Goal: Task Accomplishment & Management: Use online tool/utility

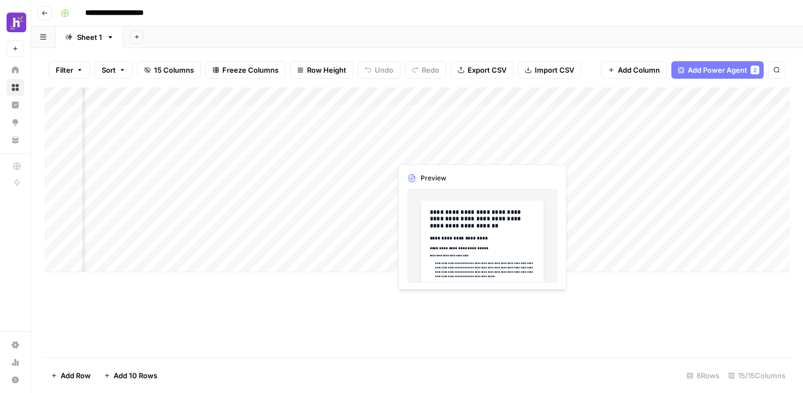
scroll to position [0, 150]
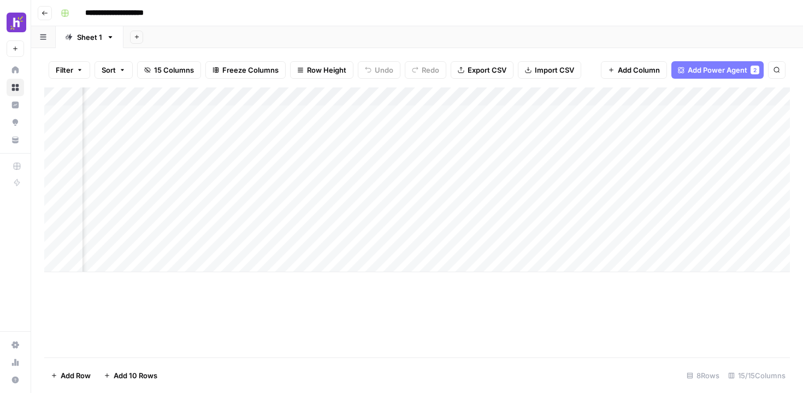
click at [564, 134] on div "Add Column" at bounding box center [416, 179] width 745 height 185
click at [634, 133] on div "Add Column" at bounding box center [416, 179] width 745 height 185
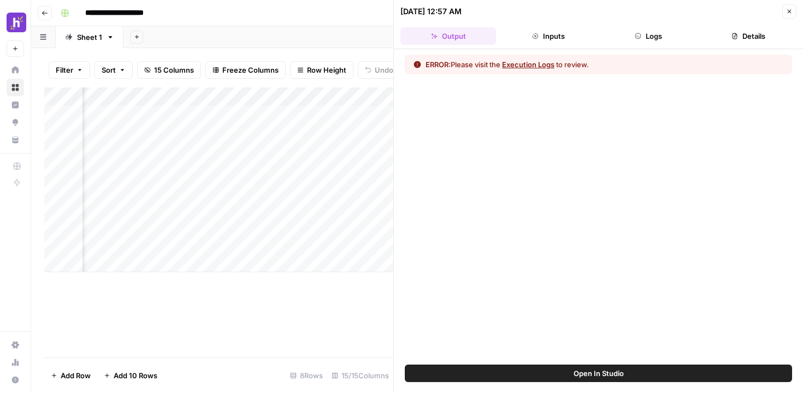
click at [545, 58] on div "ERROR: Please visit the Execution Logs to review." at bounding box center [598, 65] width 387 height 20
click at [537, 64] on button "Execution Logs" at bounding box center [528, 64] width 52 height 11
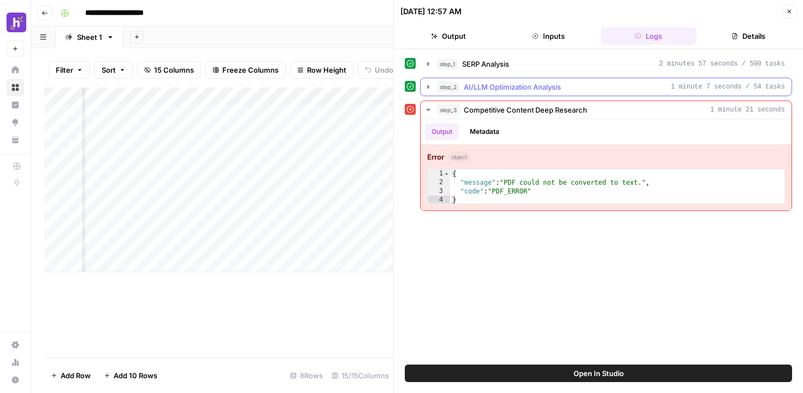
click at [428, 88] on icon "button" at bounding box center [428, 86] width 9 height 9
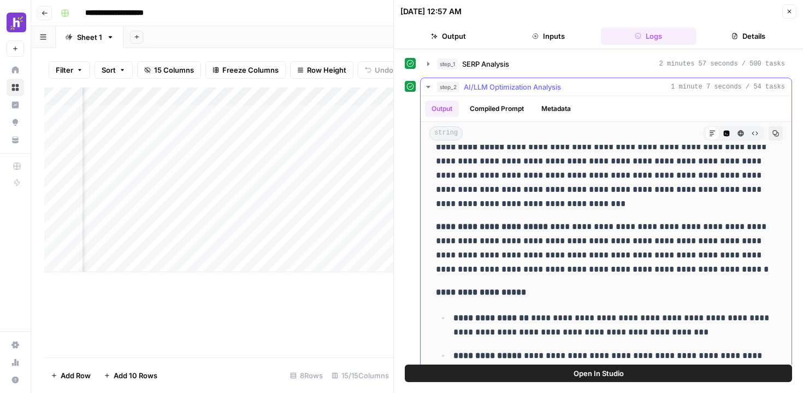
scroll to position [62, 0]
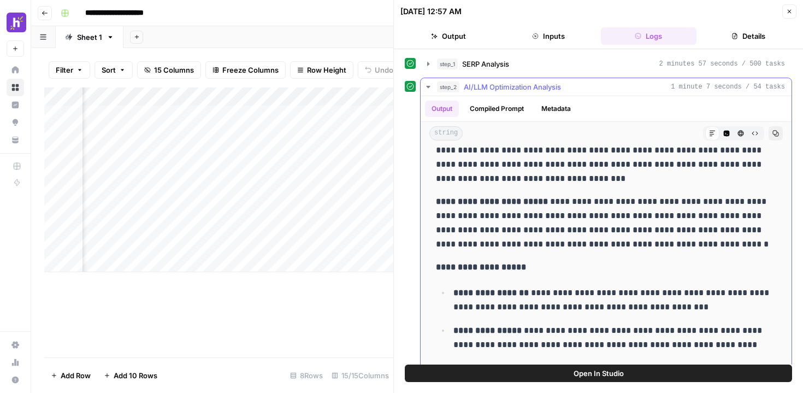
click at [430, 88] on icon "button" at bounding box center [428, 86] width 9 height 9
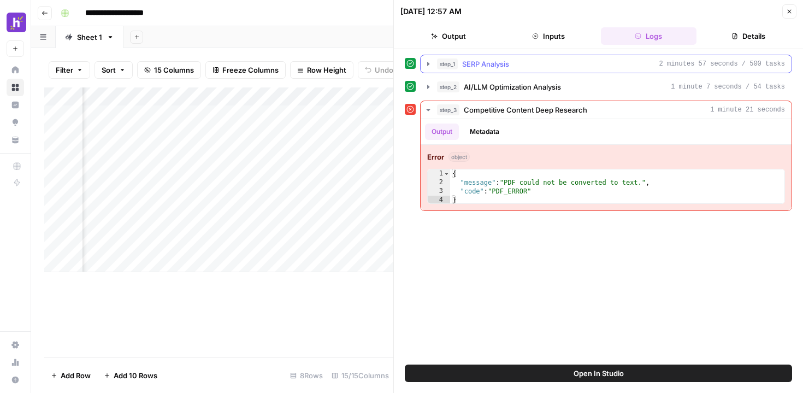
click at [428, 67] on icon "button" at bounding box center [428, 64] width 9 height 9
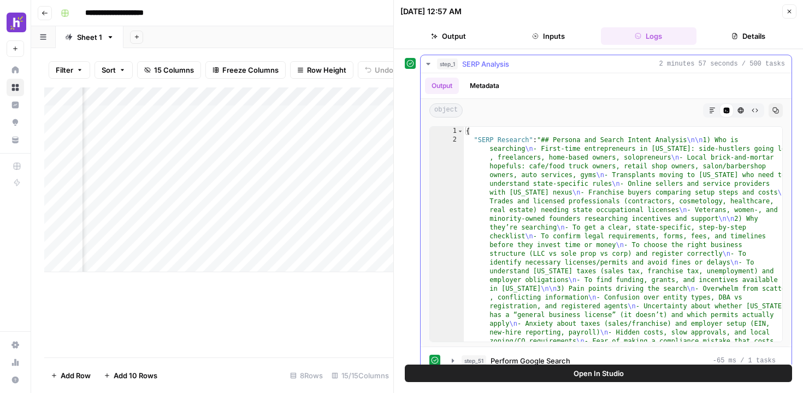
click at [428, 67] on icon "button" at bounding box center [428, 64] width 9 height 9
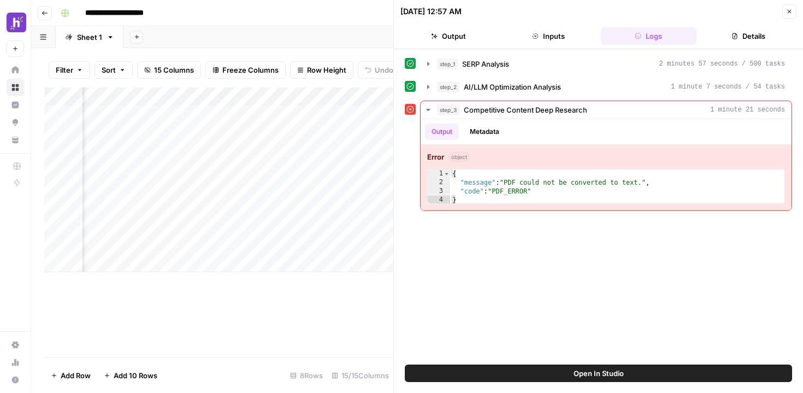
click at [245, 250] on div "Add Column" at bounding box center [218, 179] width 349 height 185
click at [44, 12] on icon "button" at bounding box center [44, 13] width 7 height 7
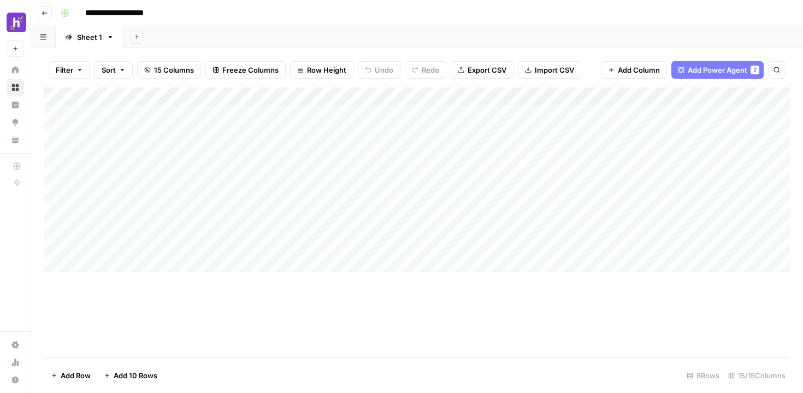
click at [44, 14] on icon "button" at bounding box center [44, 13] width 5 height 4
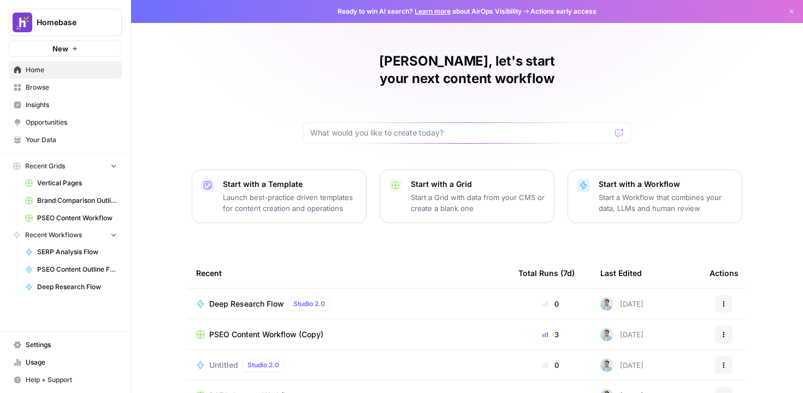
click at [276, 329] on span "PSEO Content Workflow (Copy)" at bounding box center [266, 334] width 114 height 11
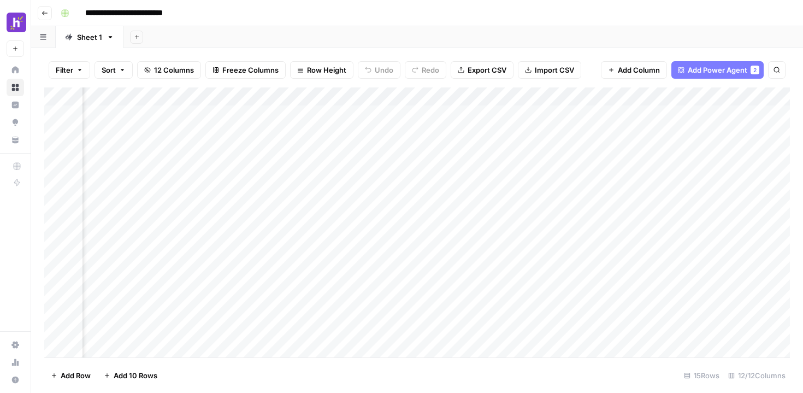
scroll to position [0, 38]
click at [554, 115] on div "Add Column" at bounding box center [416, 222] width 745 height 270
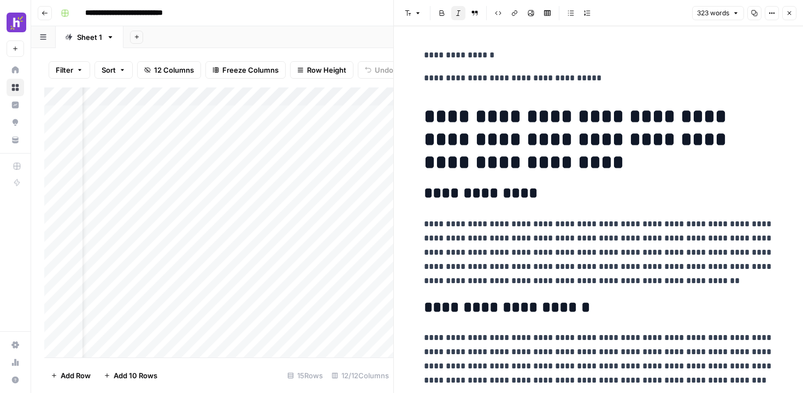
click at [335, 140] on div "Add Column" at bounding box center [218, 222] width 349 height 270
click at [792, 13] on button "Close" at bounding box center [789, 13] width 14 height 14
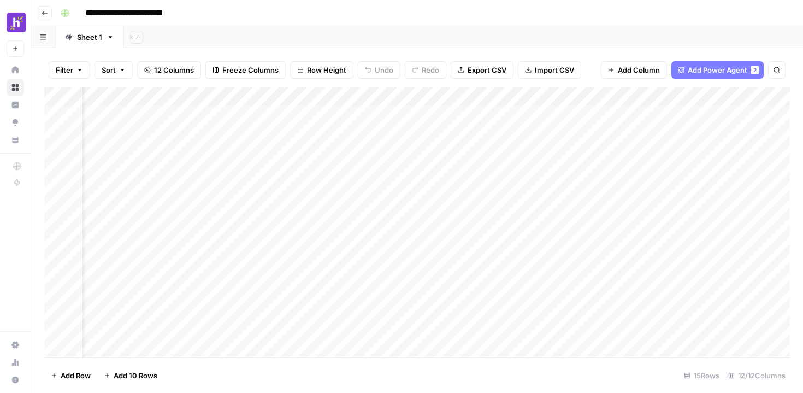
click at [569, 133] on div "Add Column" at bounding box center [416, 222] width 745 height 270
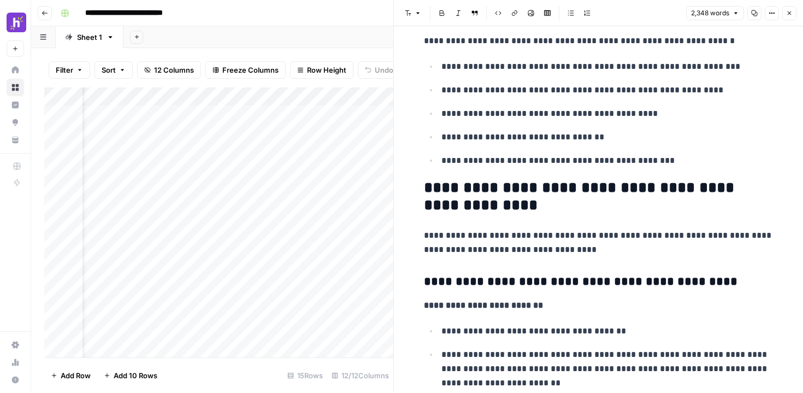
scroll to position [180, 0]
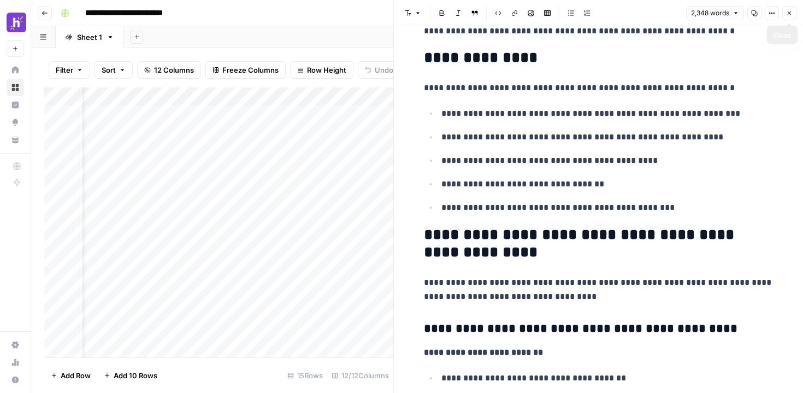
click at [786, 15] on icon "button" at bounding box center [789, 13] width 7 height 7
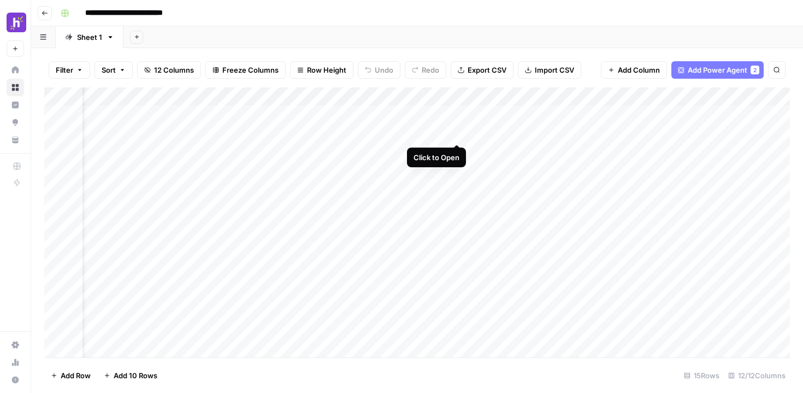
click at [456, 135] on div "Add Column" at bounding box center [416, 222] width 745 height 270
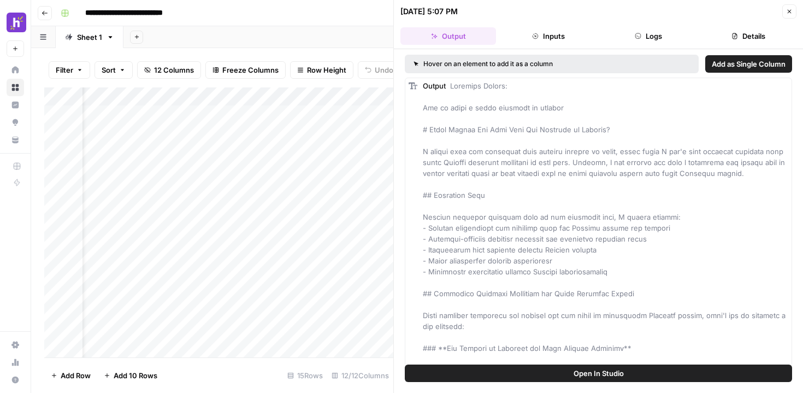
click at [565, 33] on button "Inputs" at bounding box center [548, 35] width 96 height 17
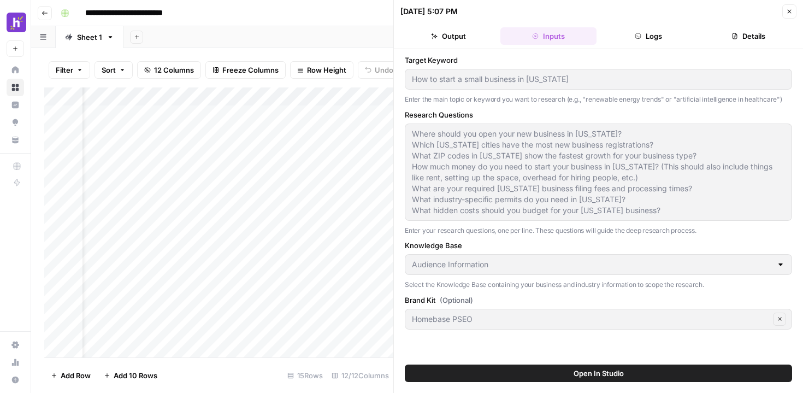
click at [627, 37] on button "Logs" at bounding box center [649, 35] width 96 height 17
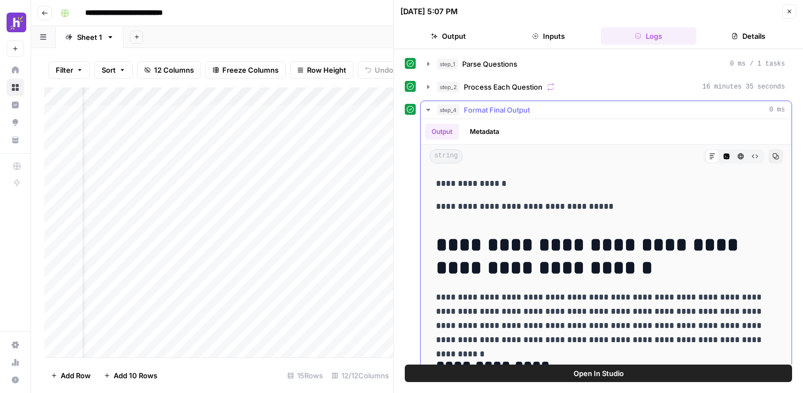
click at [426, 114] on icon "button" at bounding box center [428, 109] width 9 height 9
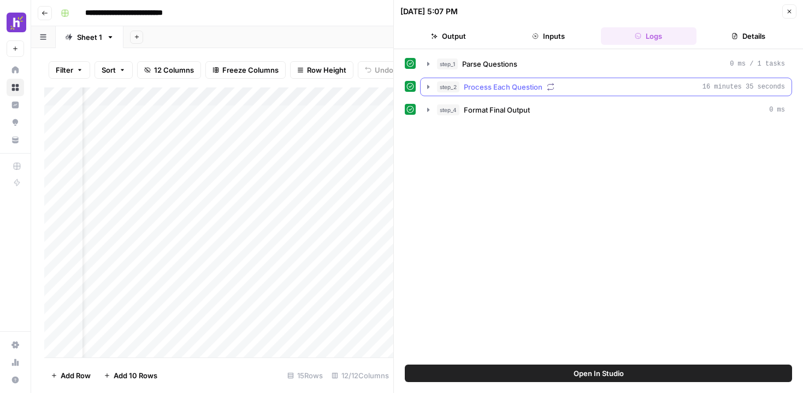
click at [427, 88] on icon "button" at bounding box center [428, 87] width 2 height 4
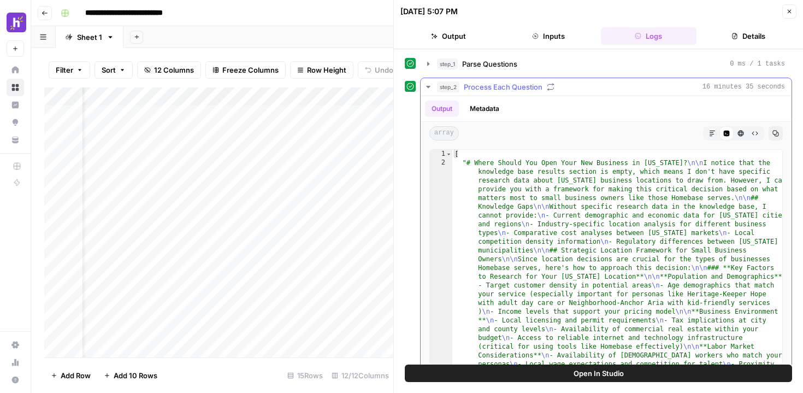
click at [426, 88] on icon "button" at bounding box center [428, 86] width 9 height 9
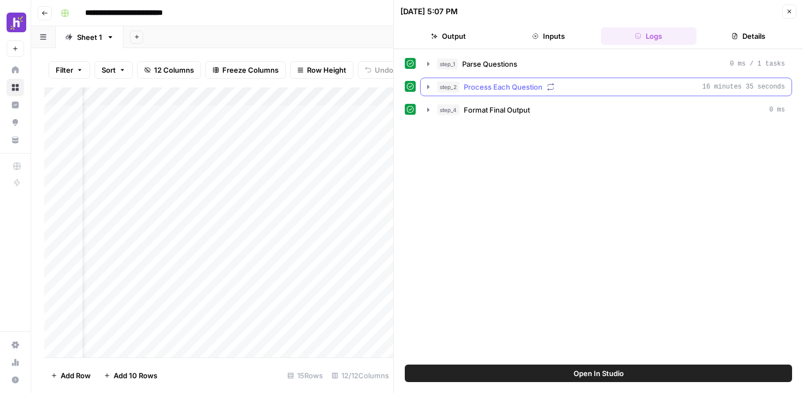
click at [431, 88] on icon "button" at bounding box center [428, 86] width 9 height 9
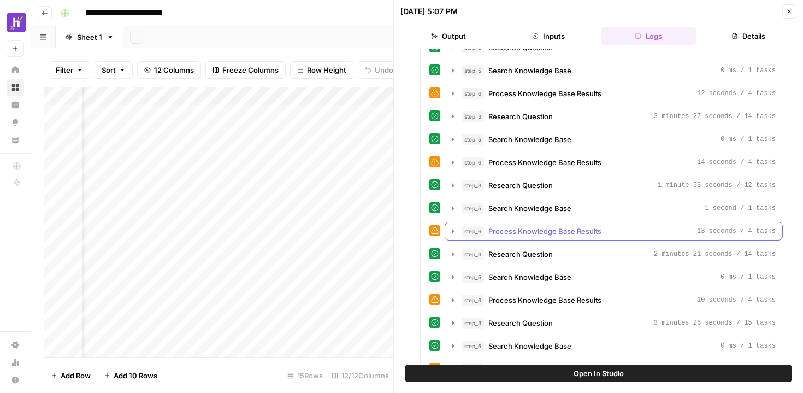
scroll to position [345, 0]
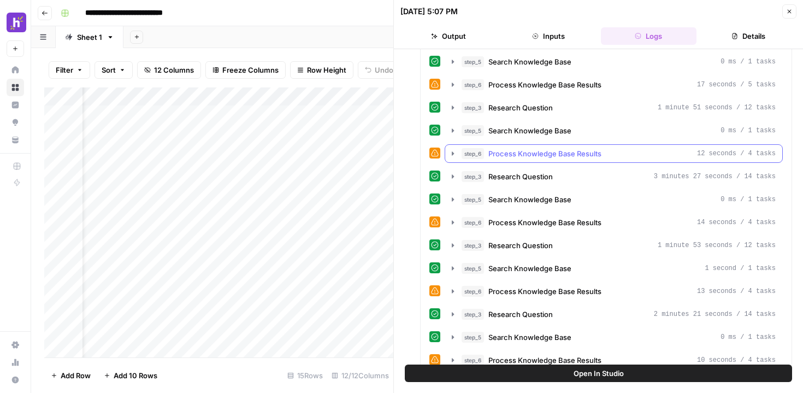
click at [452, 156] on icon "button" at bounding box center [452, 153] width 9 height 9
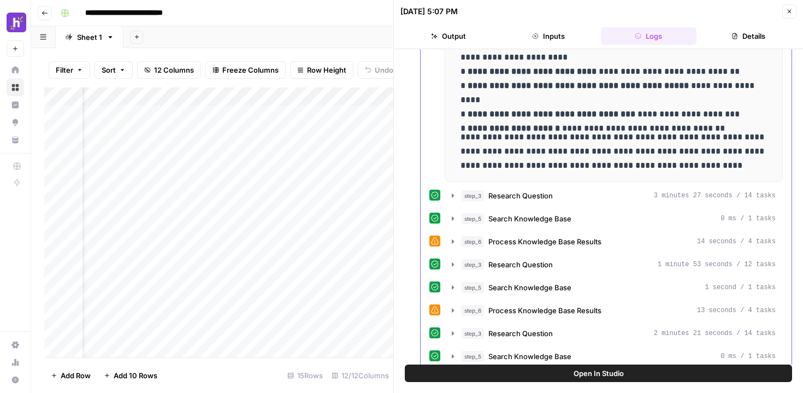
scroll to position [628, 0]
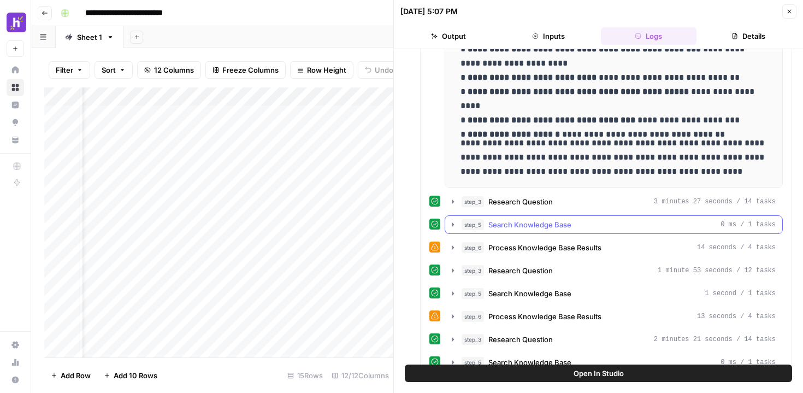
click at [453, 225] on icon "button" at bounding box center [452, 224] width 9 height 9
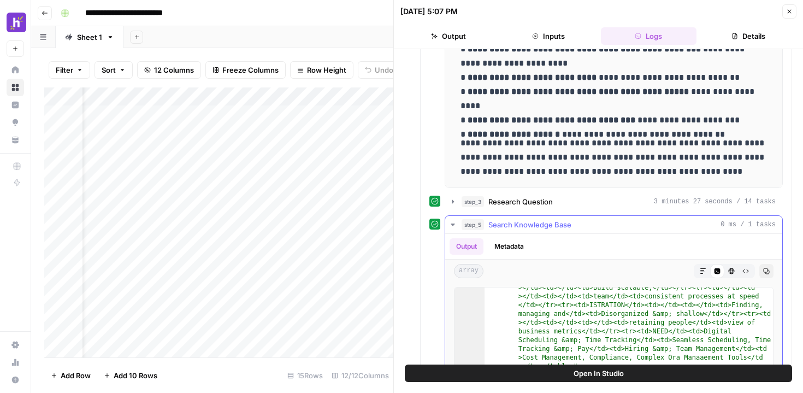
scroll to position [27, 0]
click at [455, 225] on icon "button" at bounding box center [452, 224] width 9 height 9
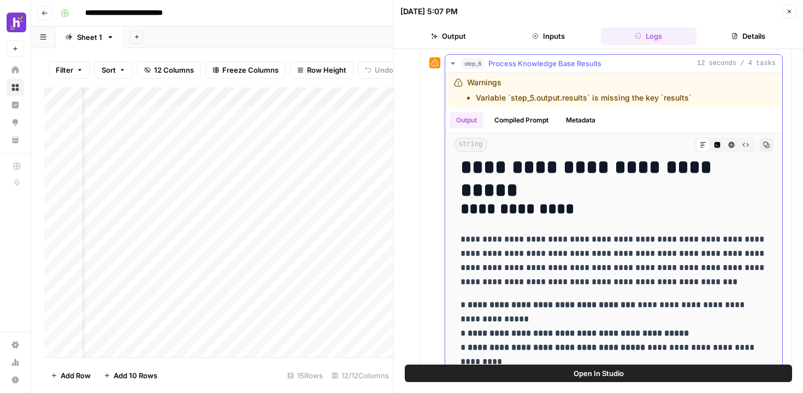
scroll to position [0, 0]
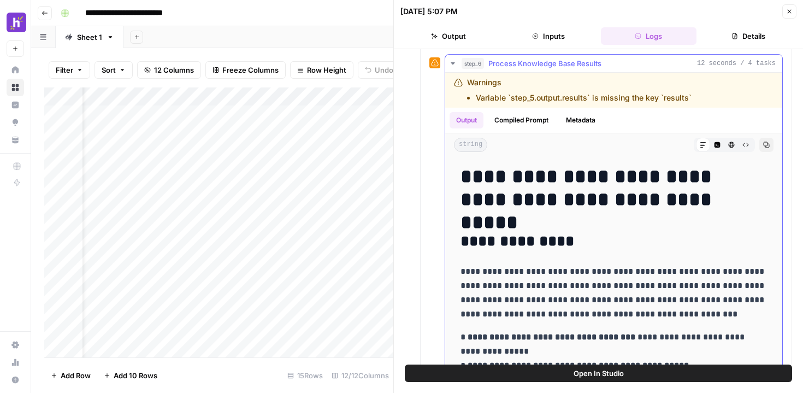
click at [452, 63] on icon "button" at bounding box center [452, 63] width 4 height 2
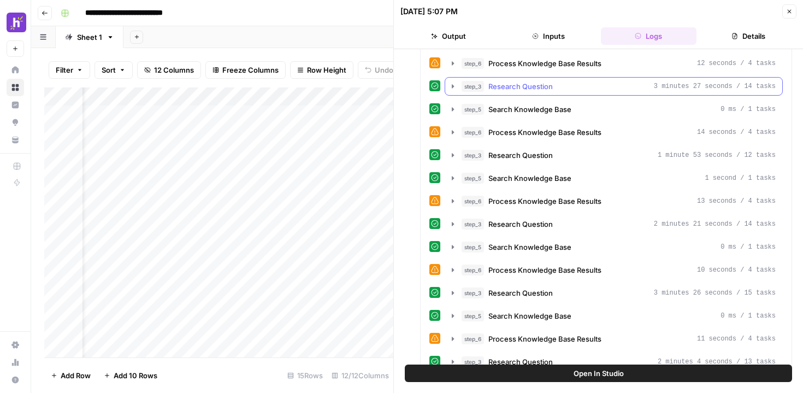
click at [449, 90] on icon "button" at bounding box center [452, 86] width 9 height 9
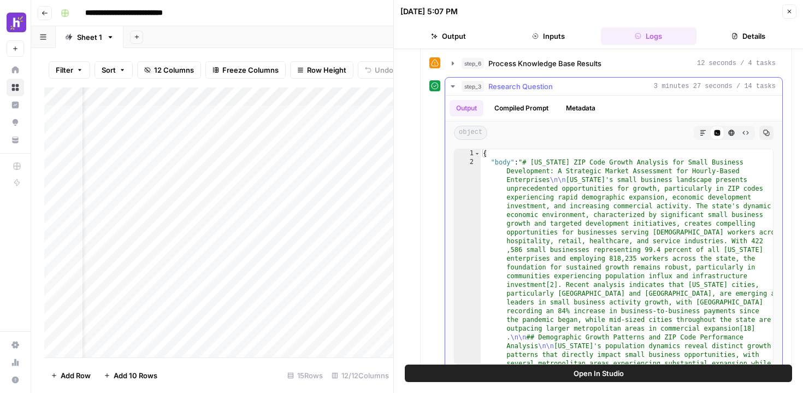
click at [449, 90] on icon "button" at bounding box center [452, 86] width 9 height 9
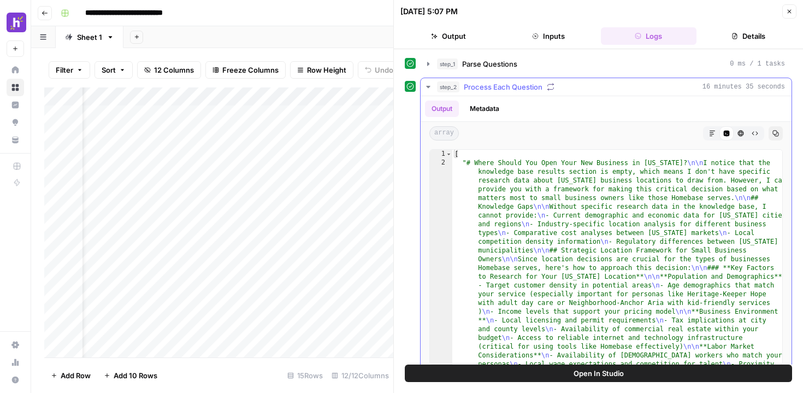
click at [424, 87] on icon "button" at bounding box center [428, 86] width 9 height 9
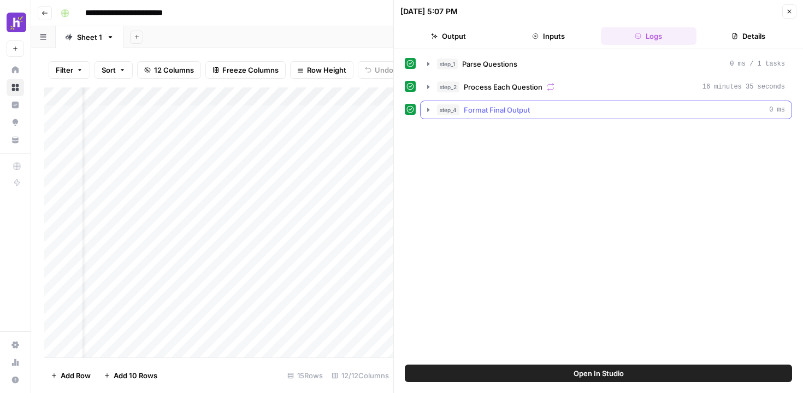
click at [428, 110] on icon "button" at bounding box center [428, 110] width 2 height 4
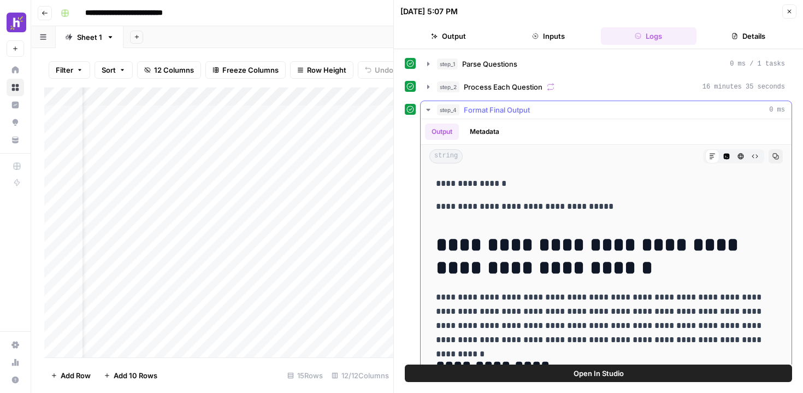
click at [428, 110] on icon "button" at bounding box center [428, 110] width 4 height 2
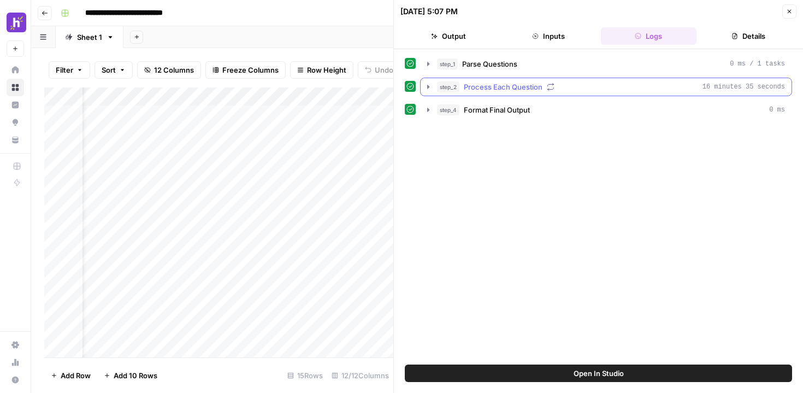
click at [426, 86] on icon "button" at bounding box center [428, 86] width 9 height 9
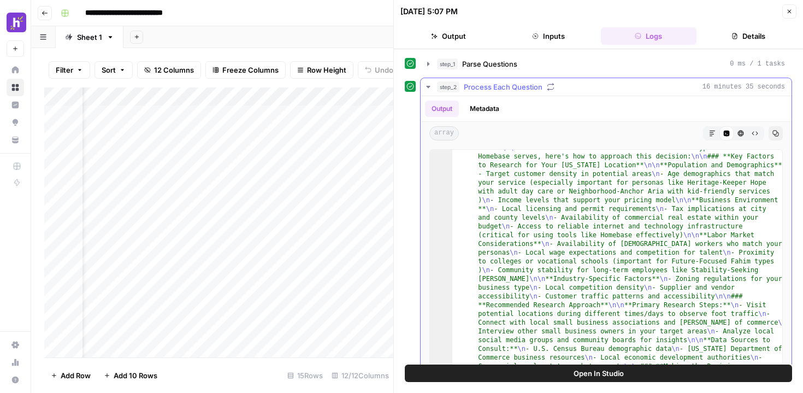
scroll to position [426, 0]
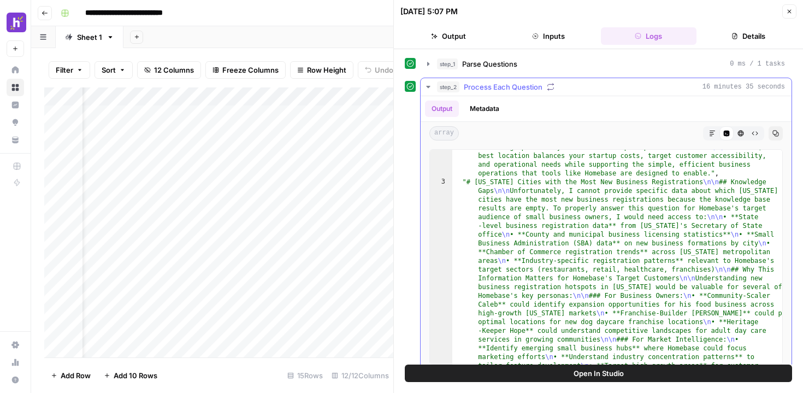
click at [430, 87] on icon "button" at bounding box center [428, 86] width 9 height 9
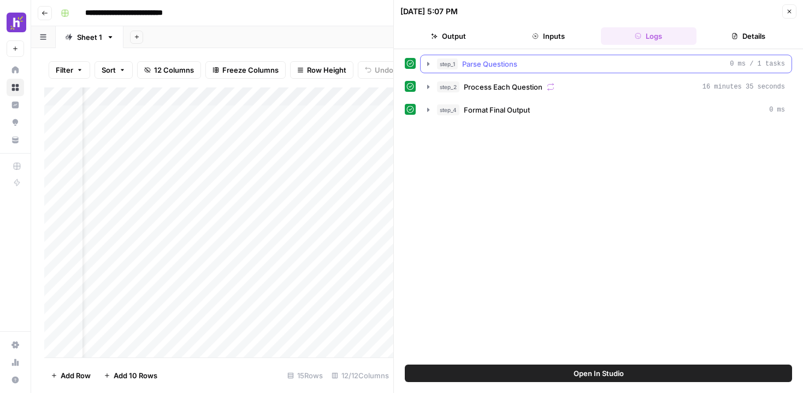
click at [425, 62] on icon "button" at bounding box center [428, 64] width 9 height 9
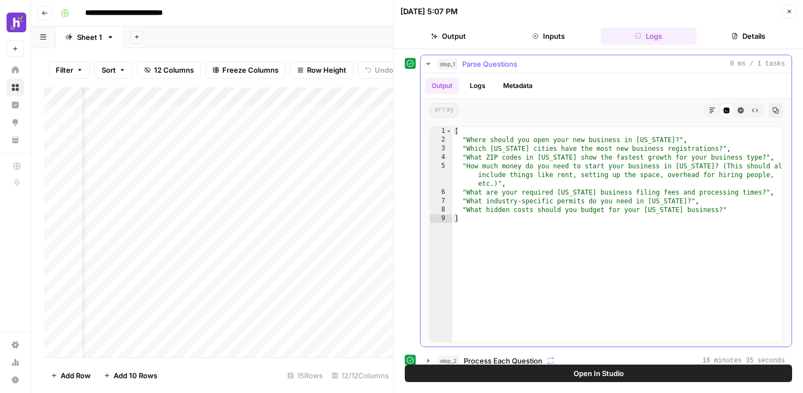
click at [425, 62] on icon "button" at bounding box center [428, 64] width 9 height 9
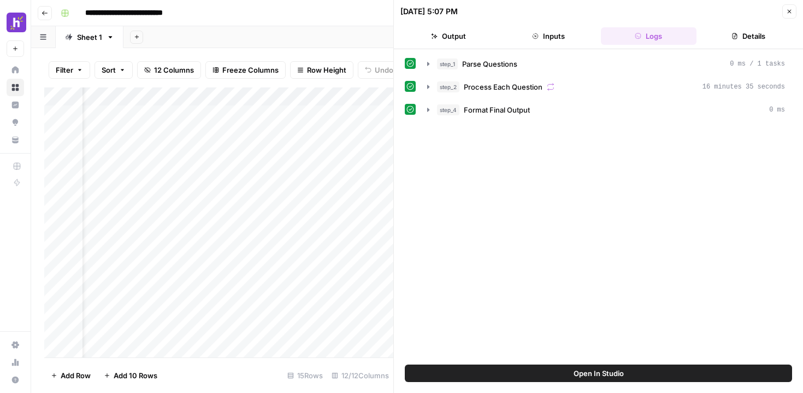
click at [543, 32] on button "Inputs" at bounding box center [548, 35] width 96 height 17
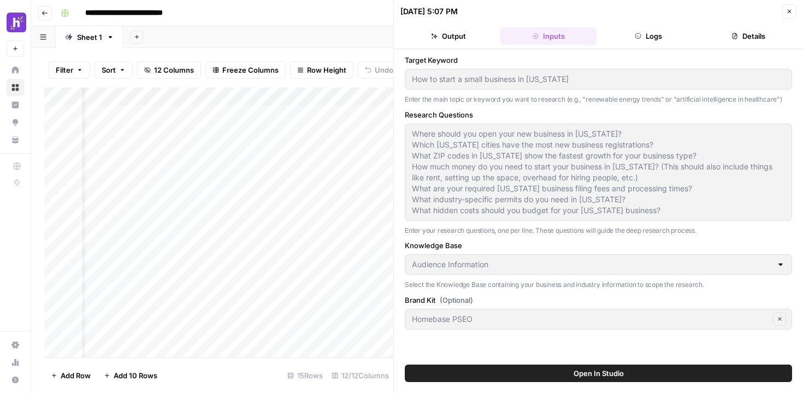
click at [627, 39] on button "Logs" at bounding box center [649, 35] width 96 height 17
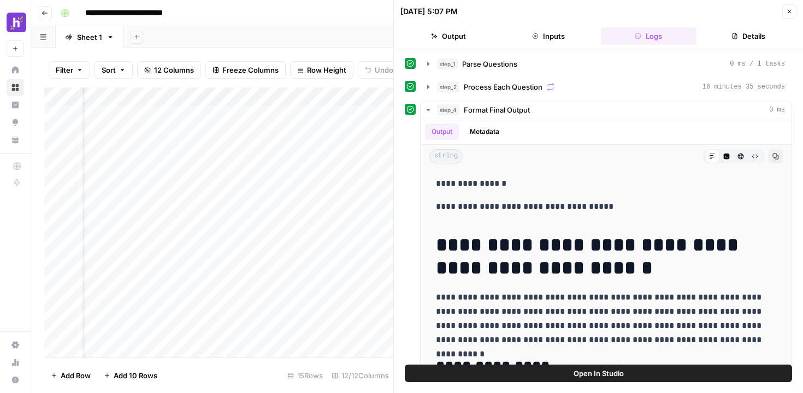
click at [454, 37] on button "Output" at bounding box center [448, 35] width 96 height 17
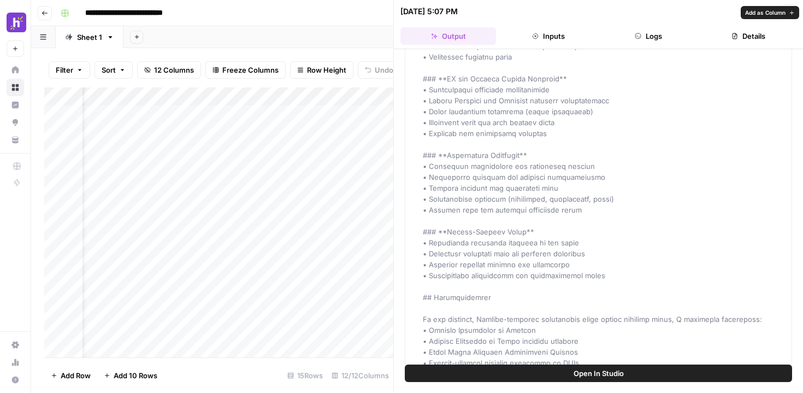
scroll to position [4169, 0]
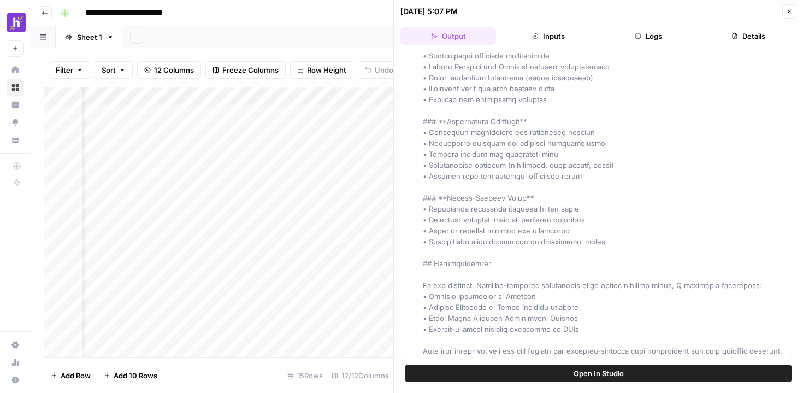
click at [336, 16] on div "**********" at bounding box center [423, 12] width 735 height 17
click at [357, 16] on div "**********" at bounding box center [423, 12] width 735 height 17
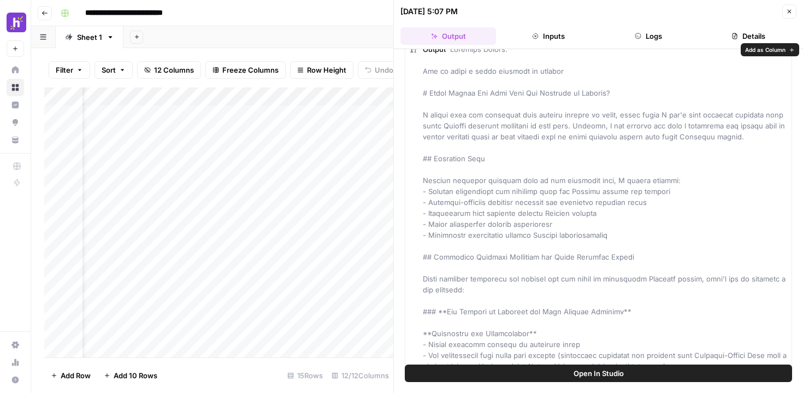
scroll to position [0, 0]
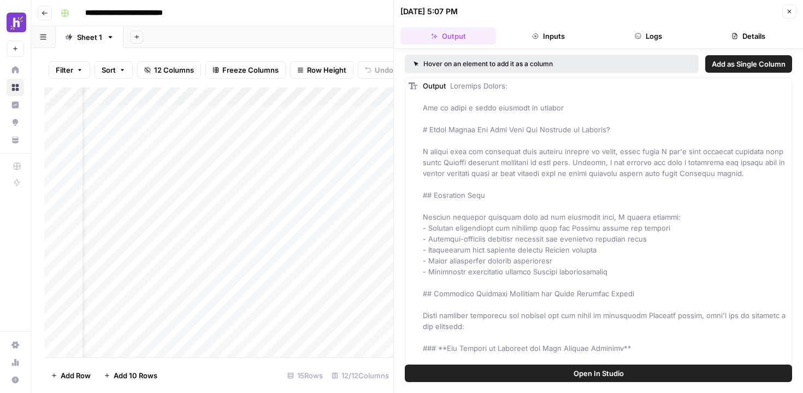
click at [541, 39] on button "Inputs" at bounding box center [548, 35] width 96 height 17
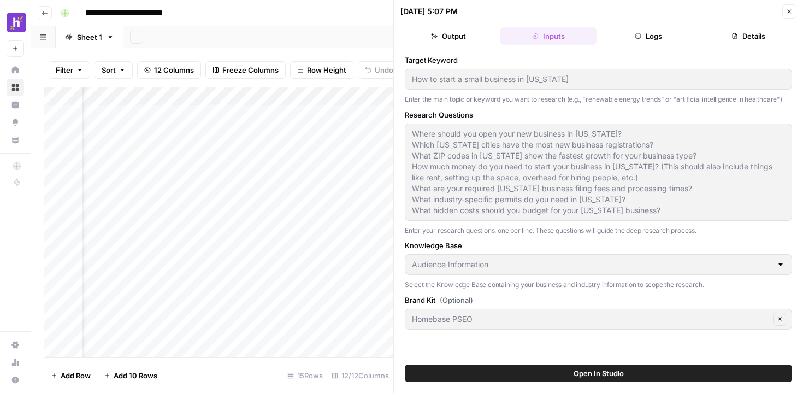
click at [436, 39] on button "Output" at bounding box center [448, 35] width 96 height 17
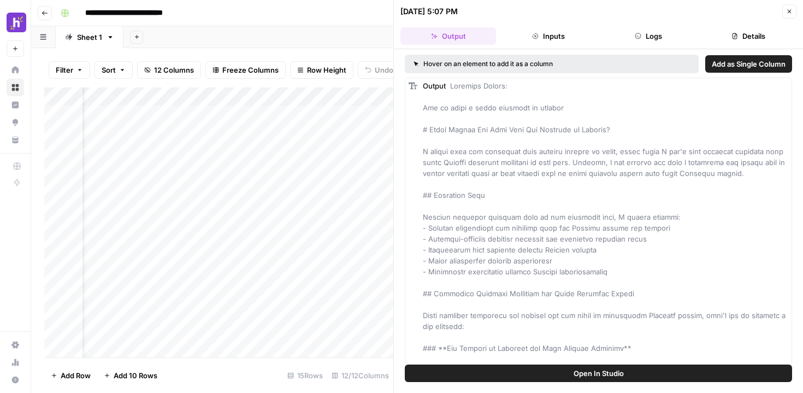
click at [787, 11] on icon "button" at bounding box center [789, 11] width 7 height 7
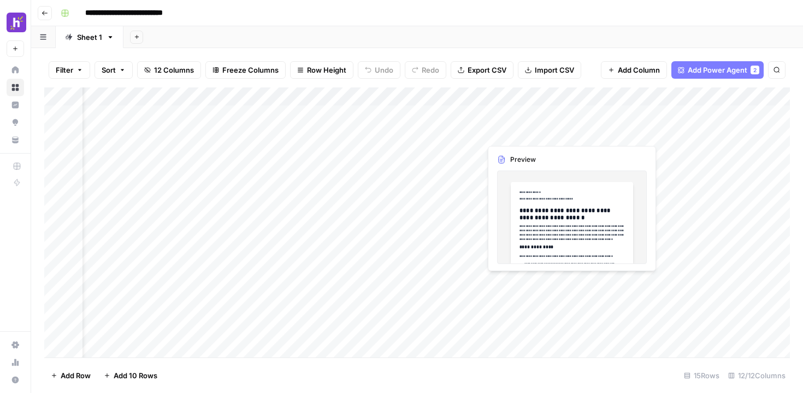
click at [508, 131] on div "Add Column" at bounding box center [416, 222] width 745 height 270
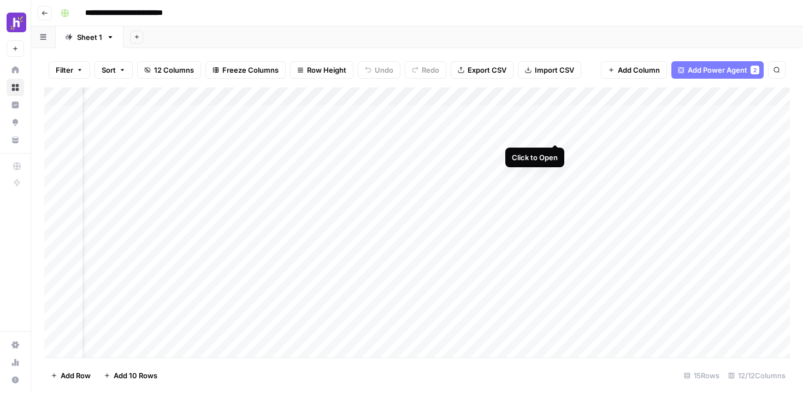
click at [552, 134] on div "Add Column" at bounding box center [416, 222] width 745 height 270
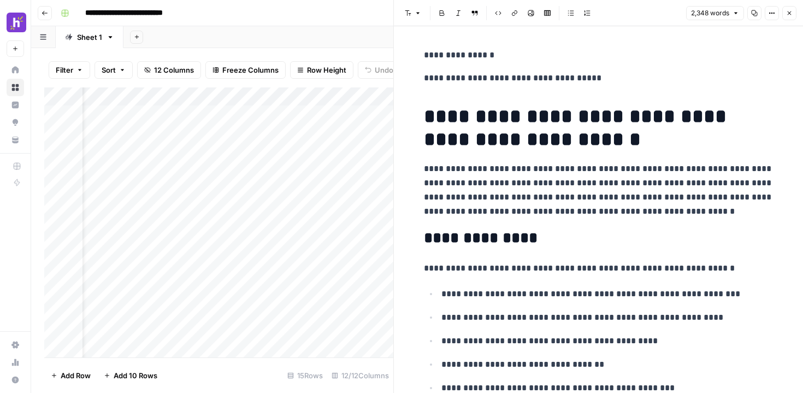
click at [356, 38] on div "Add Sheet" at bounding box center [462, 37] width 679 height 22
click at [787, 12] on icon "button" at bounding box center [789, 13] width 7 height 7
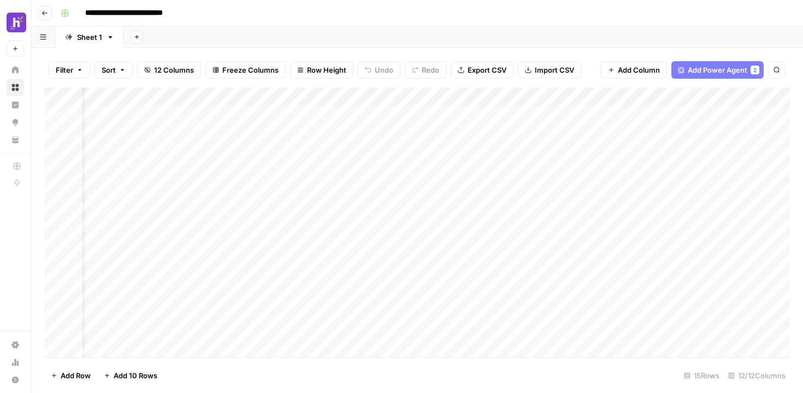
click at [457, 97] on div "Add Column" at bounding box center [416, 222] width 745 height 270
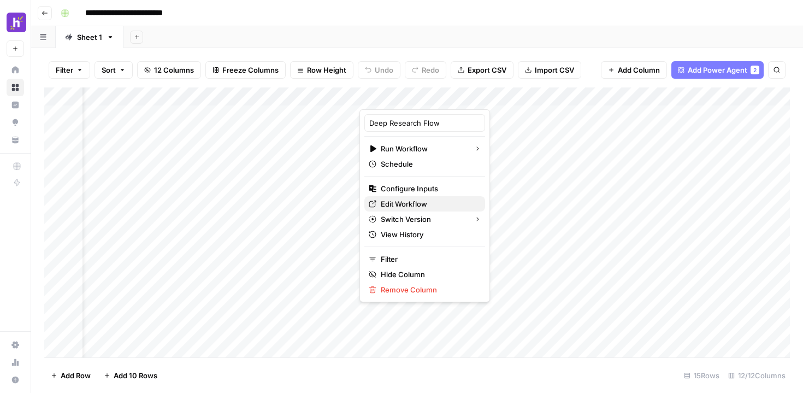
click at [410, 203] on span "Edit Workflow" at bounding box center [429, 203] width 96 height 11
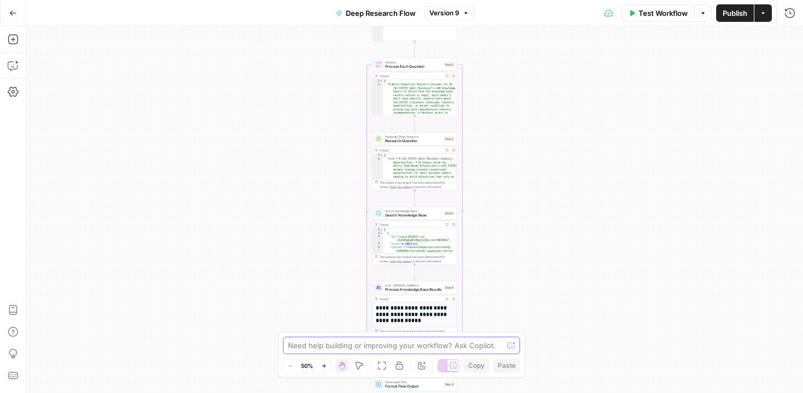
click at [355, 347] on textarea at bounding box center [395, 345] width 215 height 11
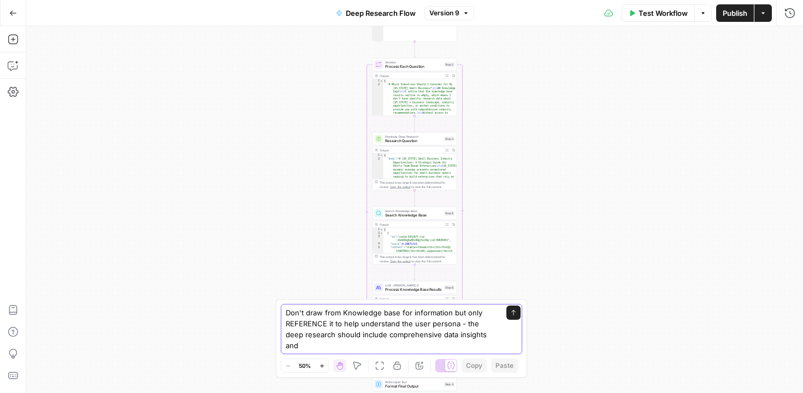
click at [422, 348] on textarea "Don't draw from Knowledge base for information but only REFERENCE it to help un…" at bounding box center [391, 329] width 210 height 44
drag, startPoint x: 407, startPoint y: 343, endPoint x: 314, endPoint y: 341, distance: 93.4
click at [314, 341] on textarea "Don't draw from Knowledge base for information but only REFERENCE it to help un…" at bounding box center [391, 329] width 210 height 44
type textarea "Don't draw from Knowledge base for information but only REFERENCE it to help un…"
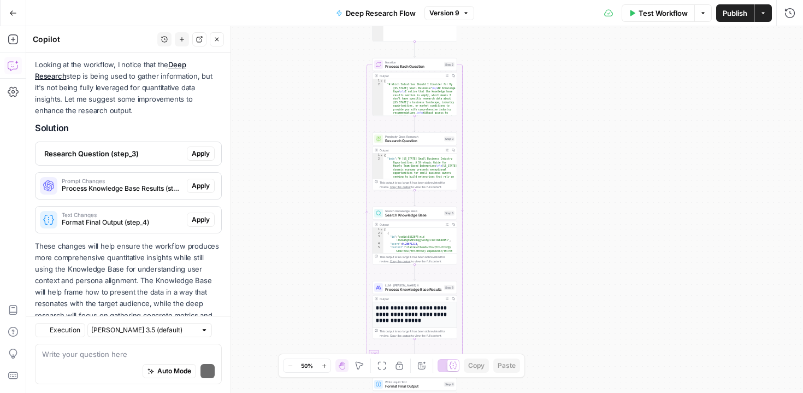
scroll to position [191, 0]
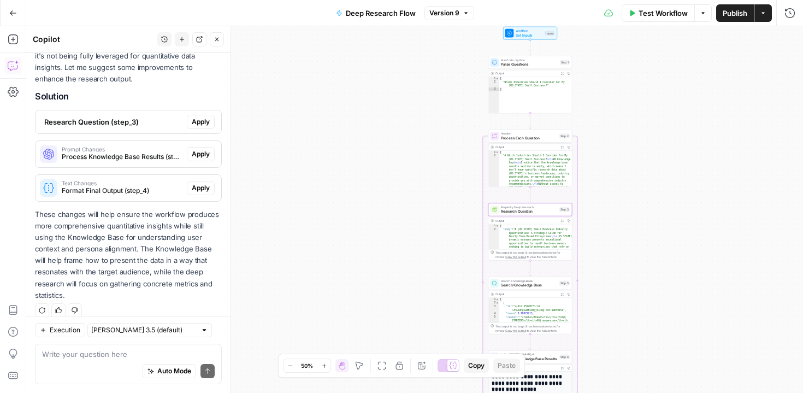
click at [203, 126] on span "Apply" at bounding box center [201, 122] width 18 height 10
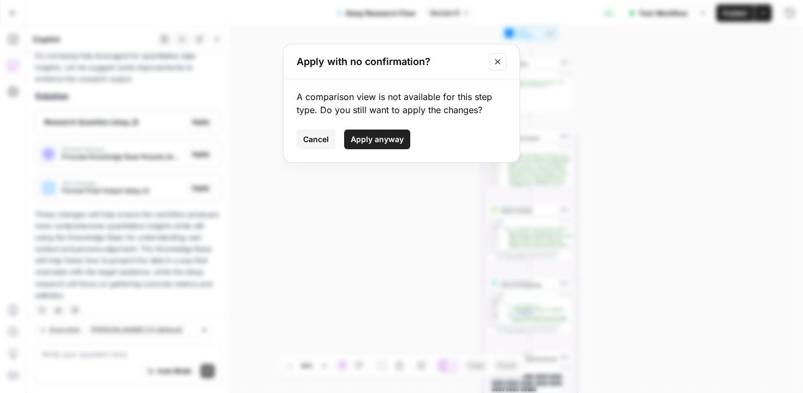
click at [361, 137] on span "Apply anyway" at bounding box center [377, 139] width 53 height 11
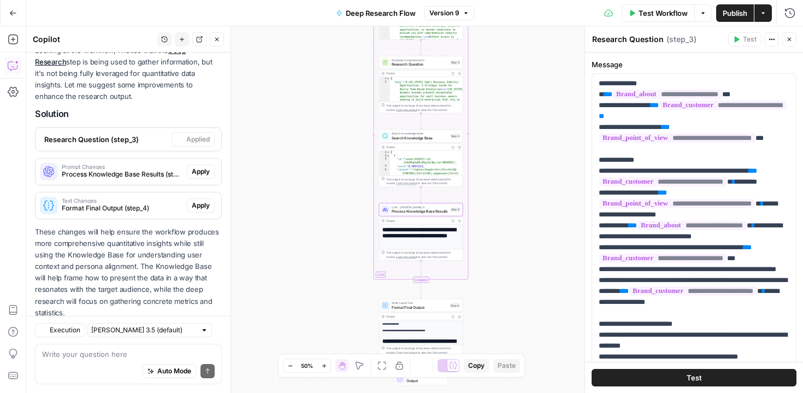
scroll to position [209, 0]
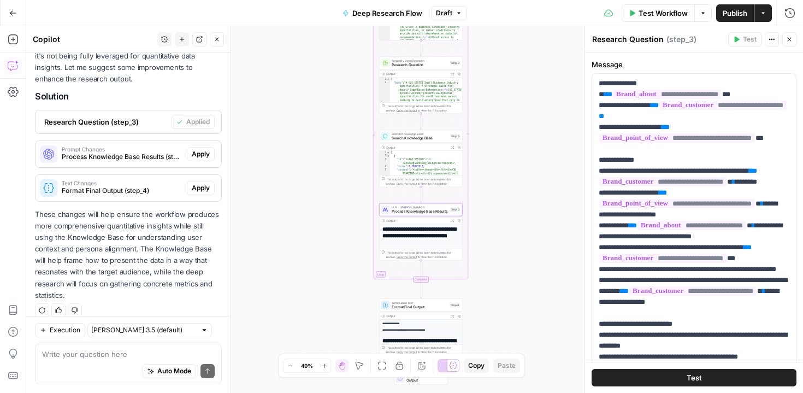
click at [203, 153] on span "Apply" at bounding box center [201, 154] width 18 height 10
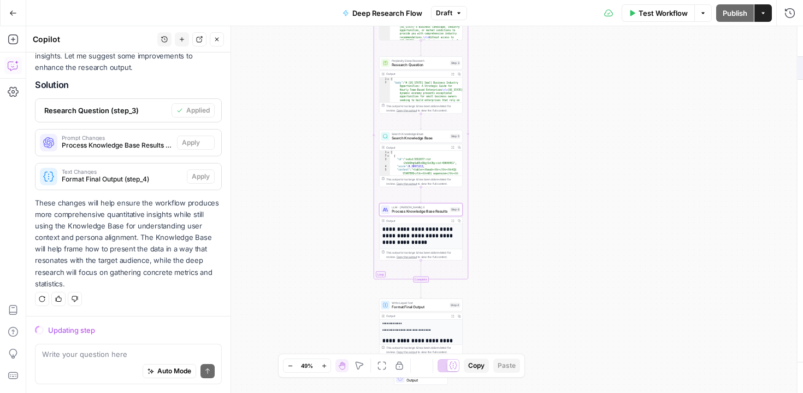
scroll to position [191, 0]
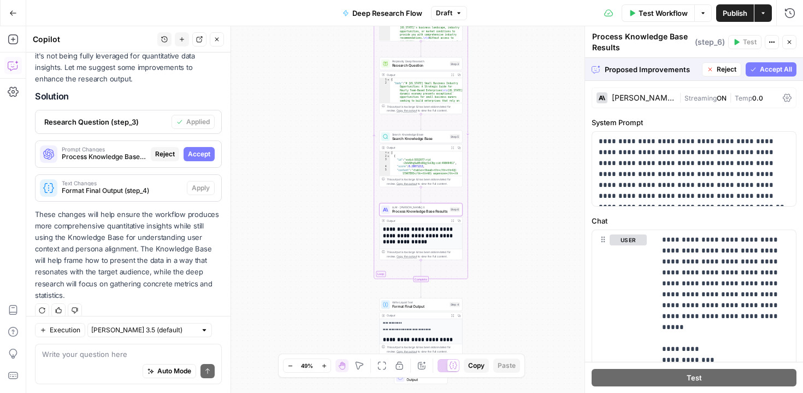
click at [200, 156] on span "Accept" at bounding box center [199, 154] width 22 height 10
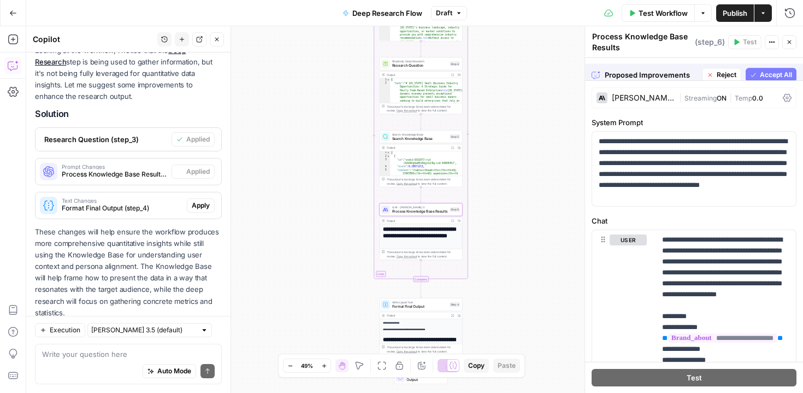
scroll to position [209, 0]
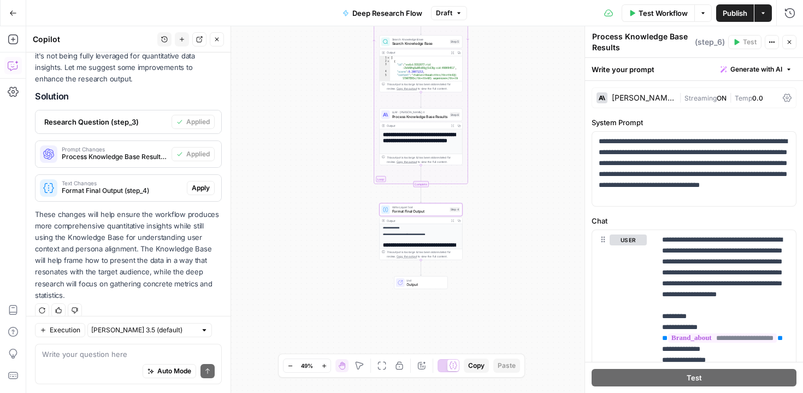
click at [200, 189] on span "Apply" at bounding box center [201, 188] width 18 height 10
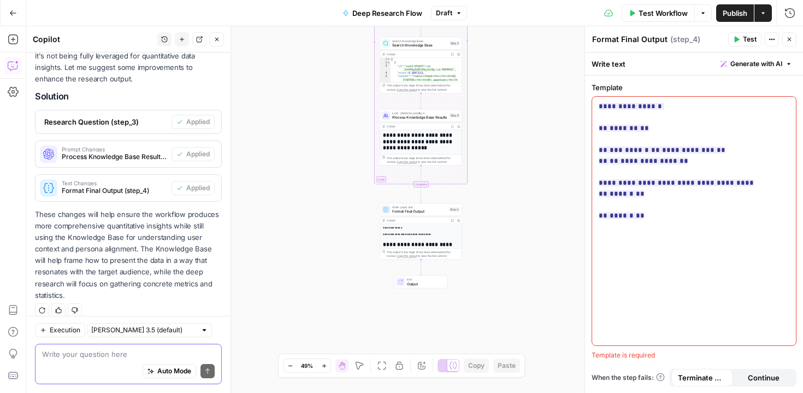
click at [131, 353] on textarea at bounding box center [128, 353] width 173 height 11
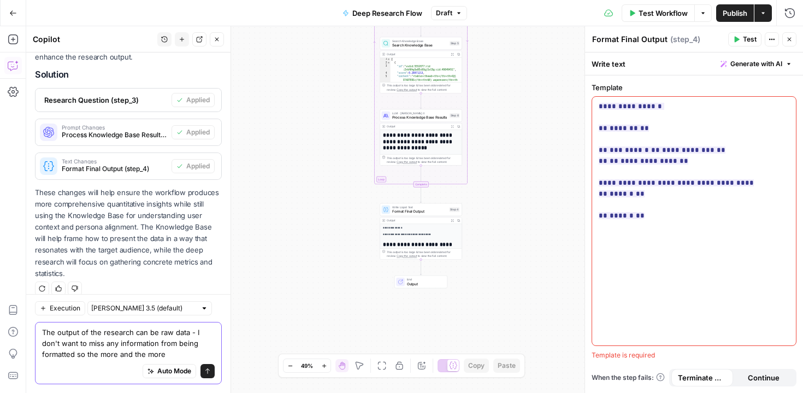
scroll to position [241, 0]
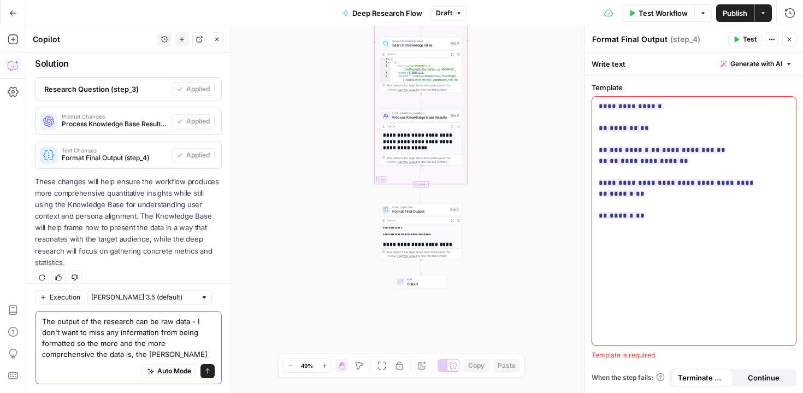
type textarea "The output of the research can be raw data - I don't want to miss any informati…"
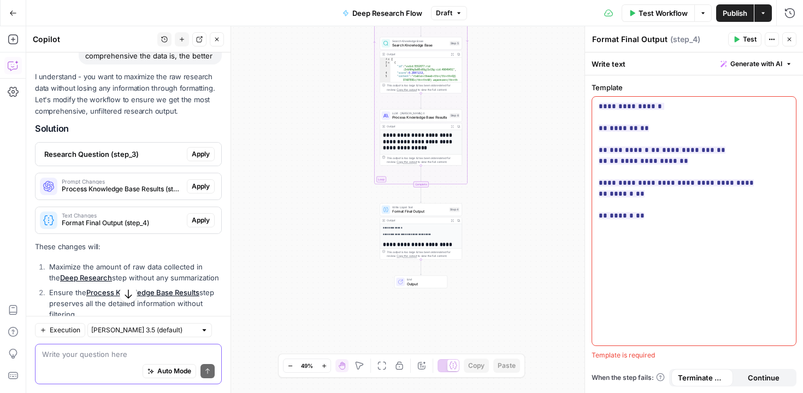
scroll to position [512, 0]
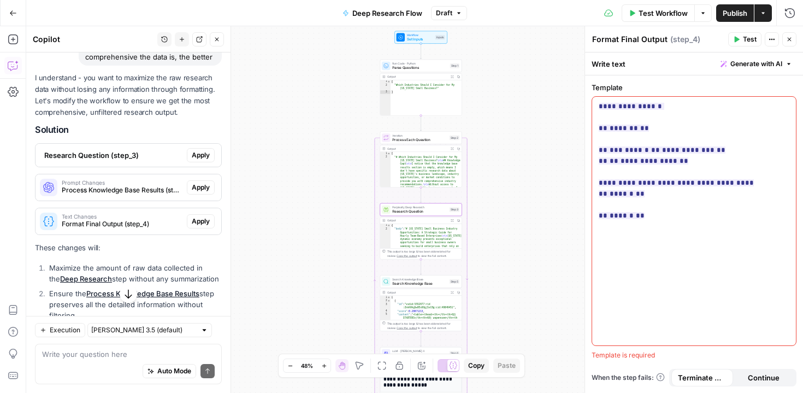
click at [206, 150] on span "Apply" at bounding box center [201, 155] width 18 height 10
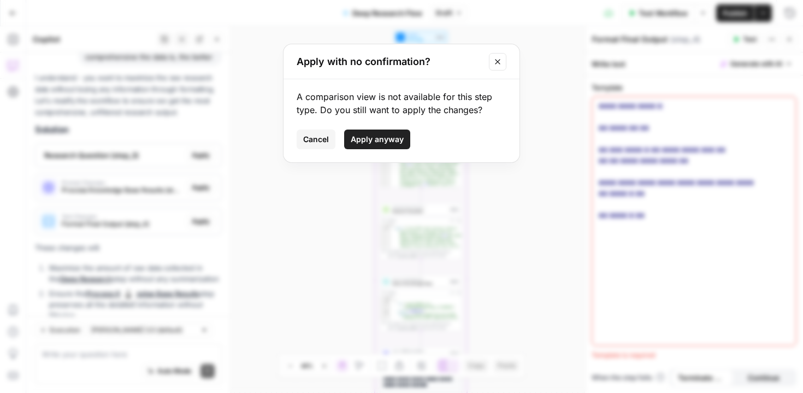
click at [376, 147] on button "Apply anyway" at bounding box center [377, 139] width 66 height 20
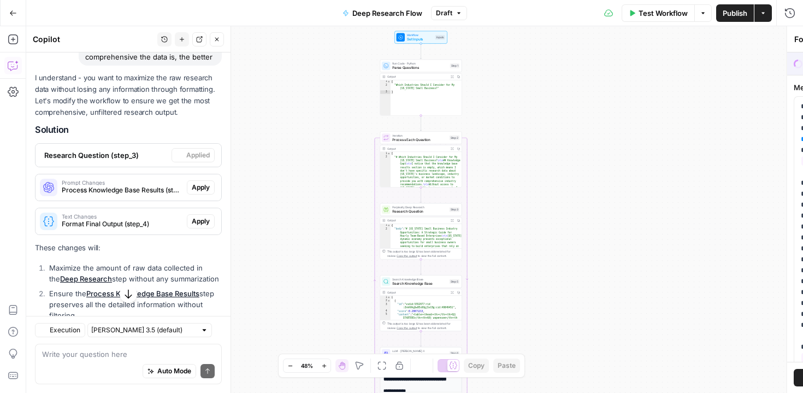
type textarea "Research Question"
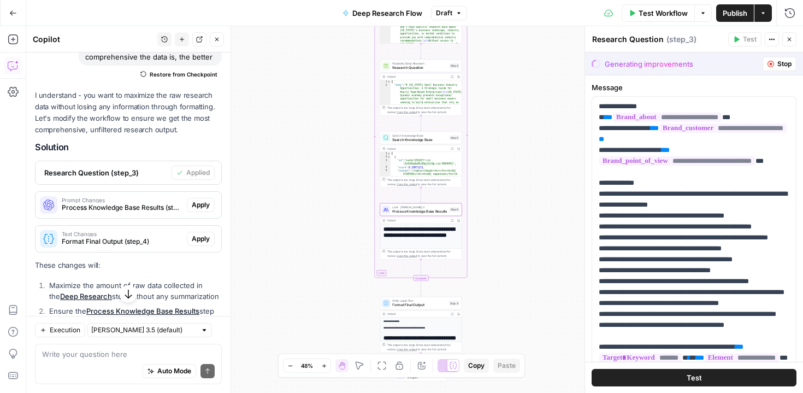
click at [206, 200] on span "Apply" at bounding box center [201, 205] width 18 height 10
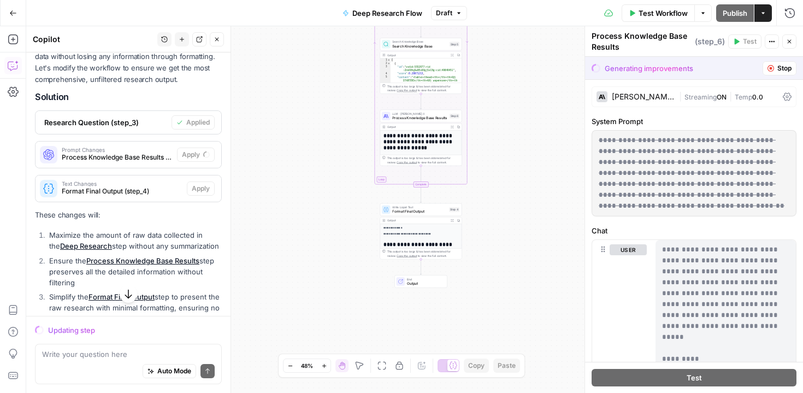
scroll to position [530, 0]
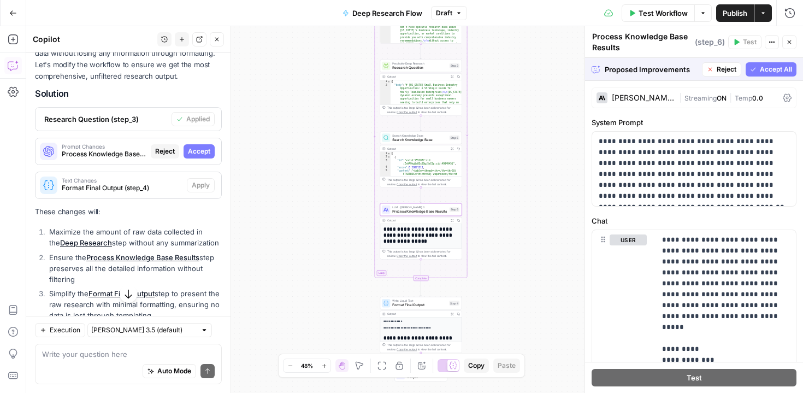
click at [201, 146] on span "Accept" at bounding box center [199, 151] width 22 height 10
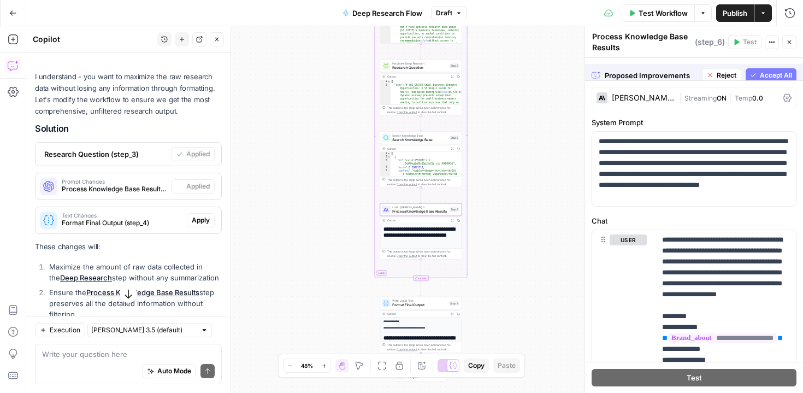
scroll to position [565, 0]
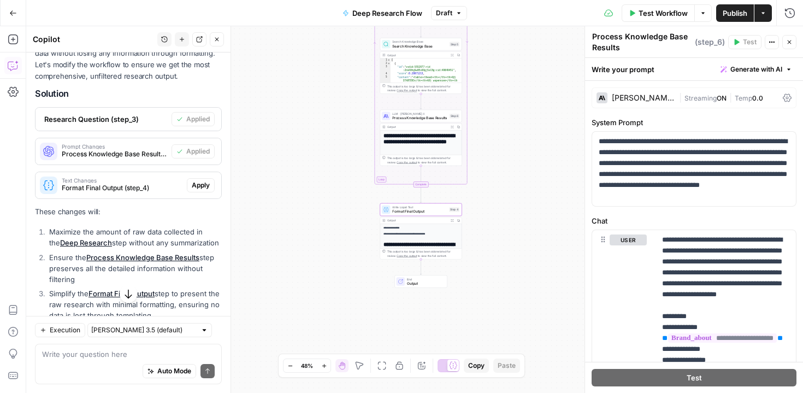
click at [205, 180] on span "Apply" at bounding box center [201, 185] width 18 height 10
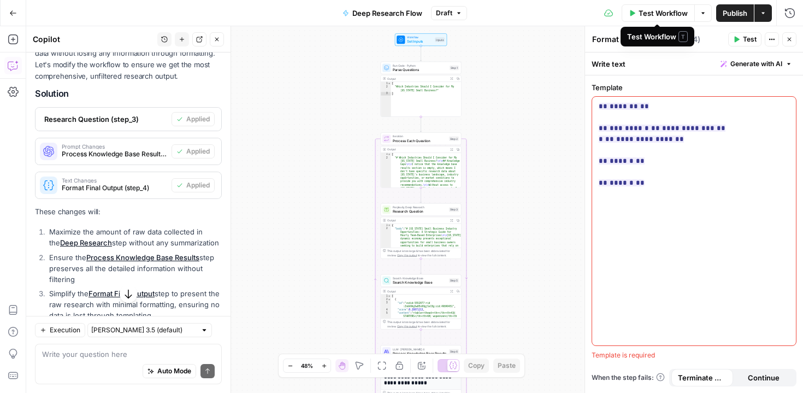
click at [669, 14] on span "Test Workflow" at bounding box center [662, 13] width 49 height 11
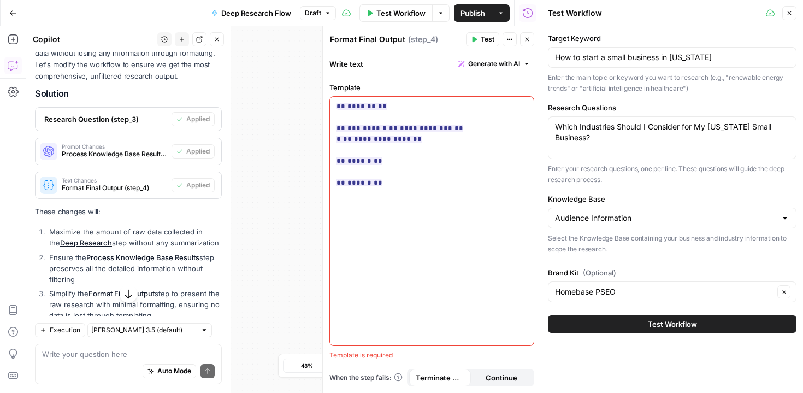
drag, startPoint x: 687, startPoint y: 326, endPoint x: 452, endPoint y: 183, distance: 275.6
click at [461, 185] on body "Homebase New Home Browse Insights Opportunities Your Data Recent Grids Vertical…" at bounding box center [401, 196] width 803 height 393
click at [449, 140] on p "**********" at bounding box center [431, 144] width 191 height 87
click at [384, 145] on span "**********" at bounding box center [399, 144] width 127 height 90
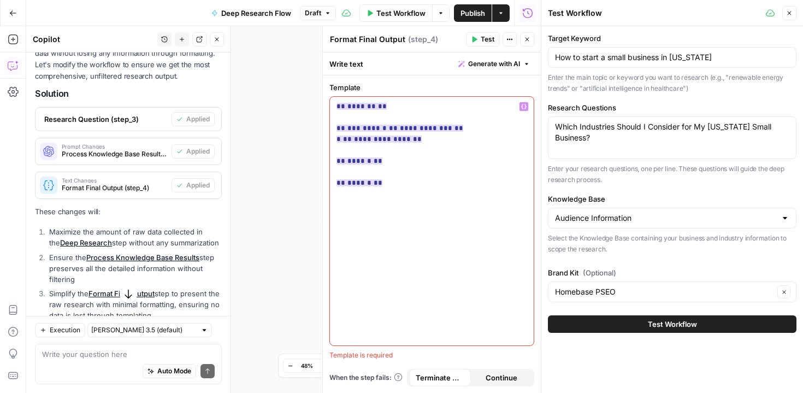
click at [402, 131] on span "**********" at bounding box center [426, 127] width 52 height 7
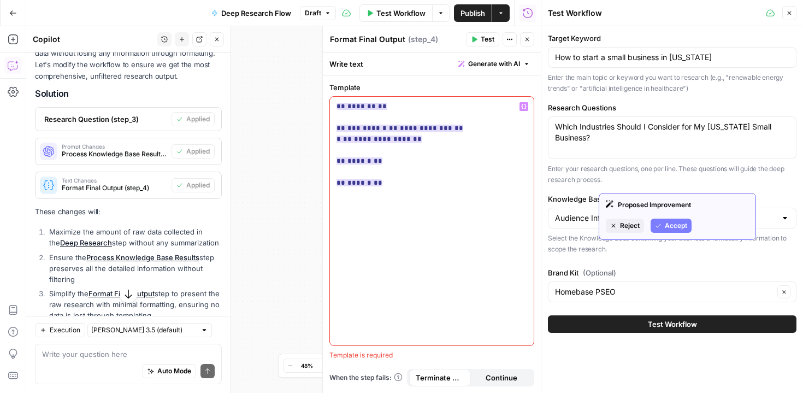
click at [363, 109] on span "*******" at bounding box center [361, 106] width 28 height 7
click at [378, 129] on ins "**********" at bounding box center [399, 145] width 127 height 84
click at [400, 127] on span "**********" at bounding box center [426, 127] width 52 height 7
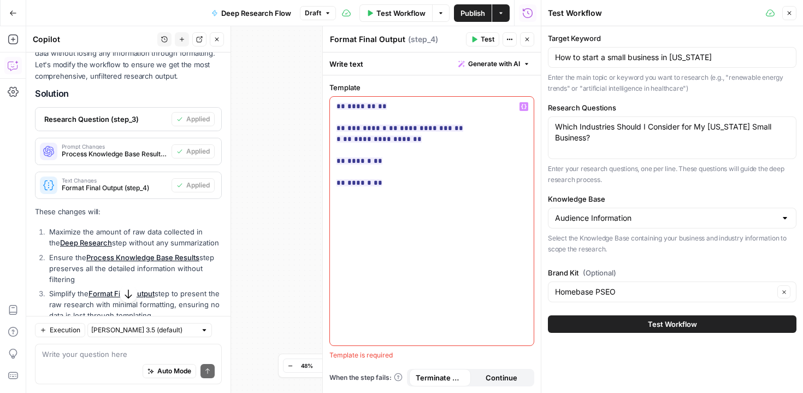
click at [788, 13] on icon "button" at bounding box center [789, 13] width 4 height 4
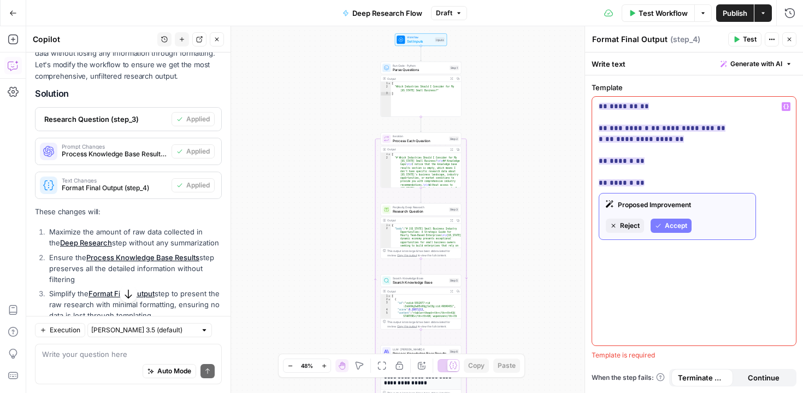
click at [663, 224] on button "Accept" at bounding box center [670, 225] width 41 height 14
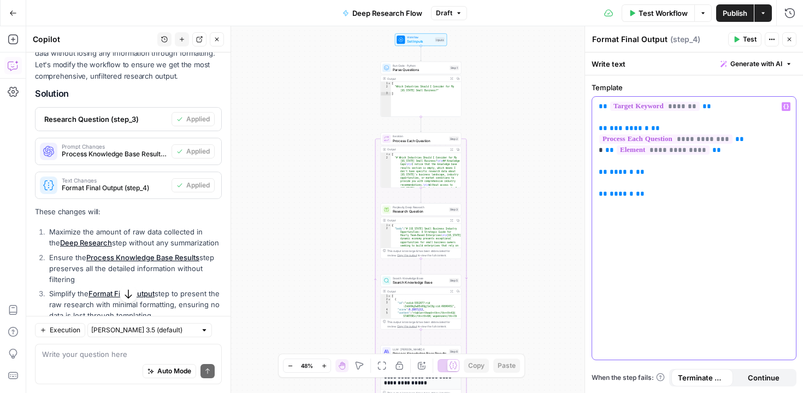
click at [689, 204] on div "**********" at bounding box center [694, 228] width 204 height 263
drag, startPoint x: 669, startPoint y: 199, endPoint x: 651, endPoint y: 200, distance: 18.1
click at [651, 200] on div "**********" at bounding box center [694, 228] width 204 height 263
click at [657, 204] on div "**********" at bounding box center [694, 228] width 204 height 263
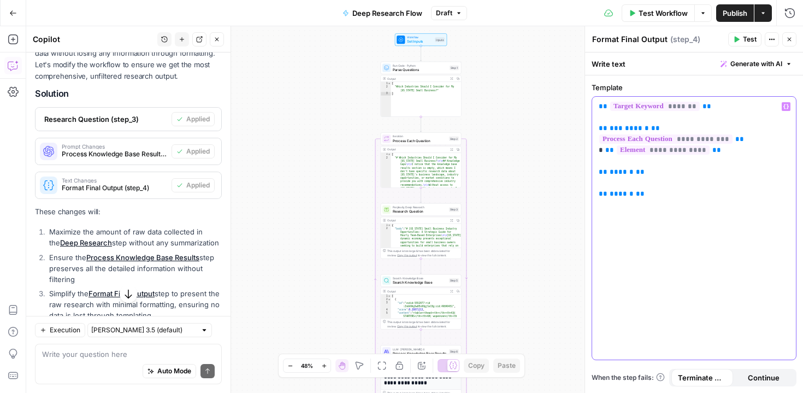
click at [657, 204] on div "**********" at bounding box center [694, 228] width 204 height 263
click at [669, 206] on div "**********" at bounding box center [694, 228] width 204 height 263
click at [641, 16] on span "Test Workflow" at bounding box center [662, 13] width 49 height 11
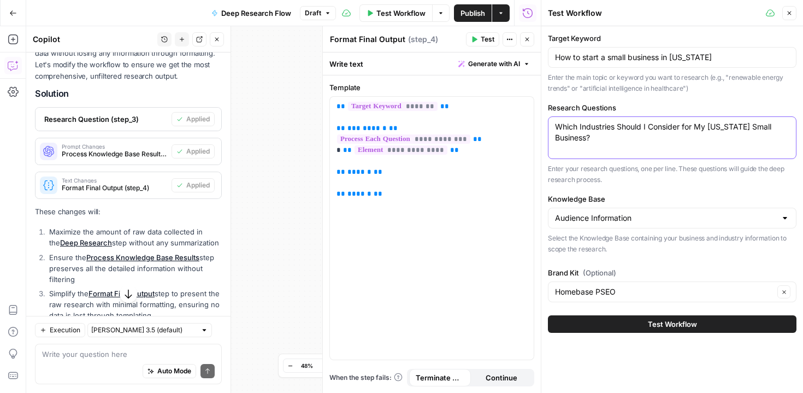
click at [620, 138] on textarea "Which Industries Should I Consider for My Alabama Small Business?" at bounding box center [672, 132] width 234 height 22
click at [645, 324] on button "Test Workflow" at bounding box center [672, 323] width 248 height 17
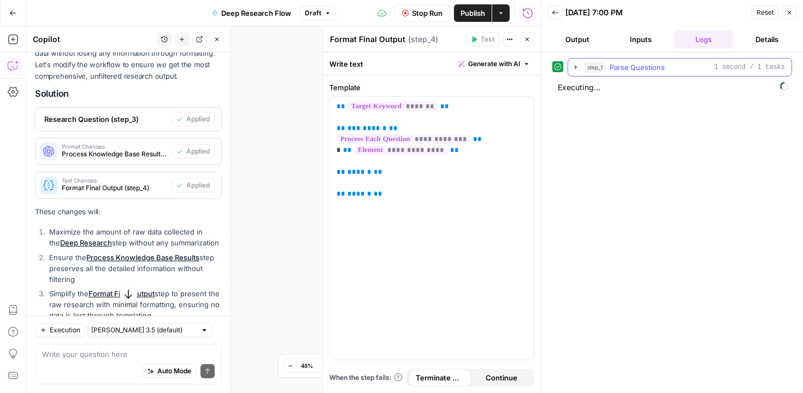
click at [572, 69] on icon "button" at bounding box center [575, 67] width 9 height 9
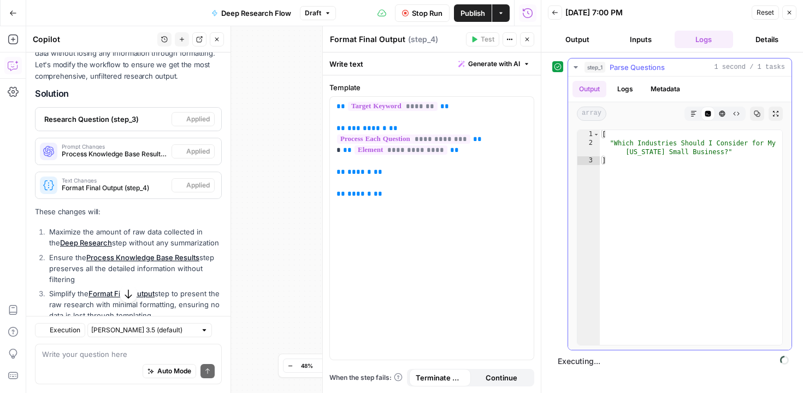
scroll to position [565, 0]
click at [632, 87] on button "Logs" at bounding box center [624, 89] width 29 height 16
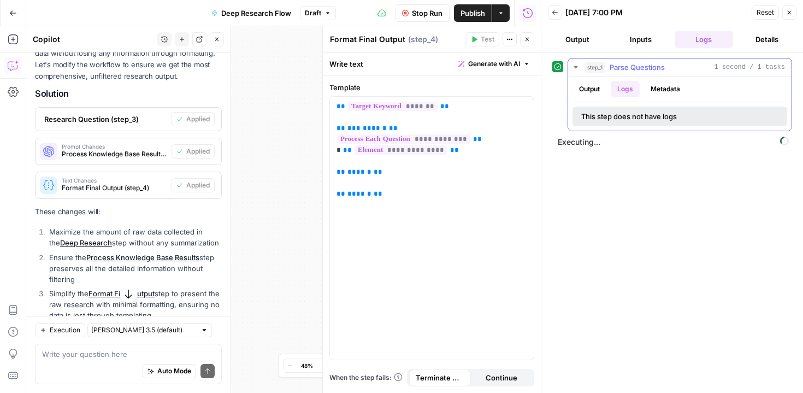
click at [657, 87] on button "Metadata" at bounding box center [665, 89] width 43 height 16
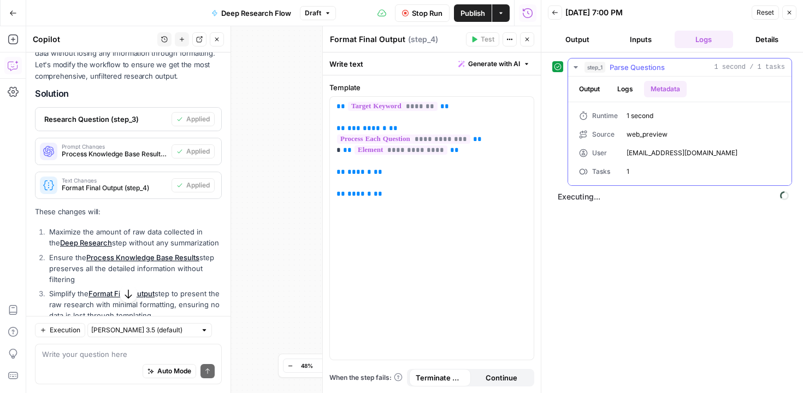
click at [595, 91] on button "Output" at bounding box center [589, 89] width 34 height 16
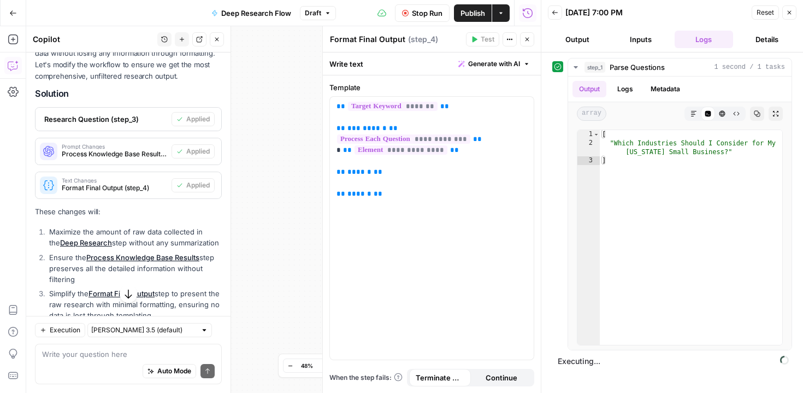
click at [645, 43] on button "Inputs" at bounding box center [640, 39] width 59 height 17
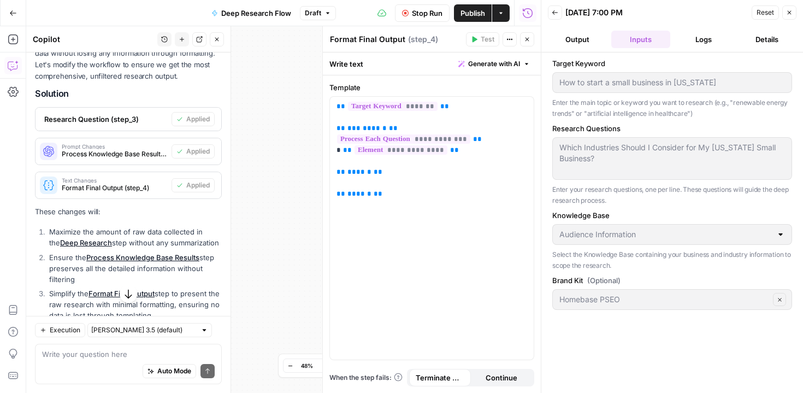
click at [759, 38] on button "Details" at bounding box center [766, 39] width 59 height 17
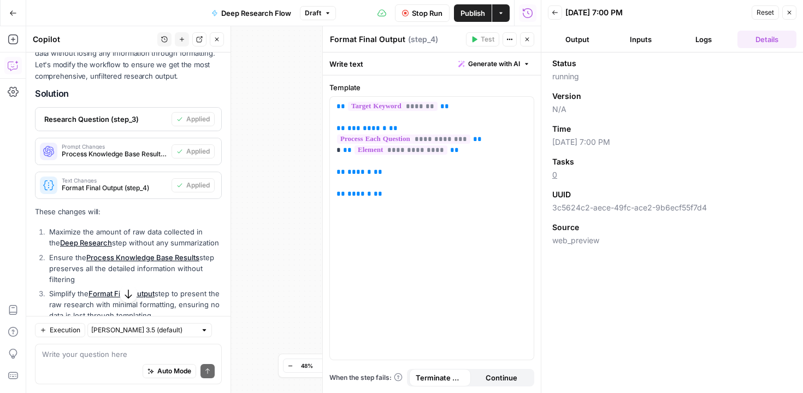
click at [707, 35] on button "Logs" at bounding box center [703, 39] width 59 height 17
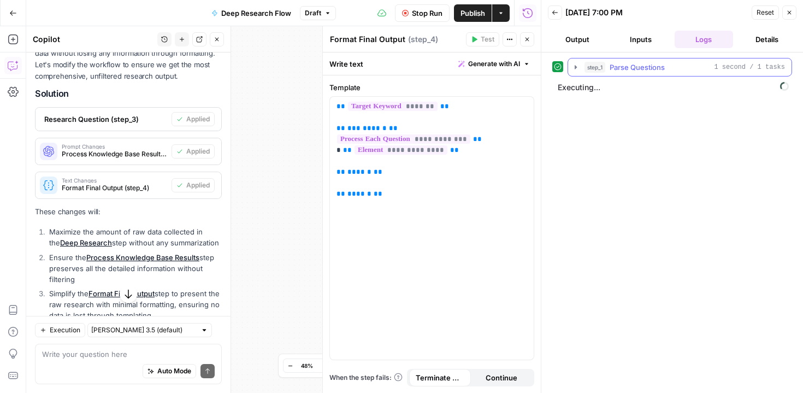
click at [573, 69] on icon "button" at bounding box center [575, 67] width 9 height 9
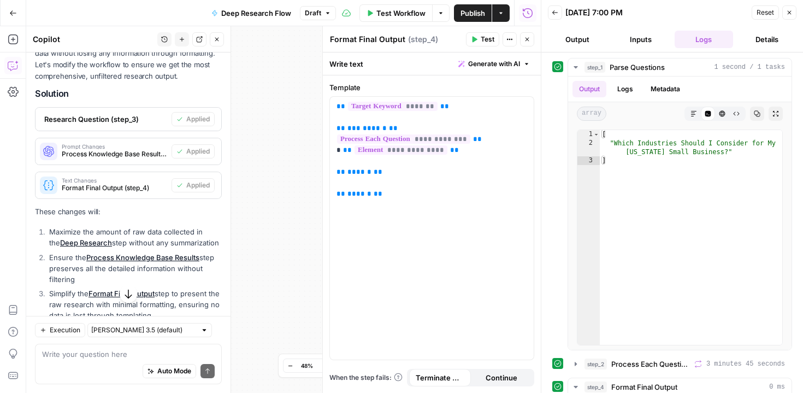
click at [644, 43] on button "Inputs" at bounding box center [640, 39] width 59 height 17
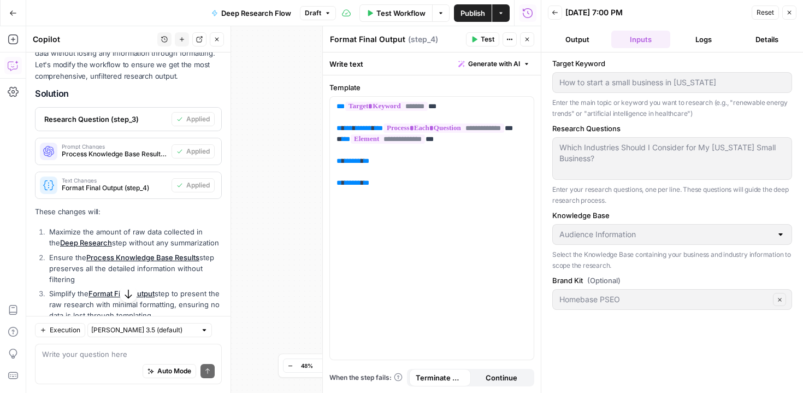
click at [706, 39] on button "Logs" at bounding box center [703, 39] width 59 height 17
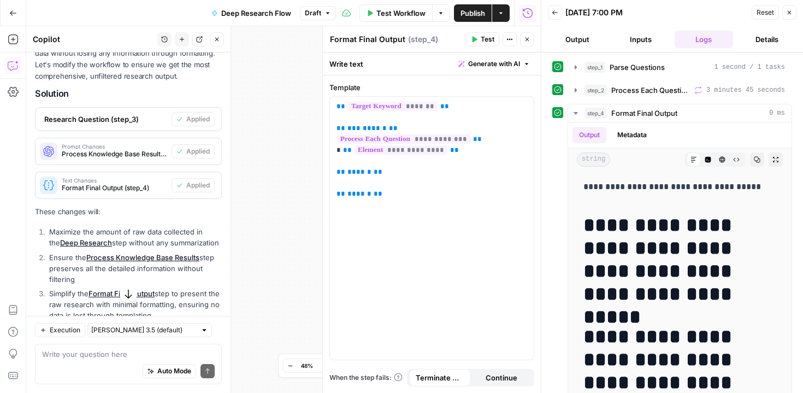
click at [566, 40] on button "Output" at bounding box center [577, 39] width 59 height 17
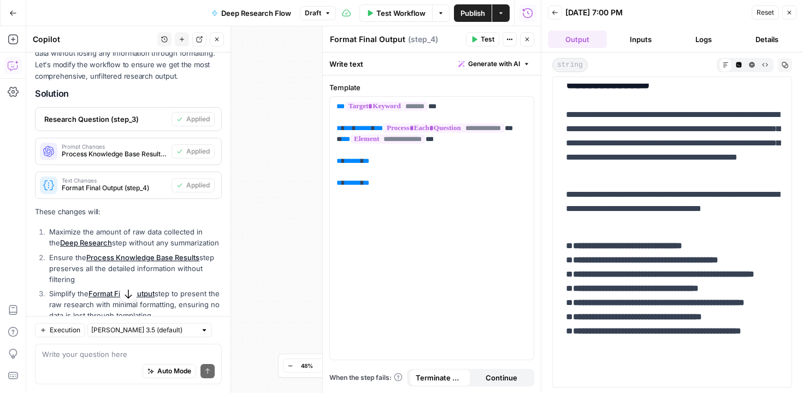
scroll to position [0, 0]
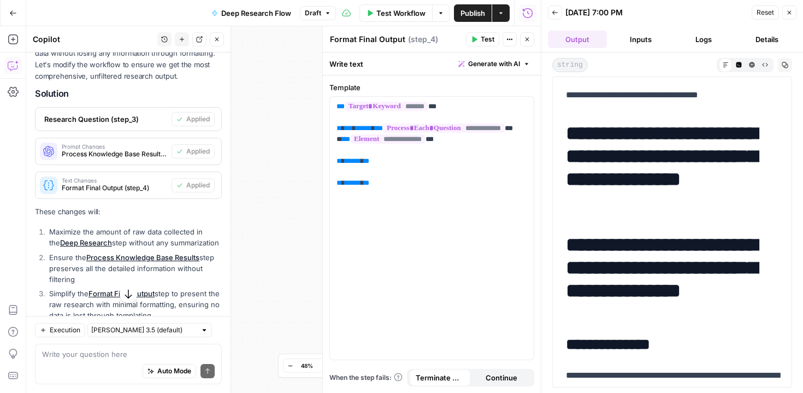
click at [620, 41] on button "Inputs" at bounding box center [640, 39] width 59 height 17
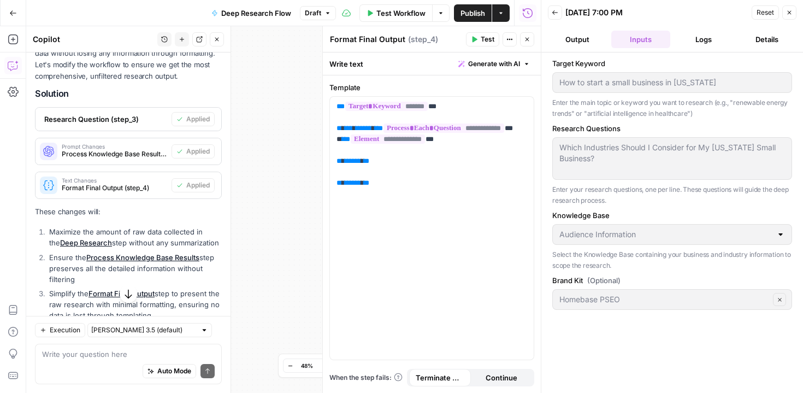
click at [684, 34] on button "Logs" at bounding box center [703, 39] width 59 height 17
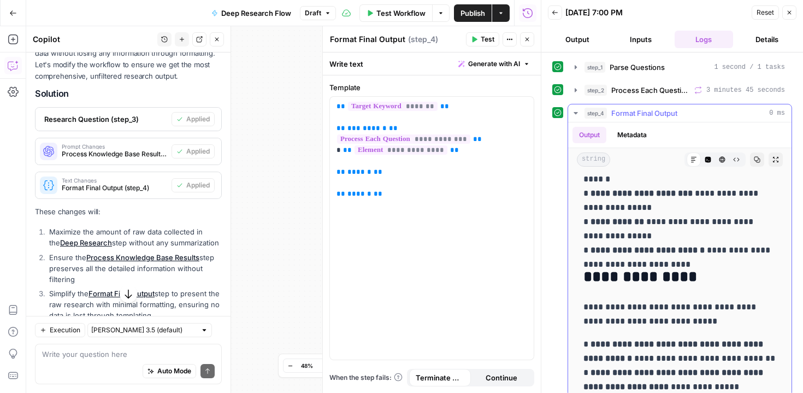
scroll to position [1052, 0]
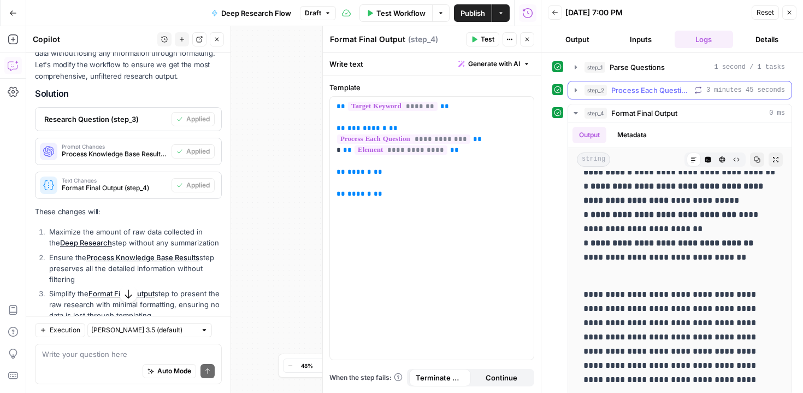
click at [574, 91] on icon "button" at bounding box center [575, 90] width 9 height 9
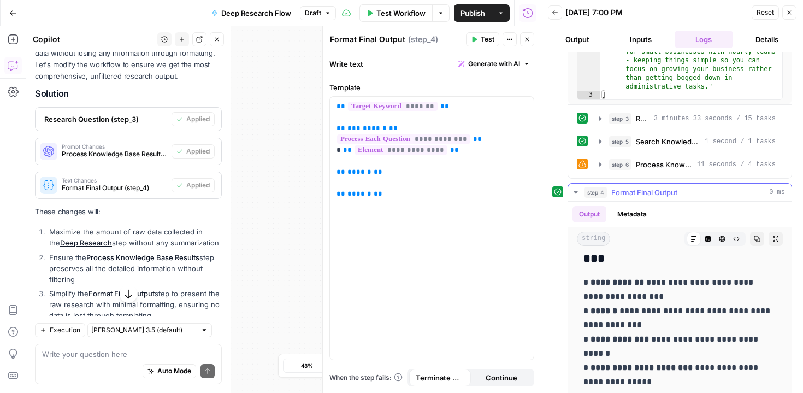
scroll to position [731, 0]
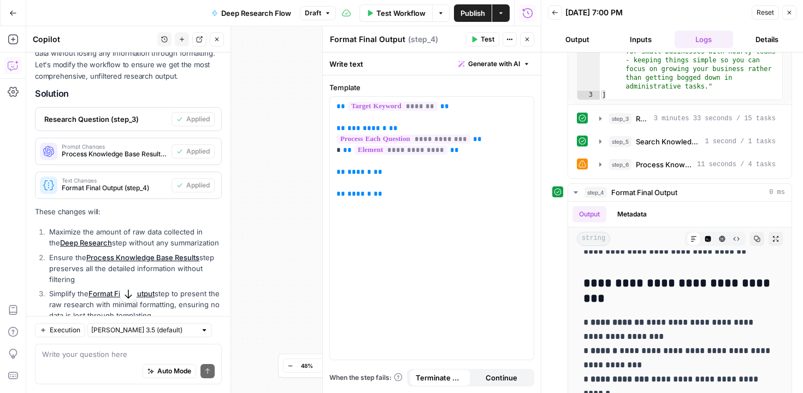
click at [574, 42] on button "Output" at bounding box center [577, 39] width 59 height 17
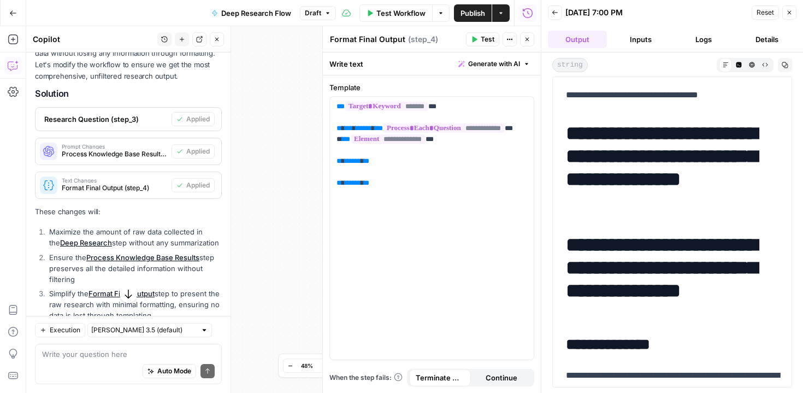
click at [558, 14] on button "Back" at bounding box center [555, 12] width 14 height 14
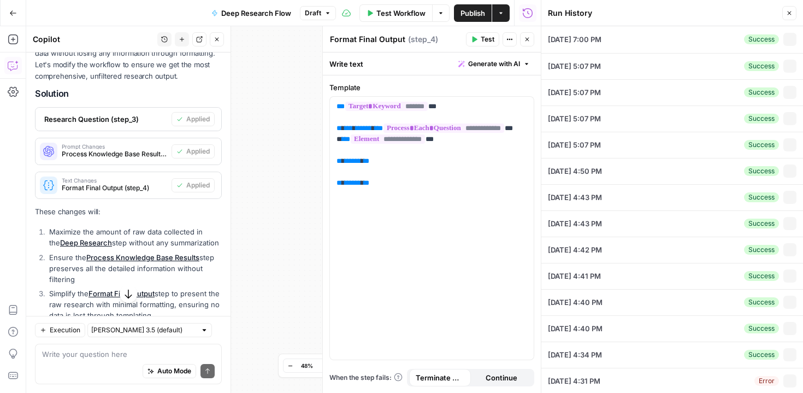
type textarea "Which Industries Should I Consider for My Alabama Small Business?"
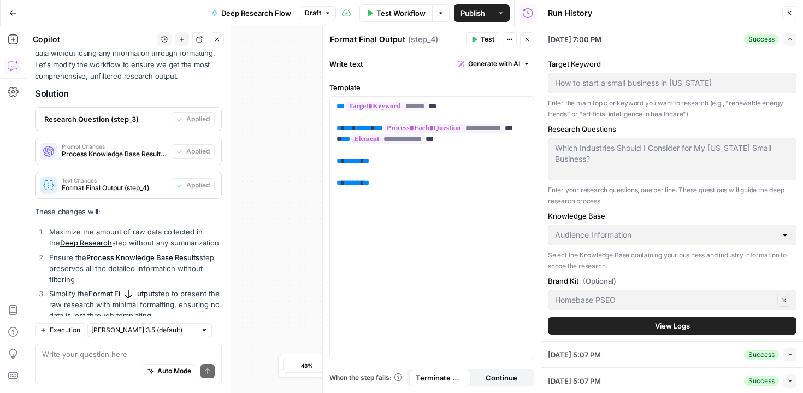
click at [526, 35] on button "Close" at bounding box center [527, 39] width 14 height 14
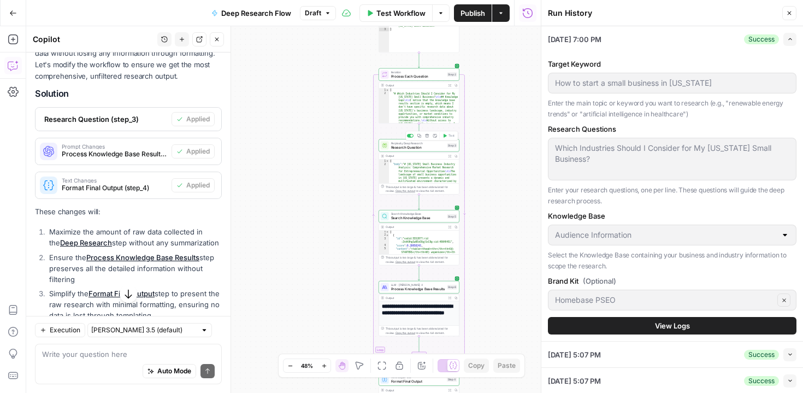
click at [415, 149] on span "Research Question" at bounding box center [418, 147] width 54 height 5
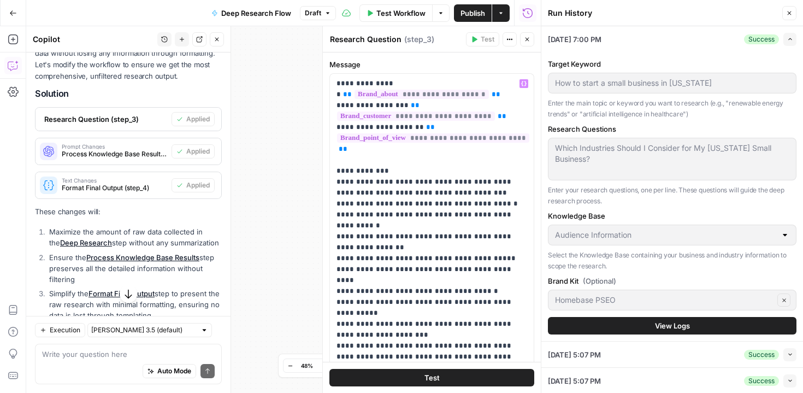
scroll to position [121, 0]
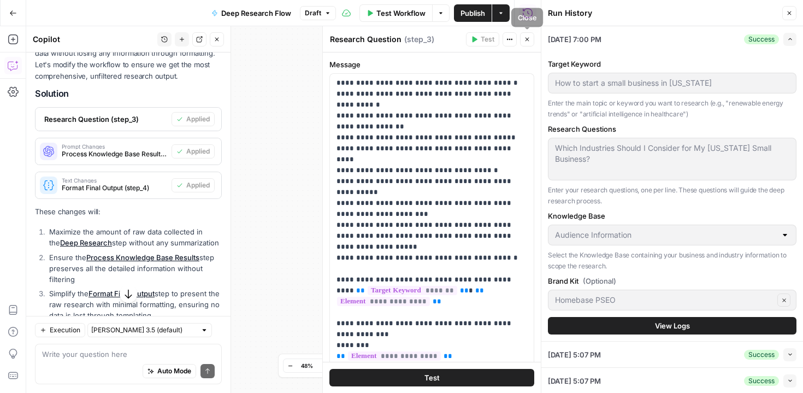
click at [528, 44] on button "Close" at bounding box center [527, 39] width 14 height 14
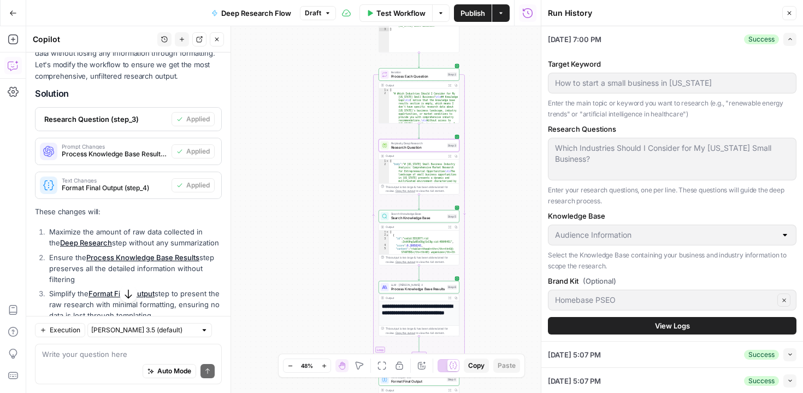
click at [10, 13] on icon "button" at bounding box center [13, 12] width 7 height 5
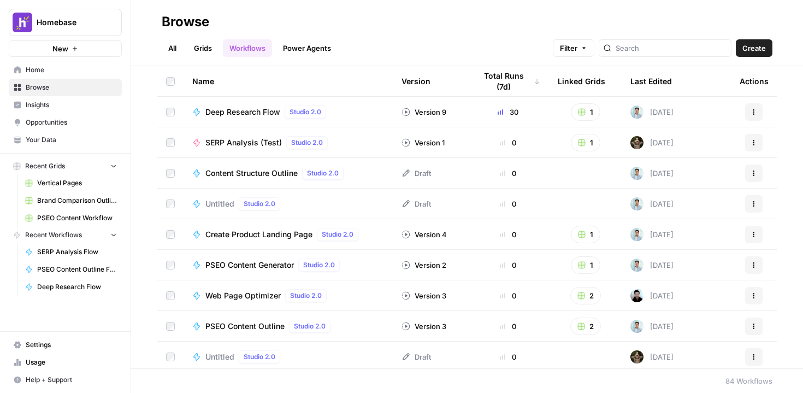
click at [203, 52] on link "Grids" at bounding box center [202, 47] width 31 height 17
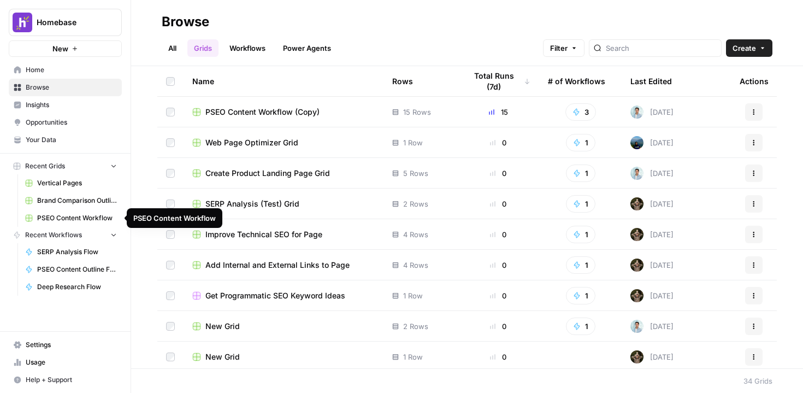
click at [90, 220] on span "PSEO Content Workflow" at bounding box center [77, 218] width 80 height 10
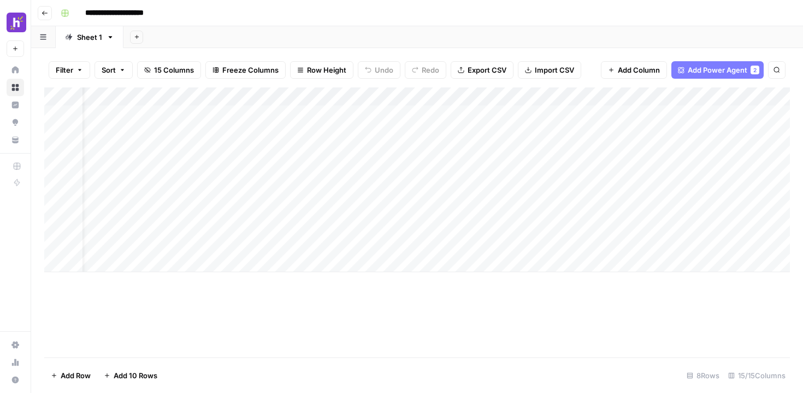
scroll to position [0, 31]
click at [535, 112] on div "Add Column" at bounding box center [416, 179] width 745 height 185
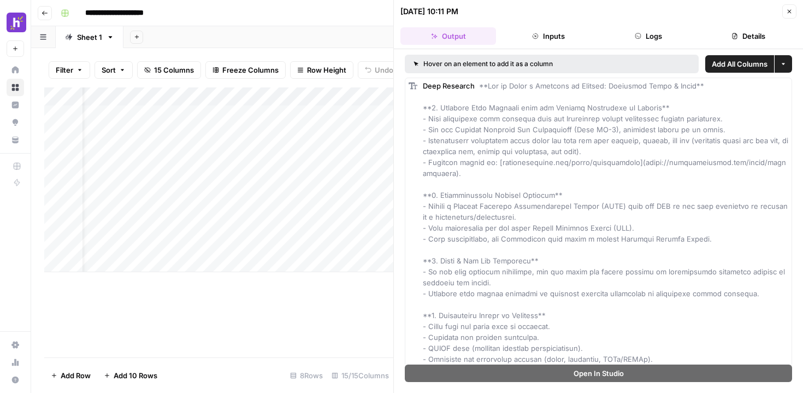
click at [636, 32] on button "Logs" at bounding box center [649, 35] width 96 height 17
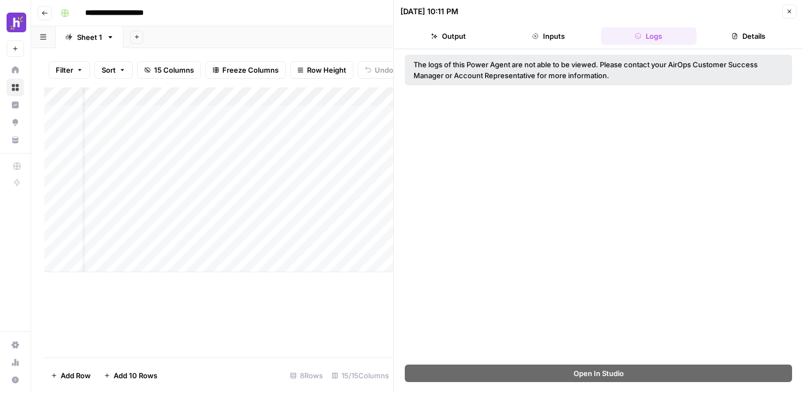
click at [456, 41] on button "Output" at bounding box center [448, 35] width 96 height 17
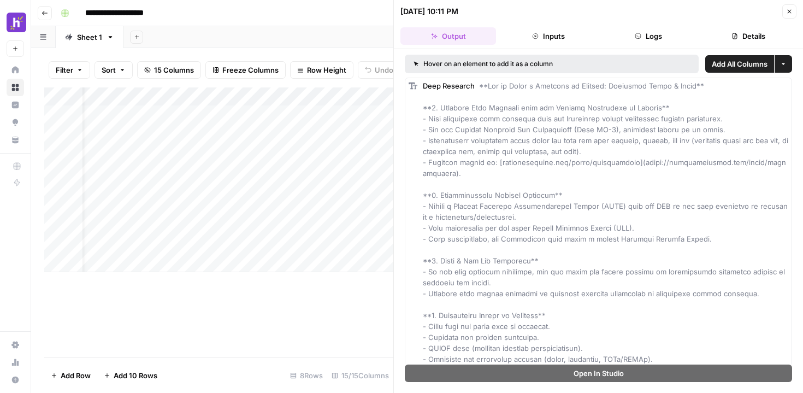
click at [272, 307] on div "Add Column" at bounding box center [218, 222] width 349 height 270
click at [44, 17] on button "Go back" at bounding box center [45, 13] width 14 height 14
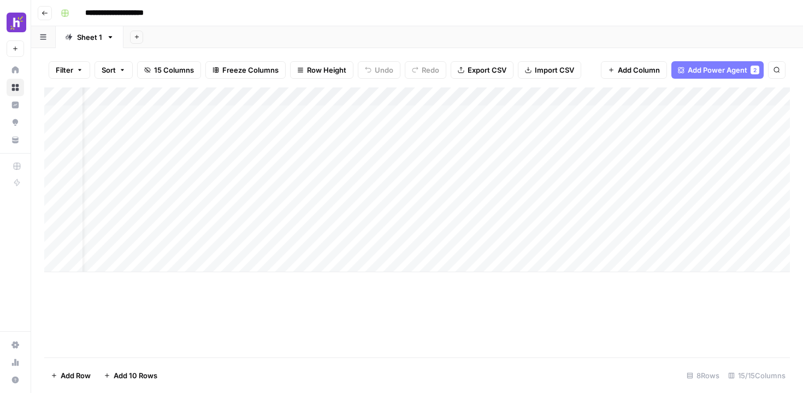
click at [44, 17] on button "Go back" at bounding box center [45, 13] width 14 height 14
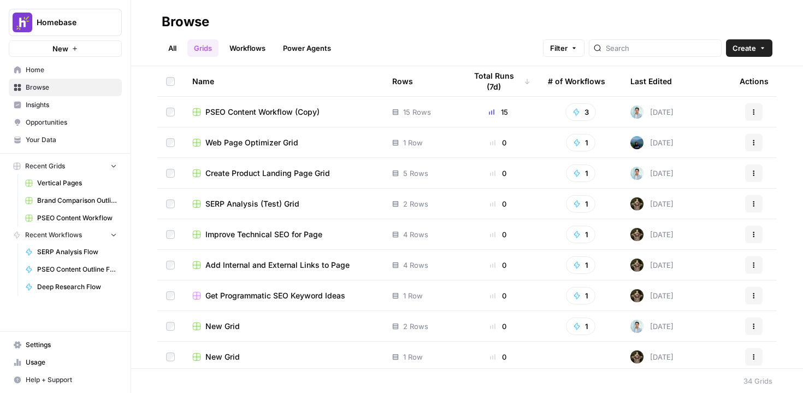
click at [295, 112] on span "PSEO Content Workflow (Copy)" at bounding box center [262, 111] width 114 height 11
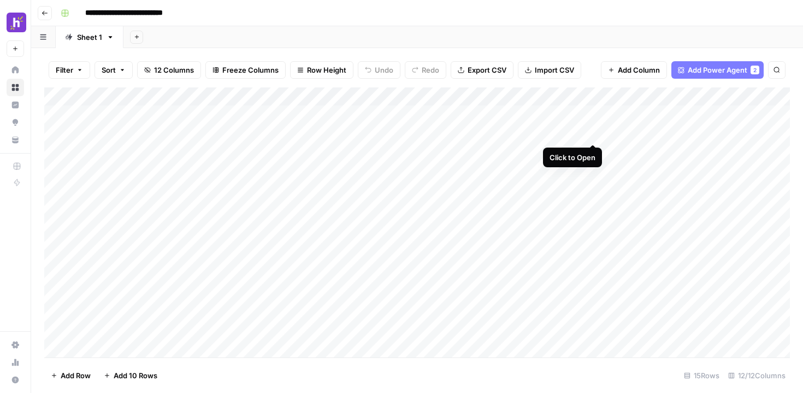
click at [593, 134] on div "Add Column" at bounding box center [416, 222] width 745 height 270
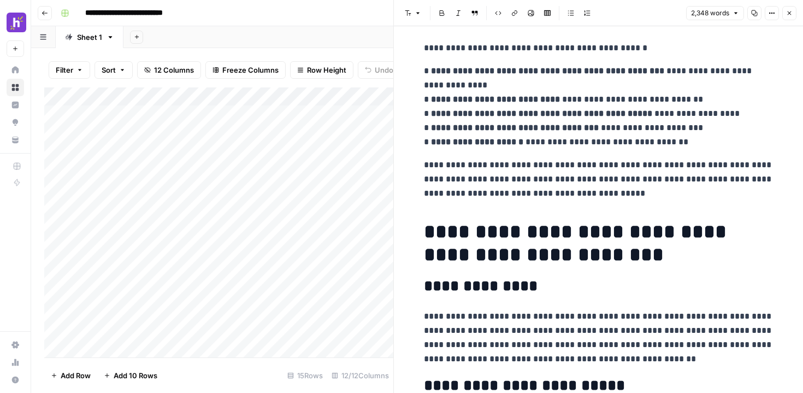
scroll to position [2371, 0]
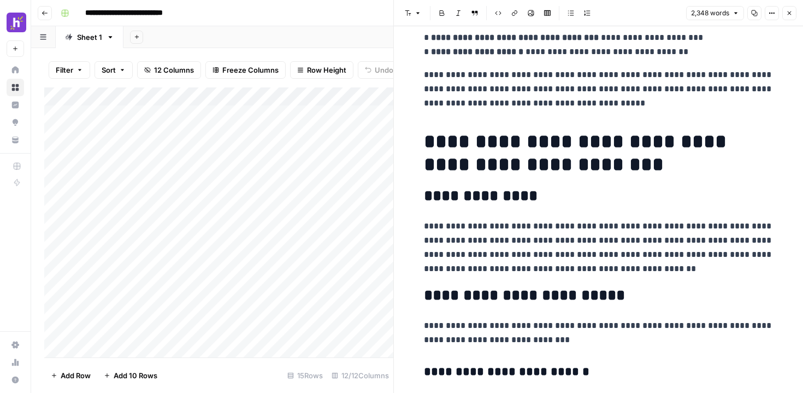
click at [789, 15] on icon "button" at bounding box center [789, 13] width 7 height 7
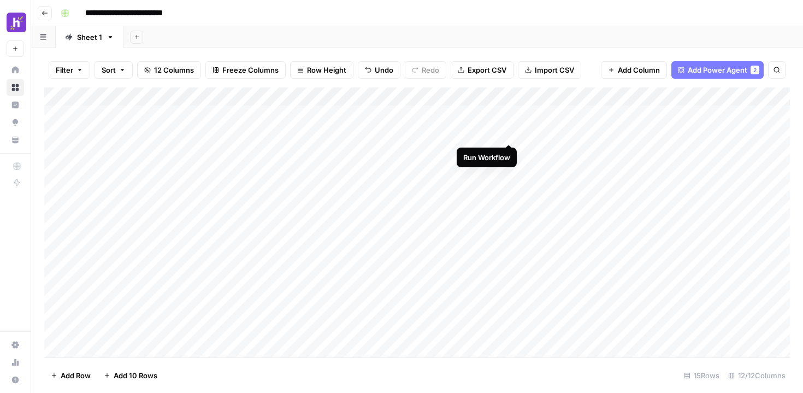
click at [511, 133] on div "Add Column" at bounding box center [416, 222] width 745 height 270
click at [490, 133] on div "Add Column" at bounding box center [416, 222] width 745 height 270
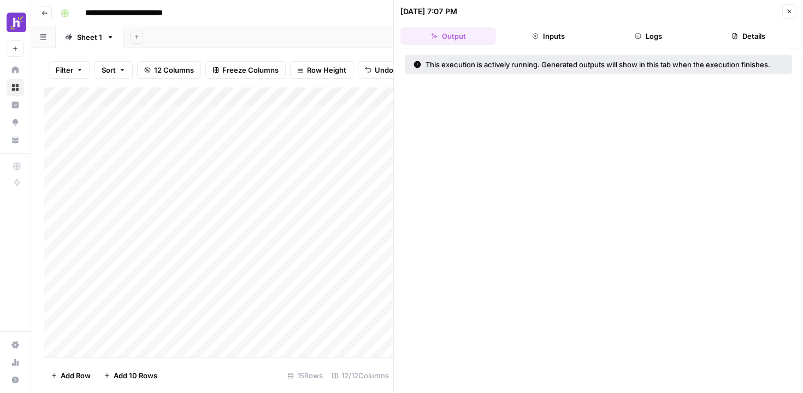
click at [532, 31] on button "Inputs" at bounding box center [548, 35] width 96 height 17
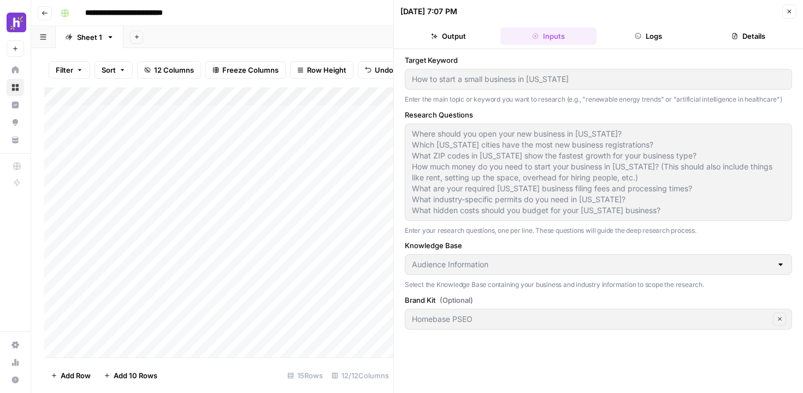
click at [639, 33] on icon "button" at bounding box center [637, 36] width 7 height 7
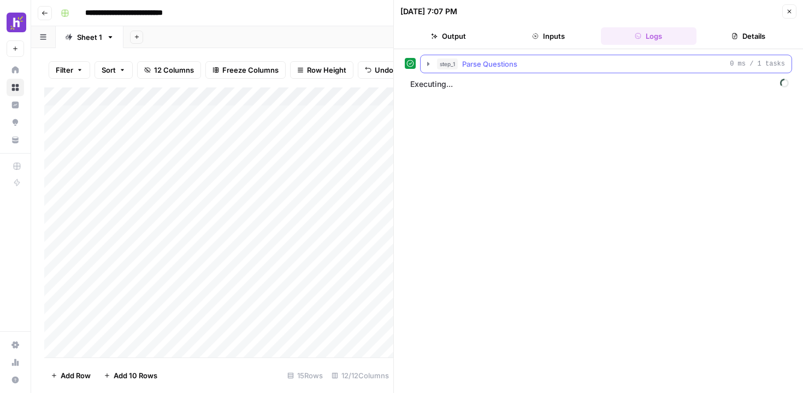
click at [426, 61] on icon "button" at bounding box center [428, 64] width 9 height 9
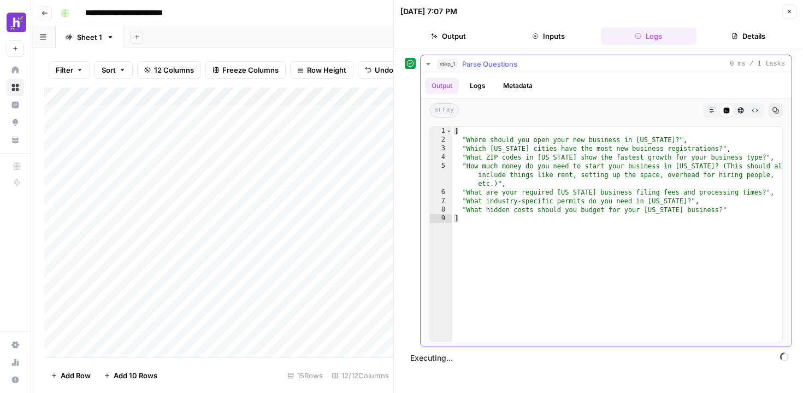
click at [477, 85] on button "Logs" at bounding box center [477, 86] width 29 height 16
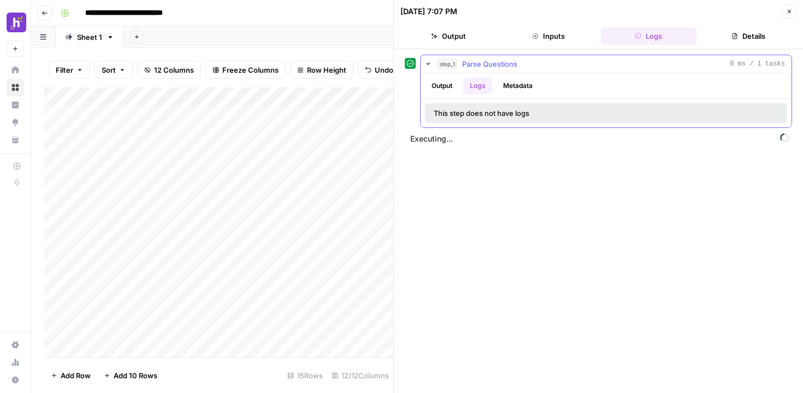
click at [446, 94] on div "Output Logs Metadata" at bounding box center [605, 85] width 371 height 25
click at [437, 81] on button "Output" at bounding box center [442, 86] width 34 height 16
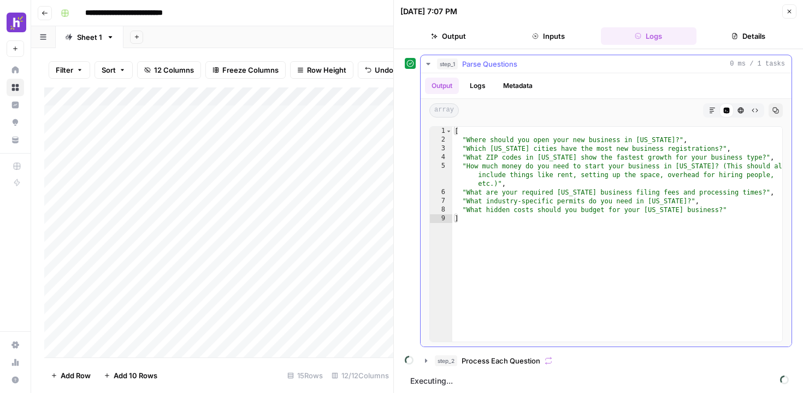
scroll to position [2, 0]
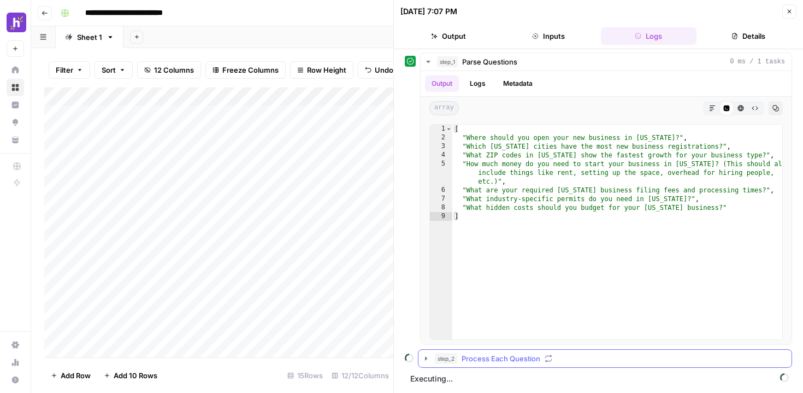
click at [424, 355] on icon "button" at bounding box center [426, 358] width 9 height 9
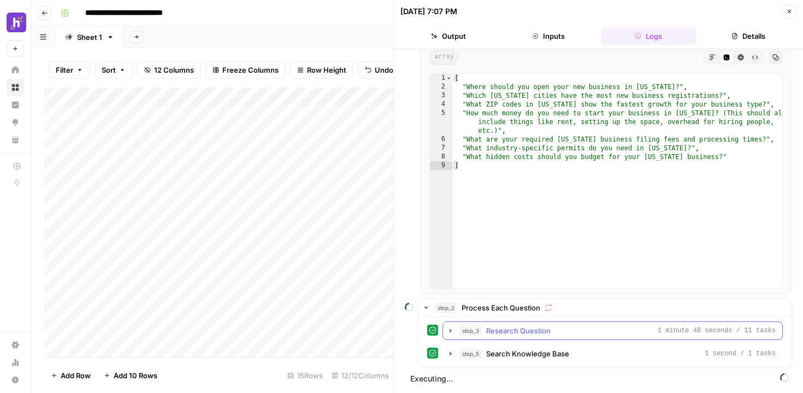
click at [450, 329] on icon "button" at bounding box center [450, 330] width 2 height 4
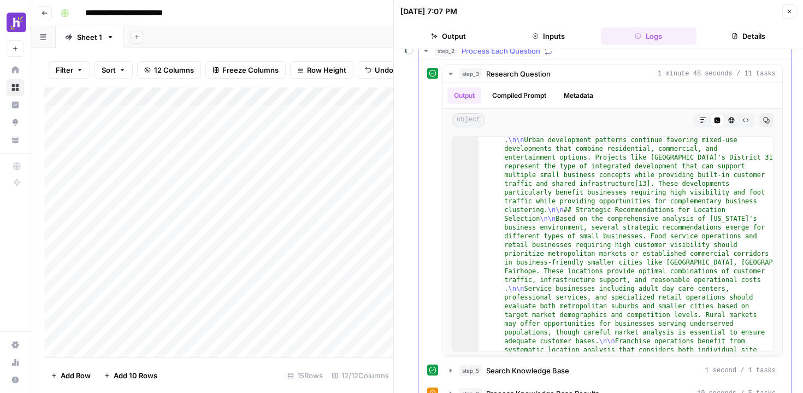
scroll to position [349, 0]
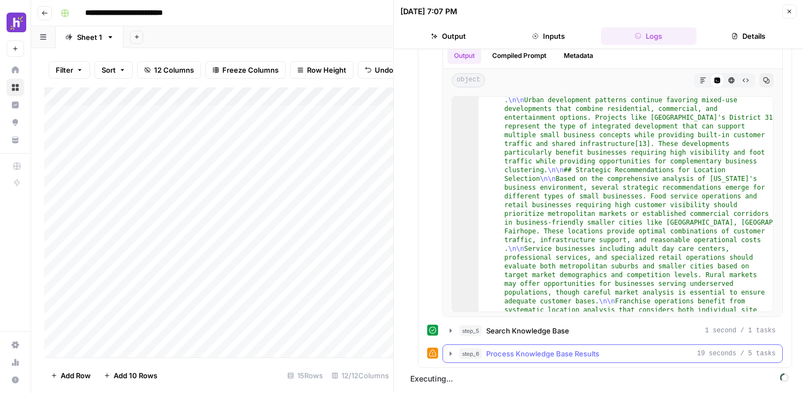
click at [448, 352] on icon "button" at bounding box center [450, 353] width 9 height 9
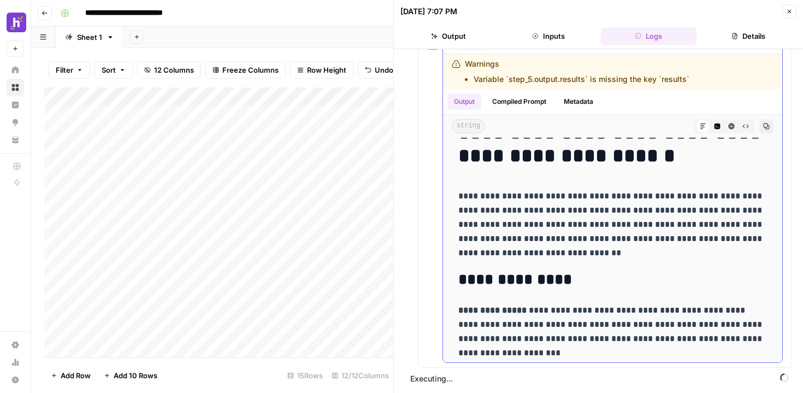
scroll to position [0, 0]
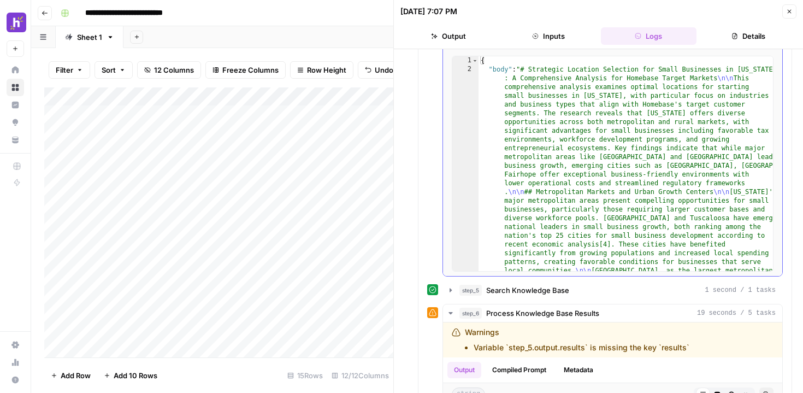
scroll to position [389, 0]
click at [787, 12] on icon "button" at bounding box center [789, 11] width 7 height 7
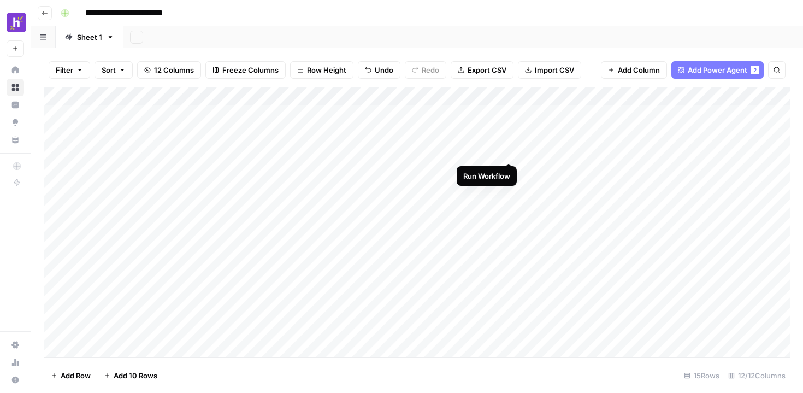
click at [507, 153] on div "Add Column" at bounding box center [416, 222] width 745 height 270
click at [511, 173] on div "Add Column" at bounding box center [416, 222] width 745 height 270
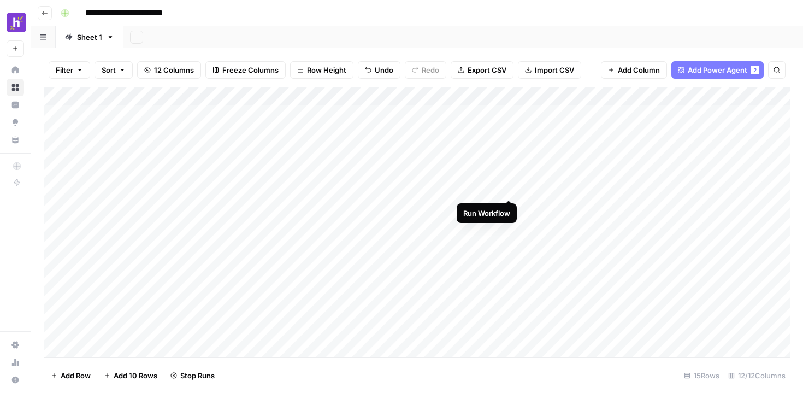
click at [511, 192] on div "Add Column" at bounding box center [416, 222] width 745 height 270
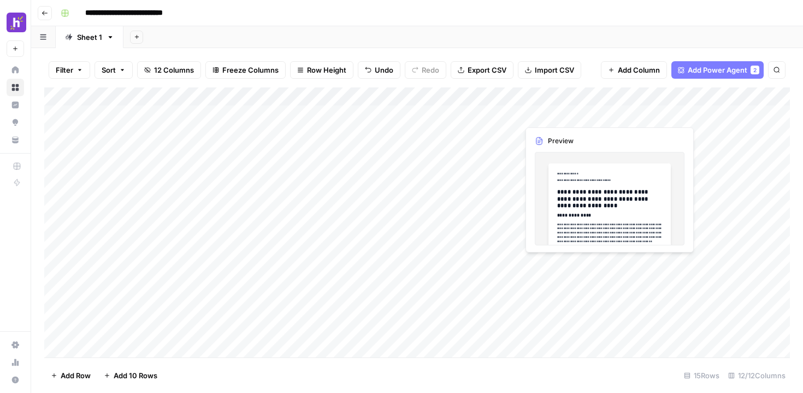
click at [535, 116] on div "Add Column" at bounding box center [416, 222] width 745 height 270
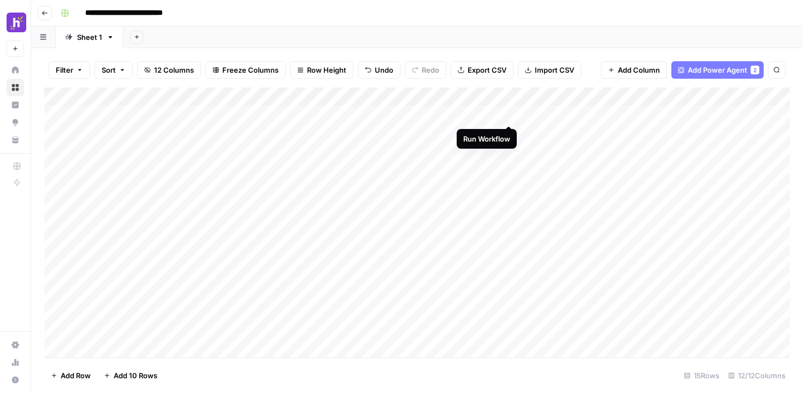
click at [507, 114] on div "Add Column" at bounding box center [416, 222] width 745 height 270
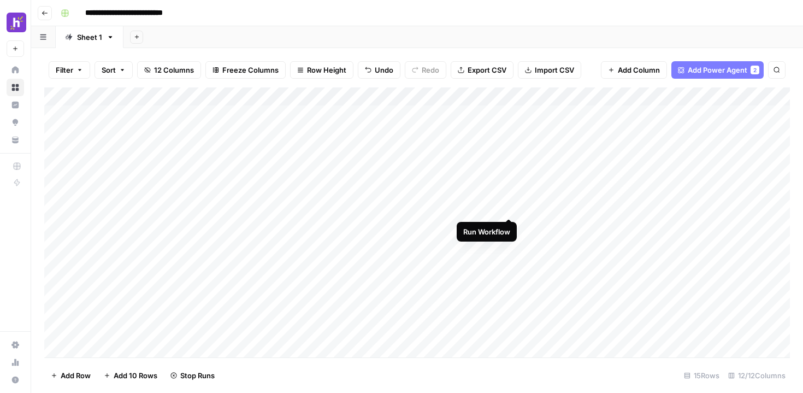
click at [508, 204] on div "Add Column" at bounding box center [416, 222] width 745 height 270
click at [510, 224] on div "Add Column" at bounding box center [416, 222] width 745 height 270
click at [509, 244] on div "Add Column" at bounding box center [416, 222] width 745 height 270
click at [509, 262] on div "Add Column" at bounding box center [416, 222] width 745 height 270
click at [508, 282] on div "Add Column" at bounding box center [416, 222] width 745 height 270
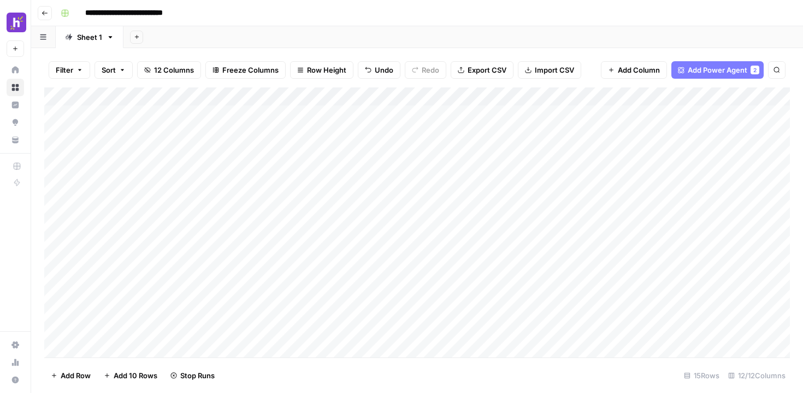
scroll to position [45, 0]
click at [508, 257] on div "Add Column" at bounding box center [416, 222] width 745 height 270
click at [510, 274] on div "Add Column" at bounding box center [416, 222] width 745 height 270
click at [509, 293] on div "Add Column" at bounding box center [416, 222] width 745 height 270
click at [507, 312] on div "Add Column" at bounding box center [416, 222] width 745 height 270
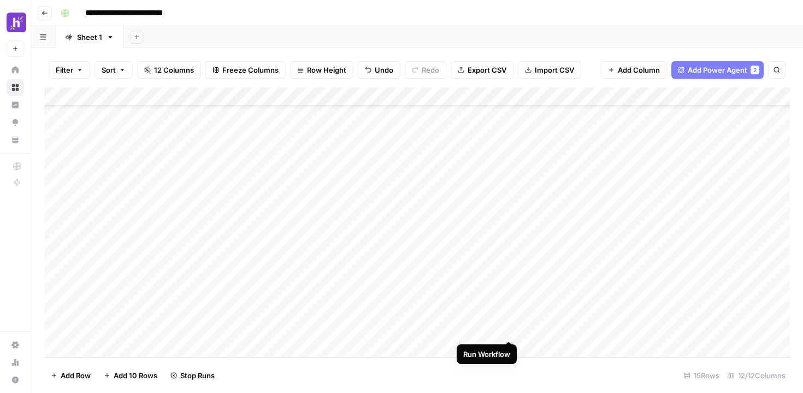
click at [509, 333] on div "Add Column" at bounding box center [416, 222] width 745 height 270
click at [530, 26] on header "**********" at bounding box center [417, 13] width 772 height 26
click at [494, 190] on div "Add Column" at bounding box center [416, 222] width 745 height 270
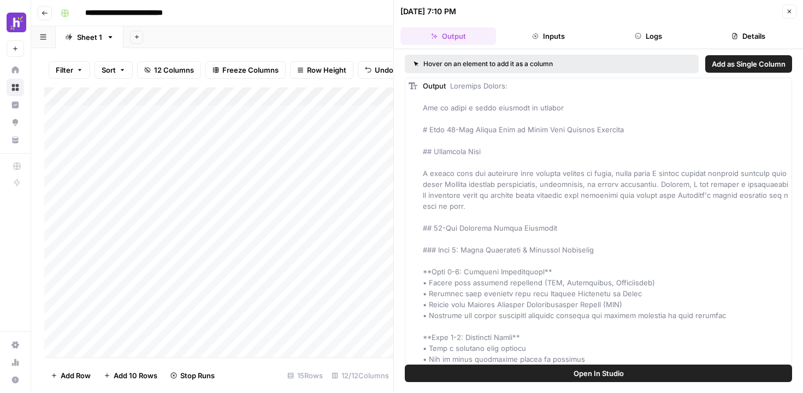
click at [537, 37] on icon "button" at bounding box center [535, 36] width 7 height 7
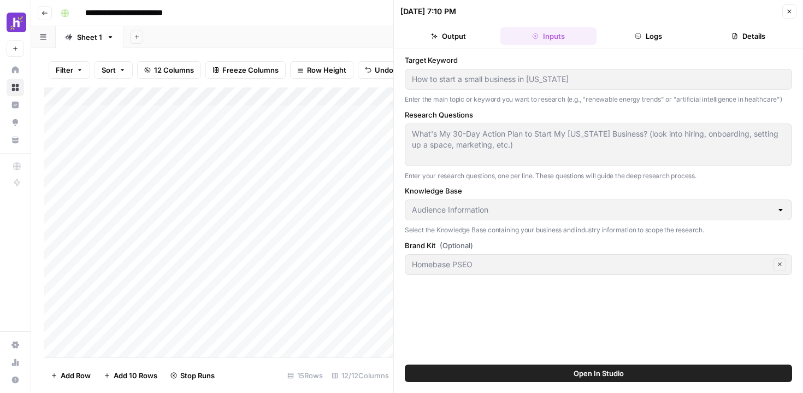
click at [625, 32] on button "Logs" at bounding box center [649, 35] width 96 height 17
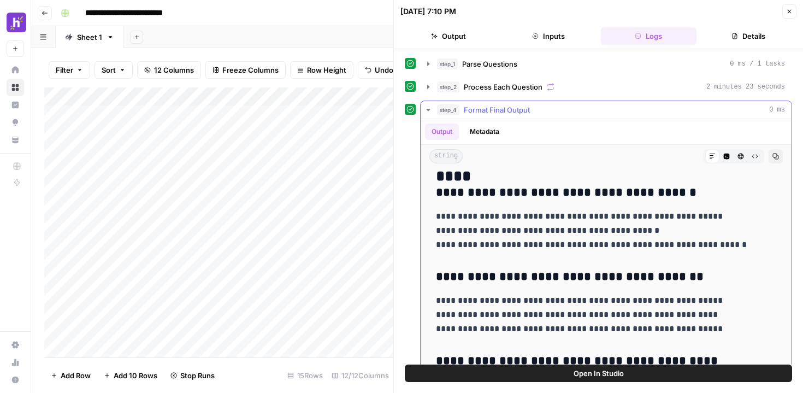
scroll to position [1154, 0]
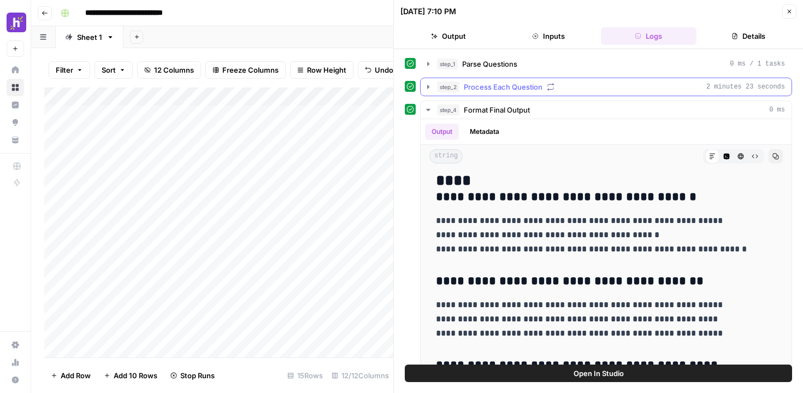
click at [424, 88] on icon "button" at bounding box center [428, 86] width 9 height 9
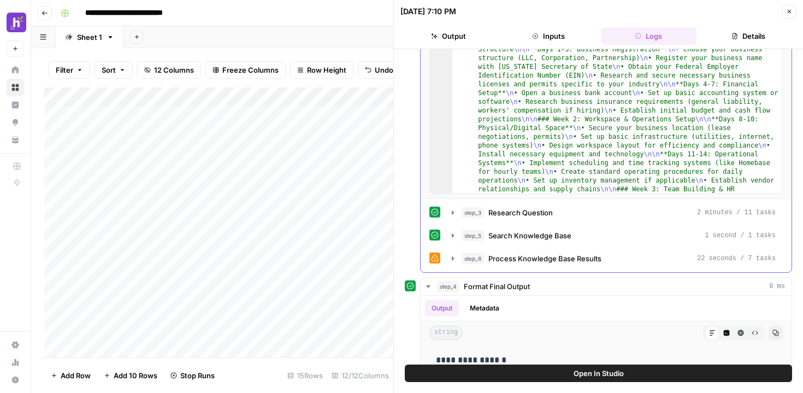
scroll to position [3, 0]
click at [450, 214] on icon "button" at bounding box center [452, 212] width 9 height 9
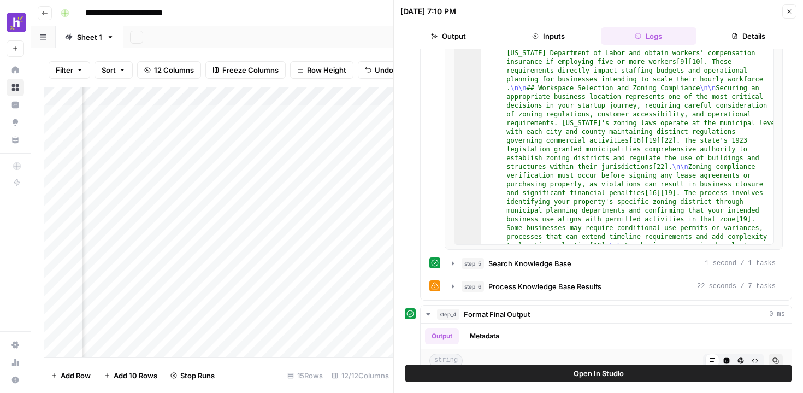
scroll to position [0, 155]
click at [300, 114] on div "Add Column" at bounding box center [218, 222] width 349 height 270
click at [337, 115] on div "Add Column" at bounding box center [218, 222] width 349 height 270
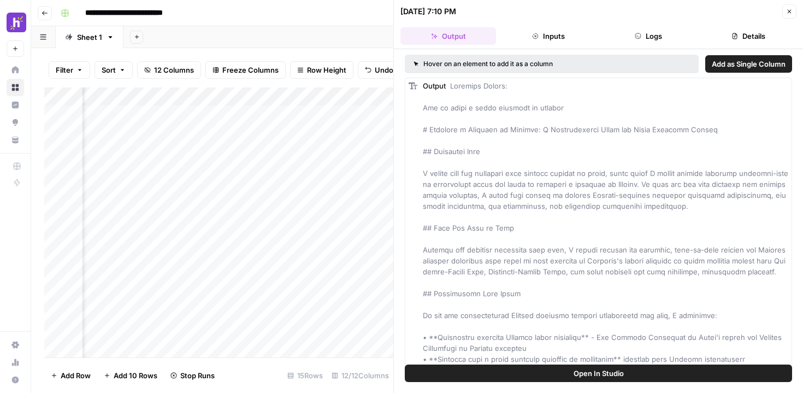
click at [576, 37] on button "Inputs" at bounding box center [548, 35] width 96 height 17
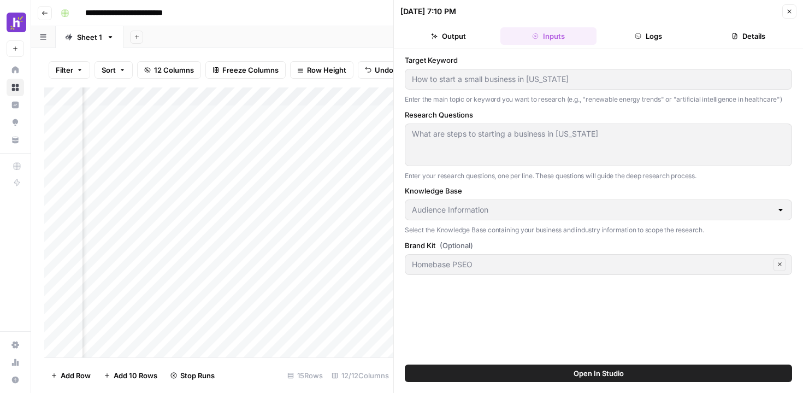
click at [639, 33] on icon "button" at bounding box center [637, 36] width 7 height 7
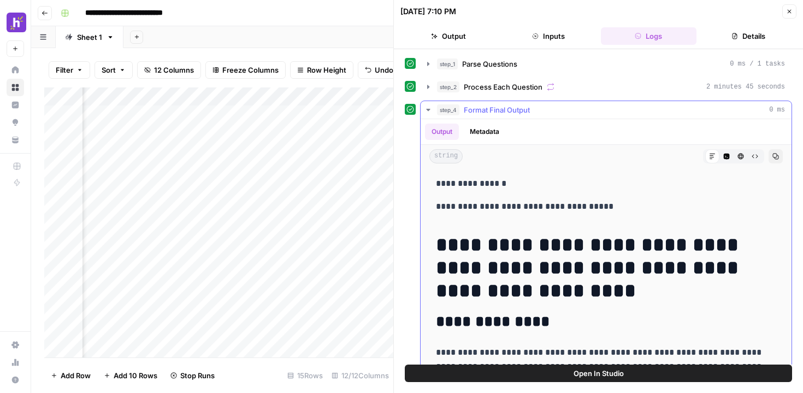
click at [429, 110] on icon "button" at bounding box center [428, 110] width 4 height 2
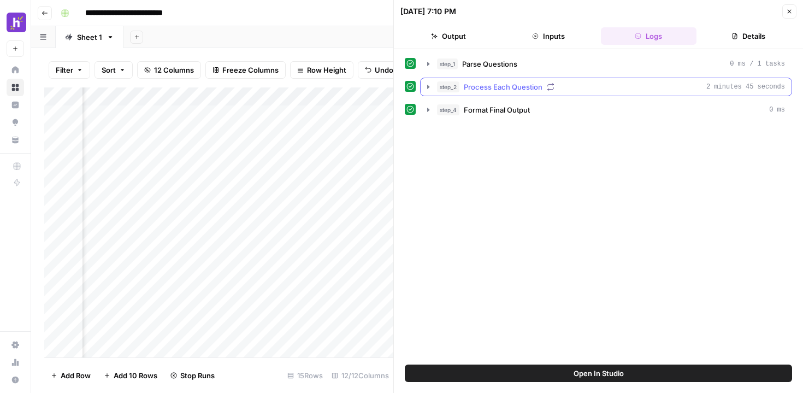
click at [428, 86] on icon "button" at bounding box center [428, 87] width 2 height 4
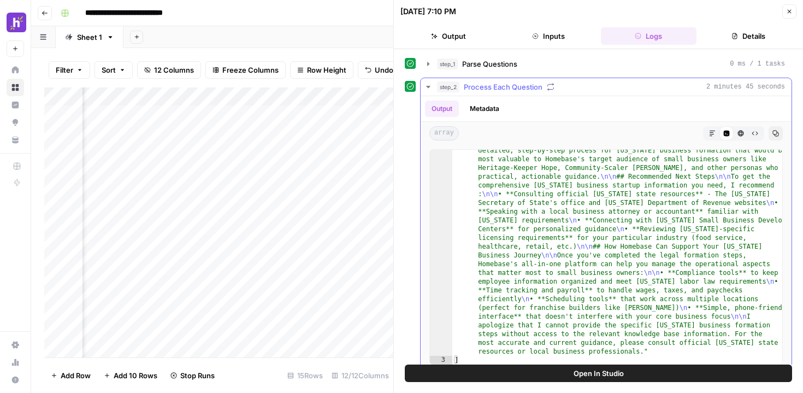
scroll to position [108, 0]
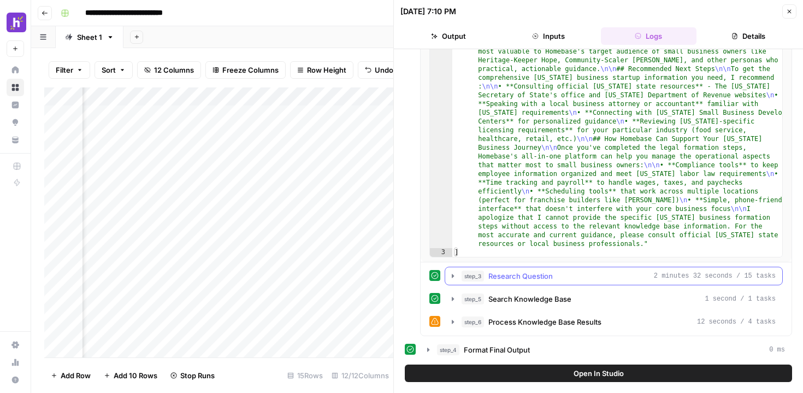
click at [452, 276] on icon "button" at bounding box center [453, 276] width 2 height 4
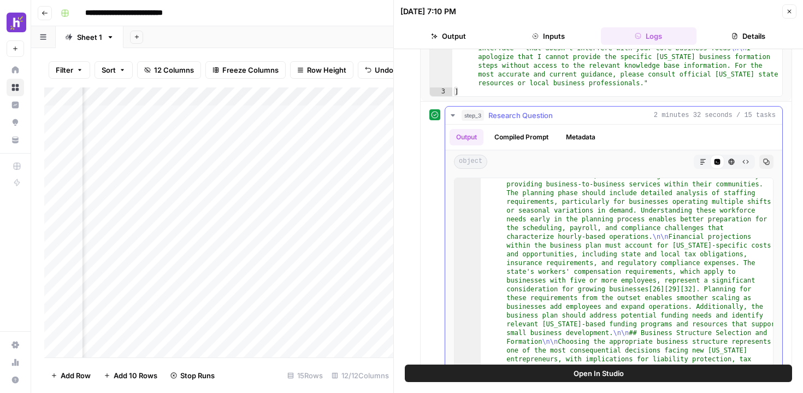
scroll to position [747, 0]
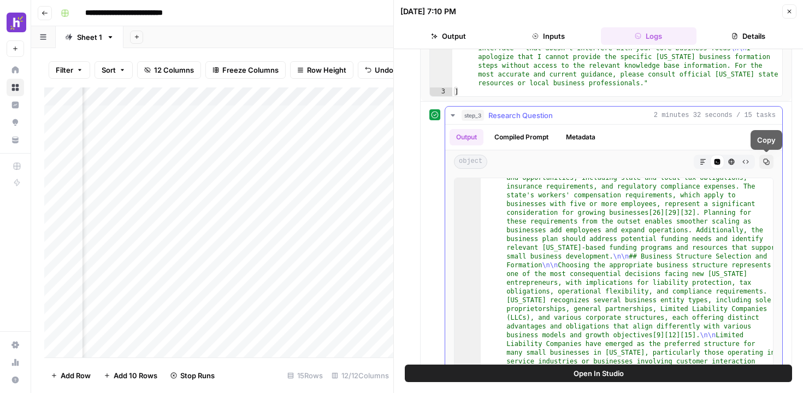
click at [765, 163] on icon "button" at bounding box center [766, 162] width 6 height 6
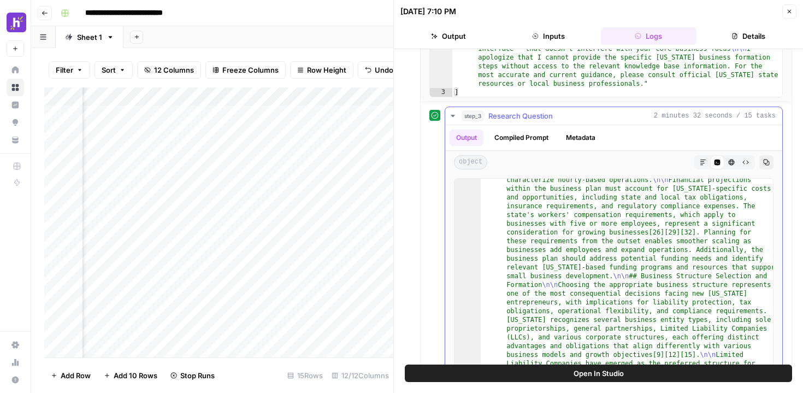
scroll to position [716, 0]
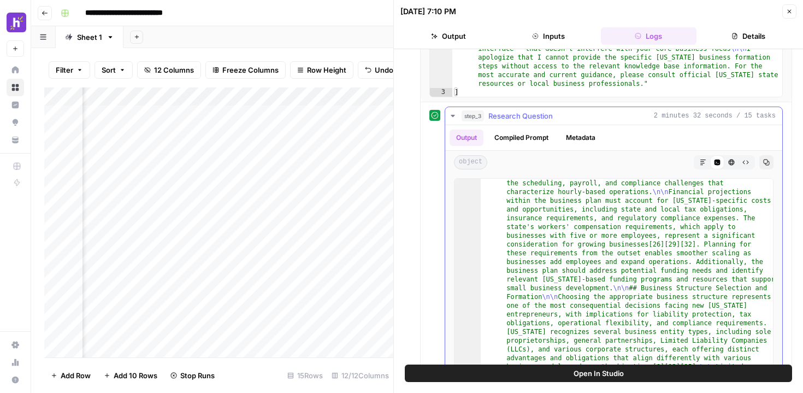
click at [452, 116] on icon "button" at bounding box center [452, 115] width 9 height 9
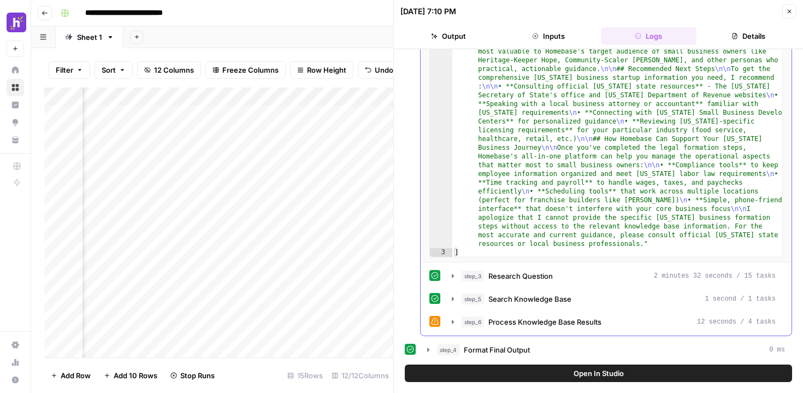
scroll to position [108, 0]
click at [283, 133] on div "Add Column" at bounding box center [218, 222] width 349 height 270
click at [340, 130] on div "Add Column" at bounding box center [218, 222] width 349 height 270
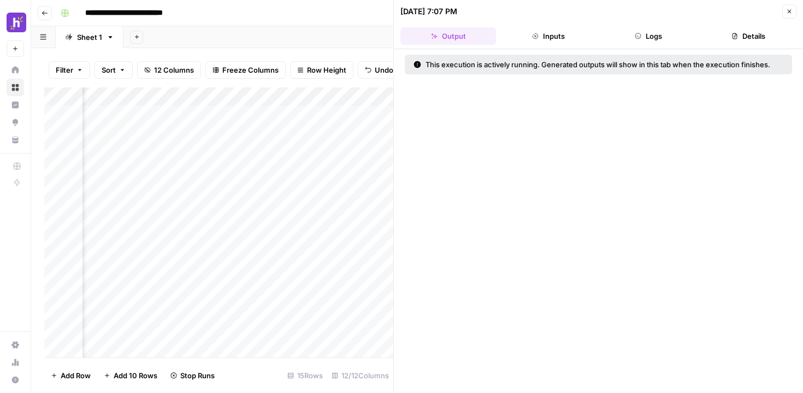
click at [651, 33] on button "Logs" at bounding box center [649, 35] width 96 height 17
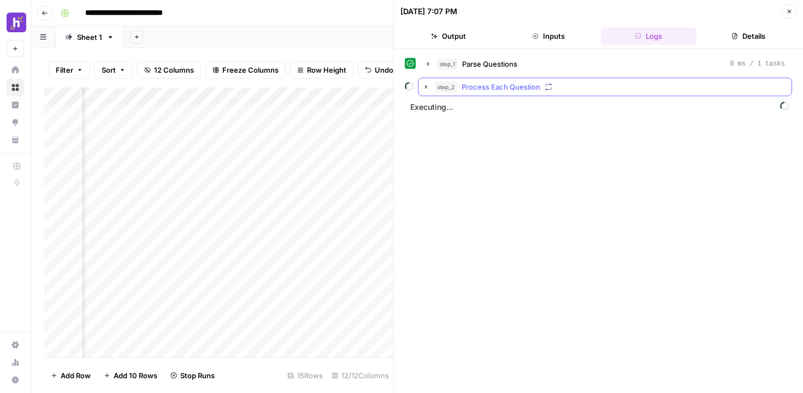
click at [429, 86] on icon "button" at bounding box center [426, 86] width 9 height 9
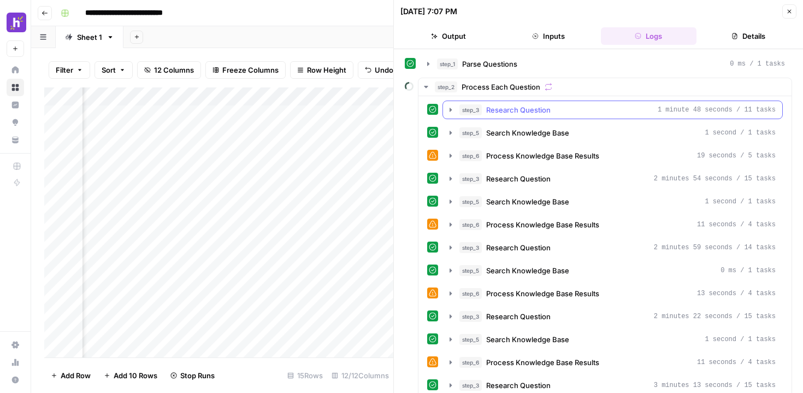
click at [449, 113] on icon "button" at bounding box center [450, 109] width 9 height 9
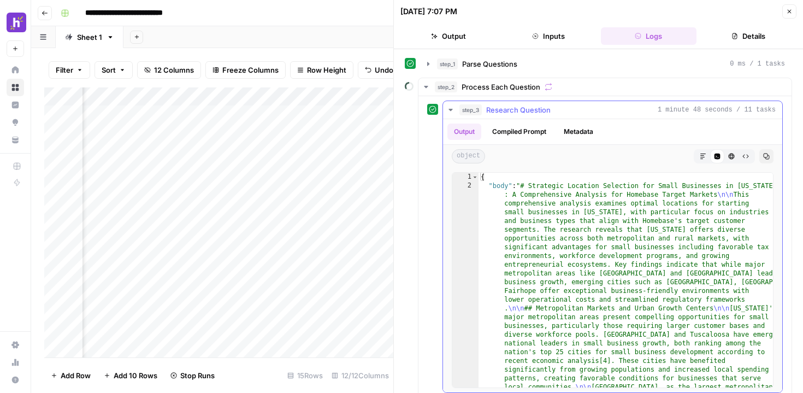
click at [449, 110] on icon "button" at bounding box center [450, 109] width 9 height 9
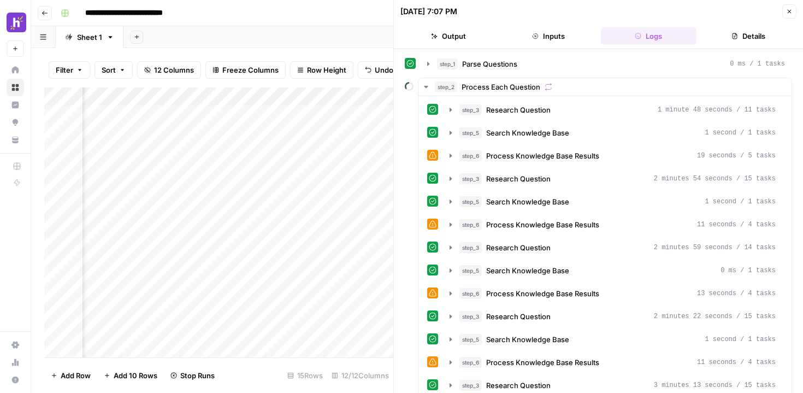
click at [199, 133] on div "Add Column" at bounding box center [218, 222] width 349 height 270
click at [205, 134] on div "Add Column" at bounding box center [218, 222] width 349 height 270
click at [205, 134] on body "**********" at bounding box center [401, 196] width 803 height 393
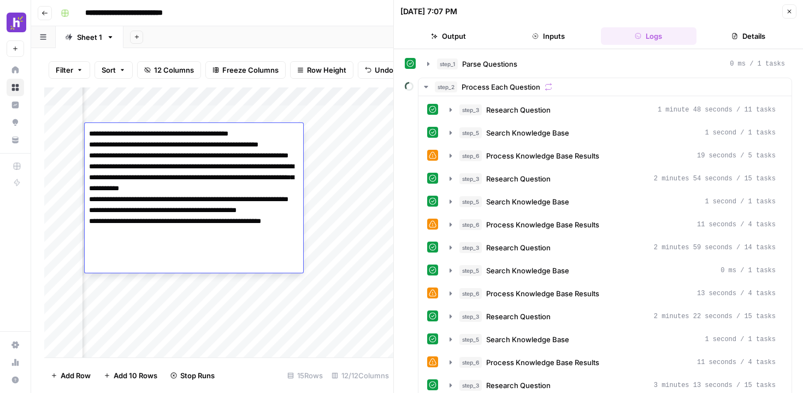
drag, startPoint x: 163, startPoint y: 173, endPoint x: 88, endPoint y: 165, distance: 75.2
click at [88, 165] on textarea "**********" at bounding box center [194, 204] width 218 height 157
click at [125, 158] on textarea "**********" at bounding box center [194, 204] width 218 height 157
drag, startPoint x: 146, startPoint y: 158, endPoint x: 153, endPoint y: 152, distance: 10.1
click at [153, 151] on textarea "**********" at bounding box center [194, 204] width 218 height 157
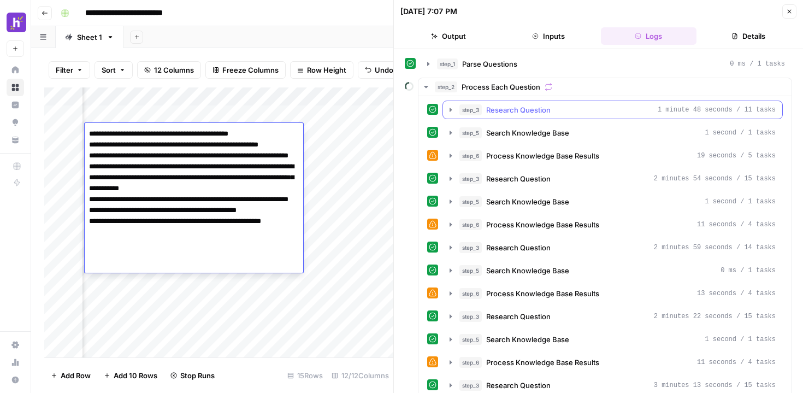
click at [453, 112] on icon "button" at bounding box center [450, 109] width 9 height 9
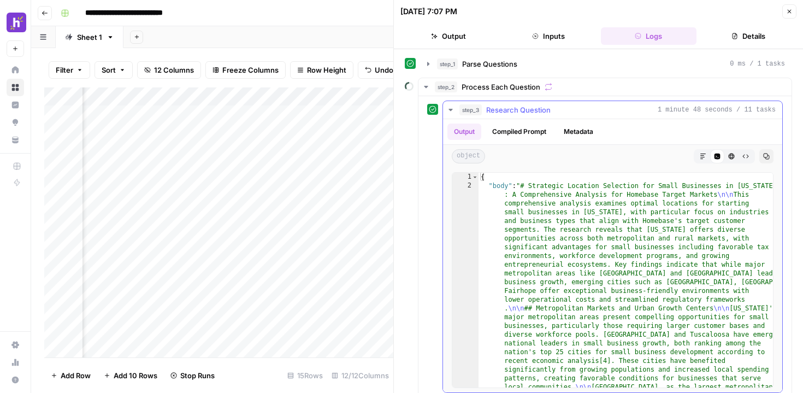
click at [453, 112] on icon "button" at bounding box center [450, 109] width 9 height 9
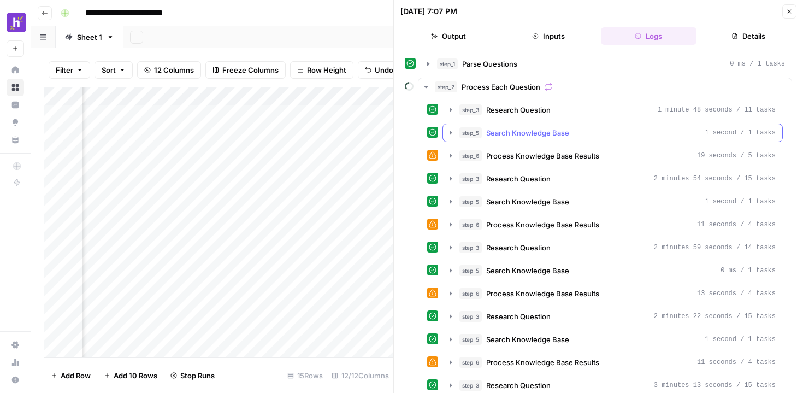
click at [450, 135] on icon "button" at bounding box center [450, 132] width 9 height 9
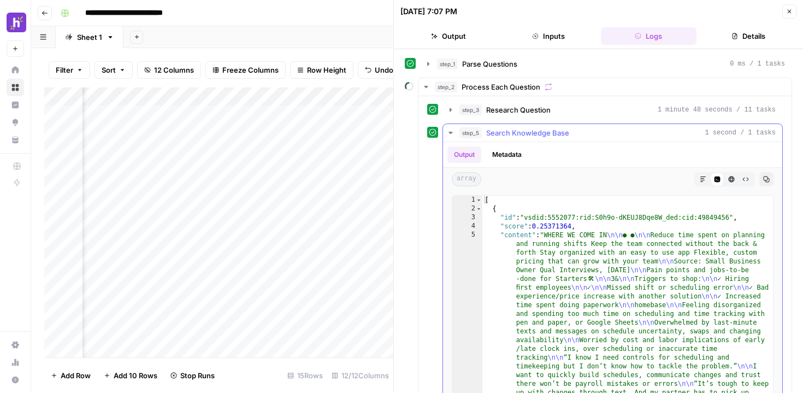
click at [450, 135] on icon "button" at bounding box center [450, 132] width 9 height 9
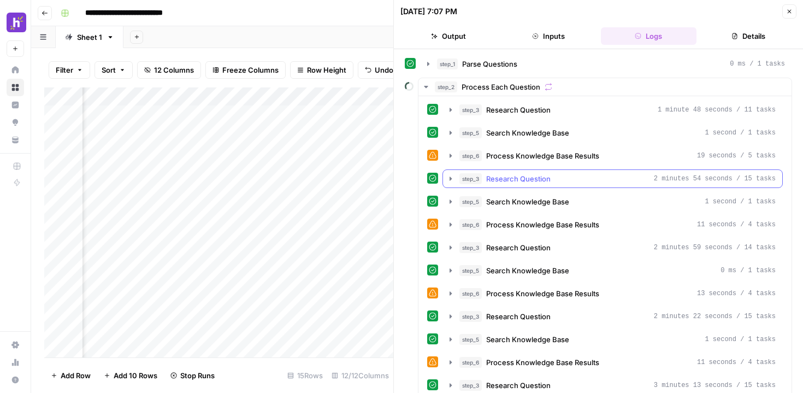
click at [448, 181] on icon "button" at bounding box center [450, 178] width 9 height 9
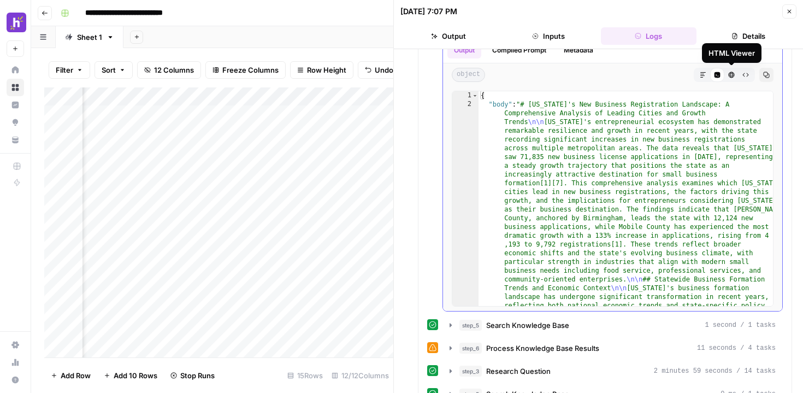
click at [734, 78] on button "HTML Viewer" at bounding box center [731, 75] width 14 height 14
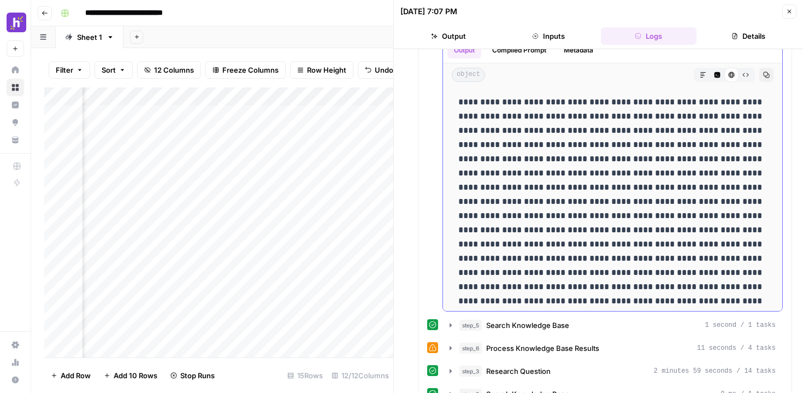
click at [768, 74] on icon "button" at bounding box center [766, 75] width 7 height 7
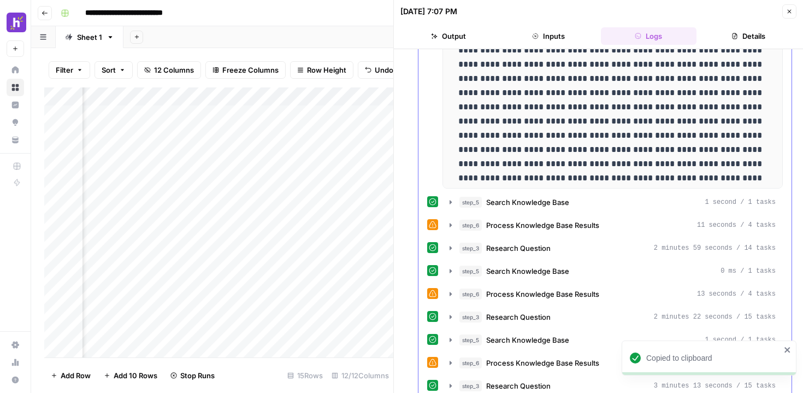
scroll to position [287, 0]
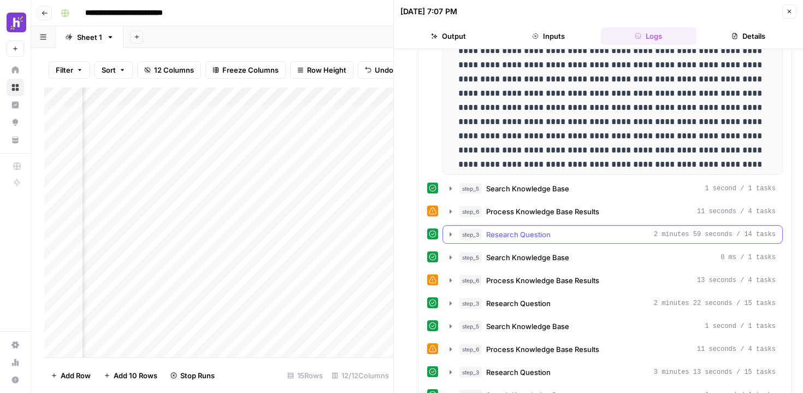
click at [449, 236] on icon "button" at bounding box center [450, 234] width 9 height 9
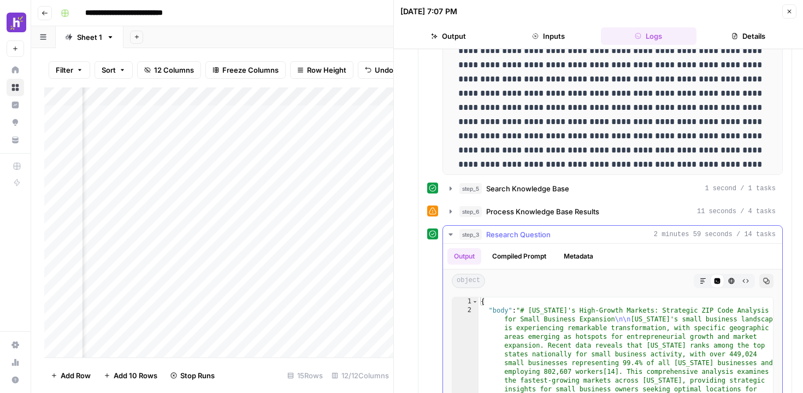
scroll to position [0, 0]
click at [767, 283] on icon "button" at bounding box center [766, 281] width 6 height 6
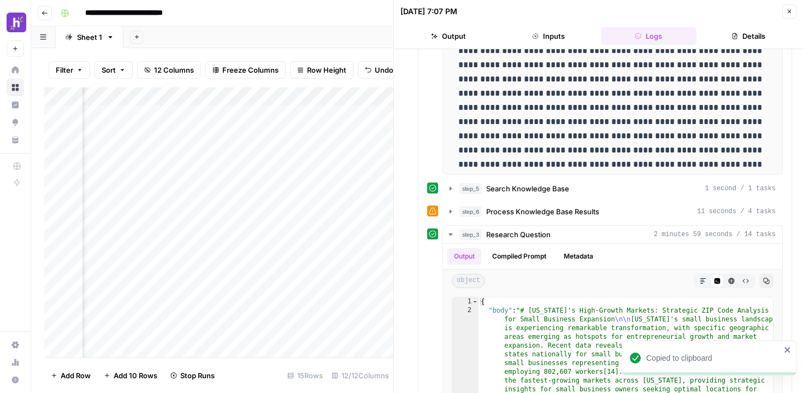
click at [199, 132] on div "Add Column" at bounding box center [218, 222] width 349 height 270
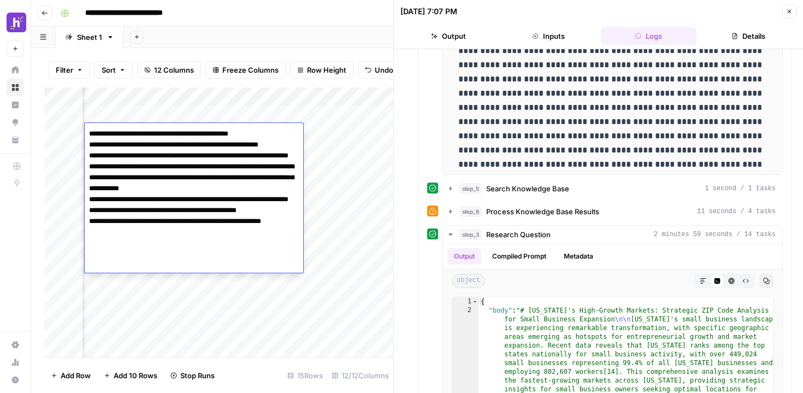
drag, startPoint x: 88, startPoint y: 166, endPoint x: 181, endPoint y: 177, distance: 94.1
click at [181, 177] on textarea "**********" at bounding box center [194, 204] width 218 height 157
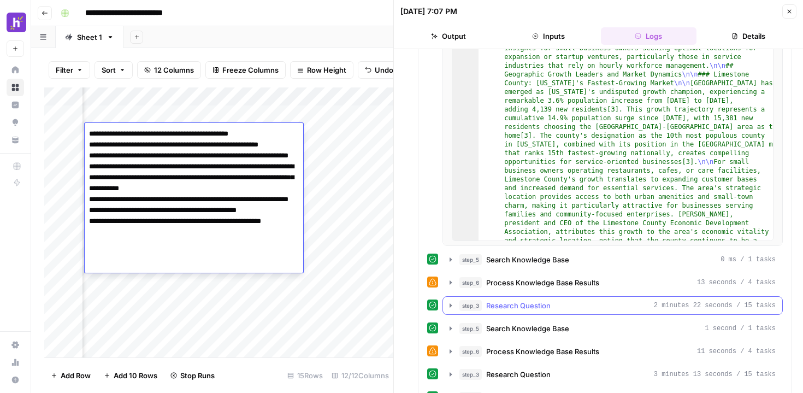
scroll to position [582, 0]
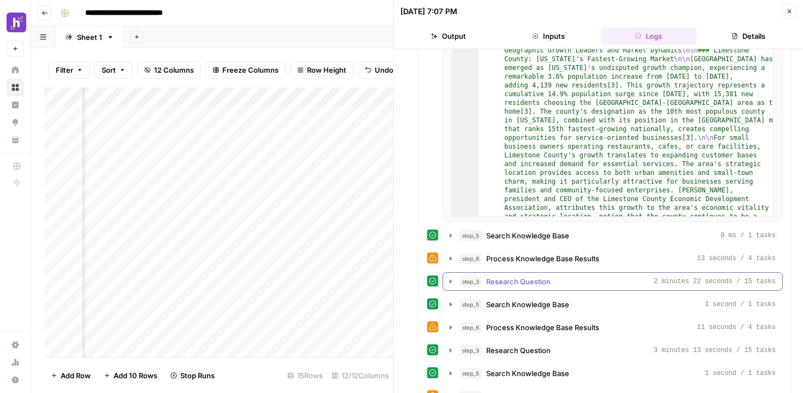
click at [449, 283] on icon "button" at bounding box center [450, 281] width 9 height 9
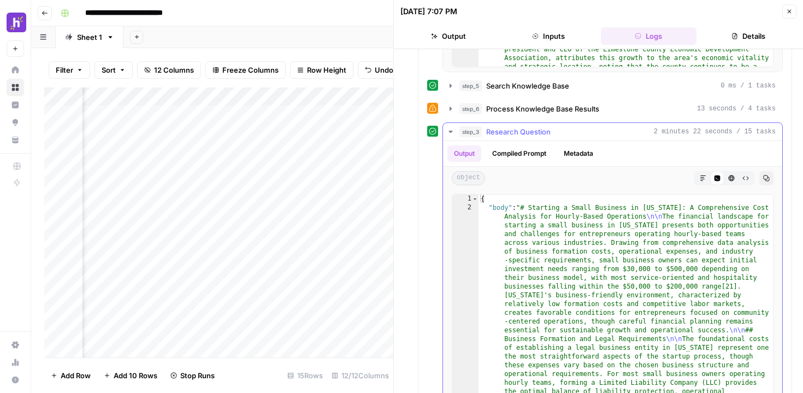
scroll to position [724, 0]
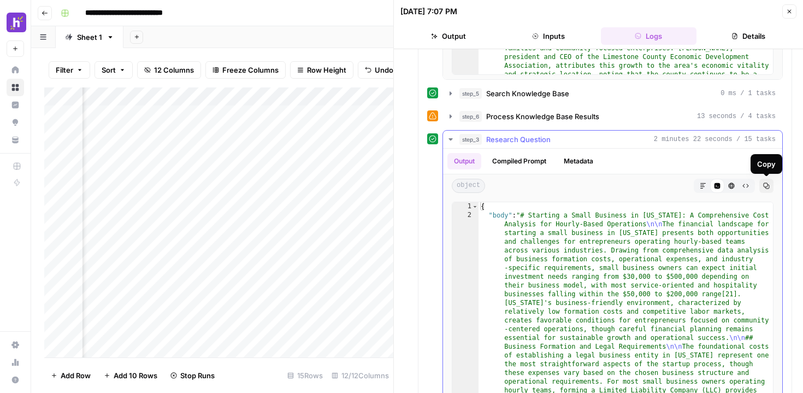
click at [768, 185] on icon "button" at bounding box center [766, 186] width 6 height 6
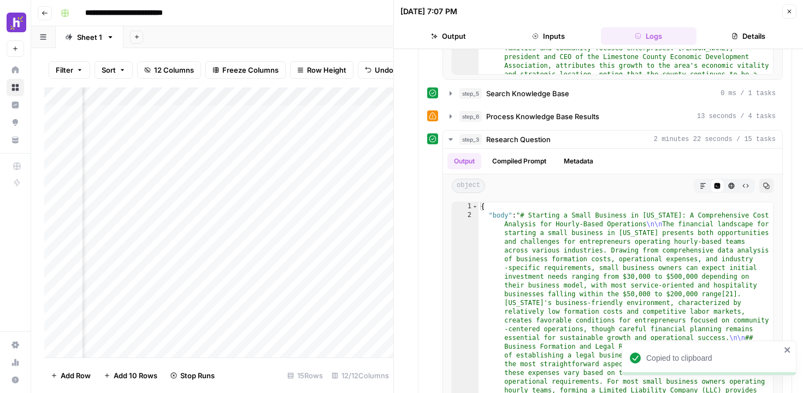
click at [196, 135] on div "Add Column" at bounding box center [218, 222] width 349 height 270
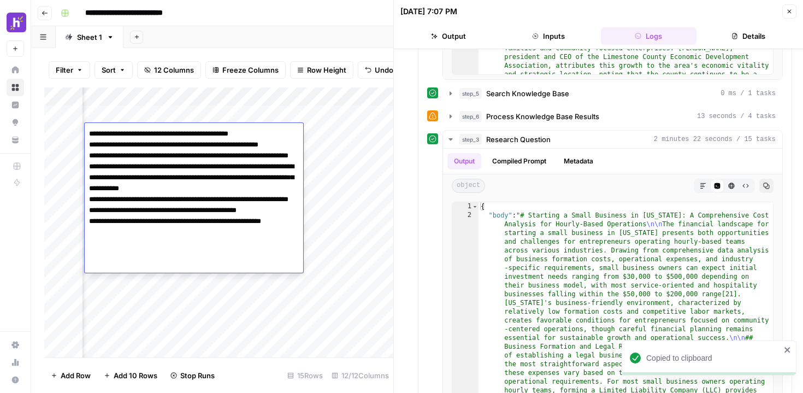
click at [196, 135] on textarea "**********" at bounding box center [194, 204] width 218 height 157
click at [185, 181] on textarea "**********" at bounding box center [194, 204] width 218 height 157
click at [241, 201] on textarea "**********" at bounding box center [194, 204] width 218 height 157
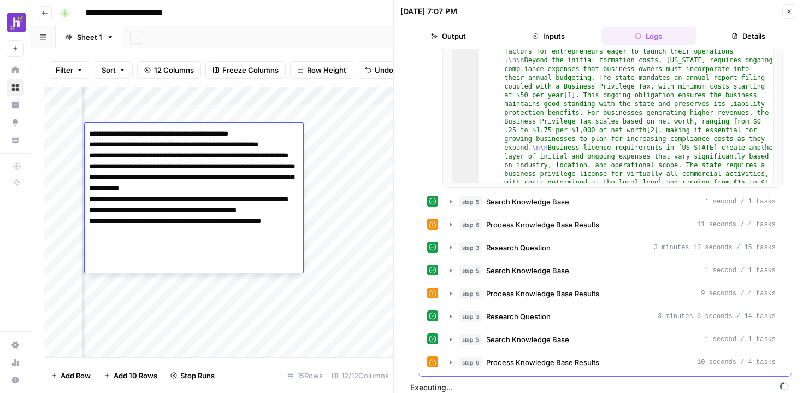
scroll to position [967, 0]
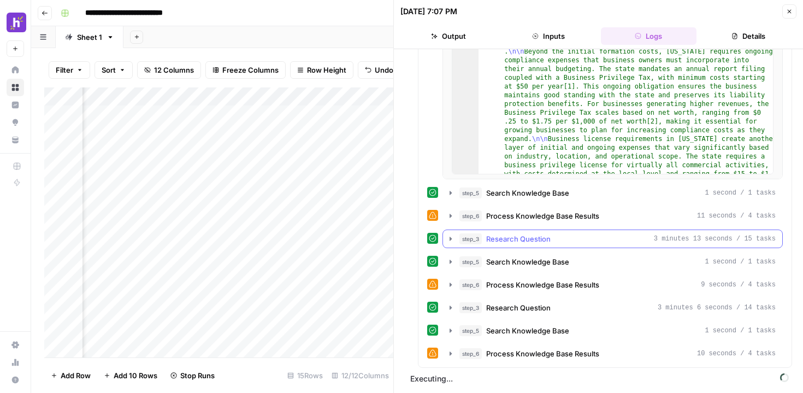
click at [448, 241] on icon "button" at bounding box center [450, 238] width 9 height 9
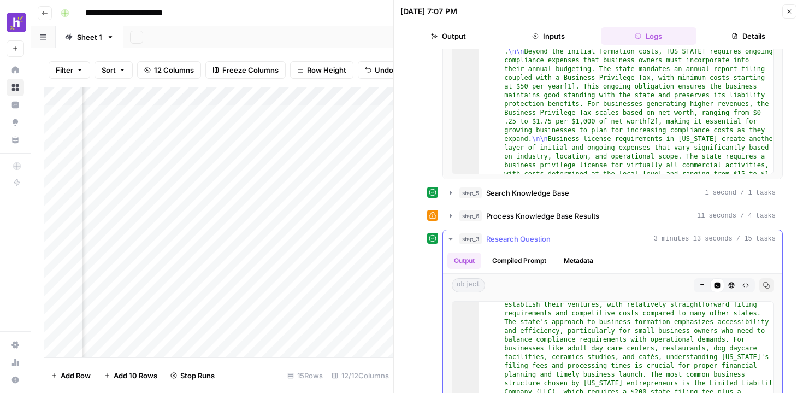
scroll to position [0, 0]
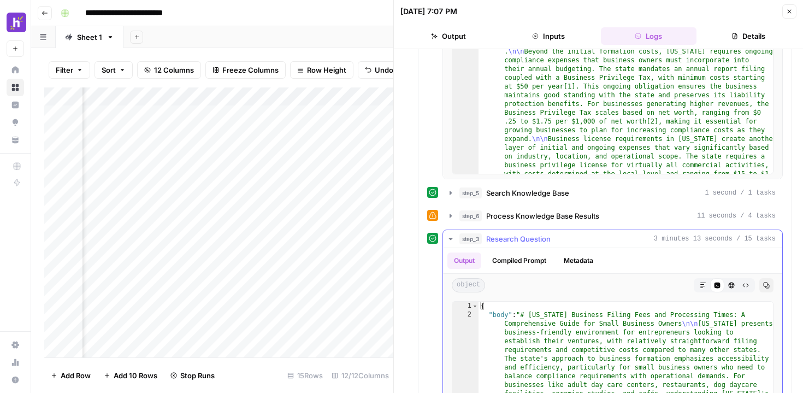
click at [767, 281] on button "Copy" at bounding box center [766, 285] width 14 height 14
click at [195, 137] on div "Add Column" at bounding box center [218, 222] width 349 height 270
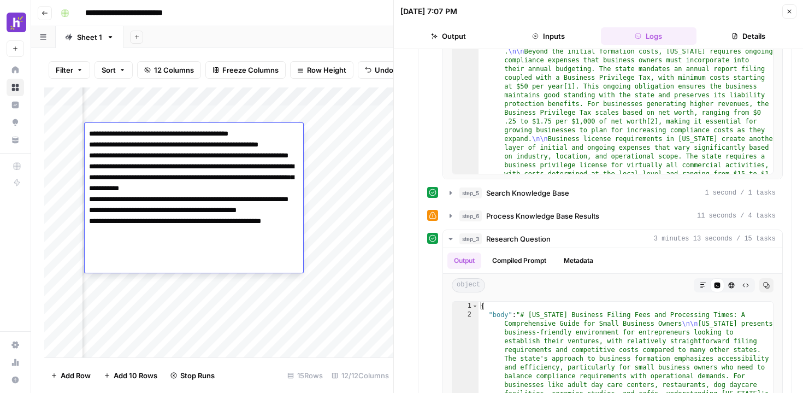
click at [195, 137] on textarea "**********" at bounding box center [194, 204] width 218 height 157
click at [182, 230] on textarea "**********" at bounding box center [194, 204] width 218 height 157
drag, startPoint x: 257, startPoint y: 210, endPoint x: 118, endPoint y: 224, distance: 139.4
click at [118, 224] on textarea "**********" at bounding box center [194, 204] width 218 height 157
click at [163, 232] on textarea "**********" at bounding box center [194, 204] width 218 height 157
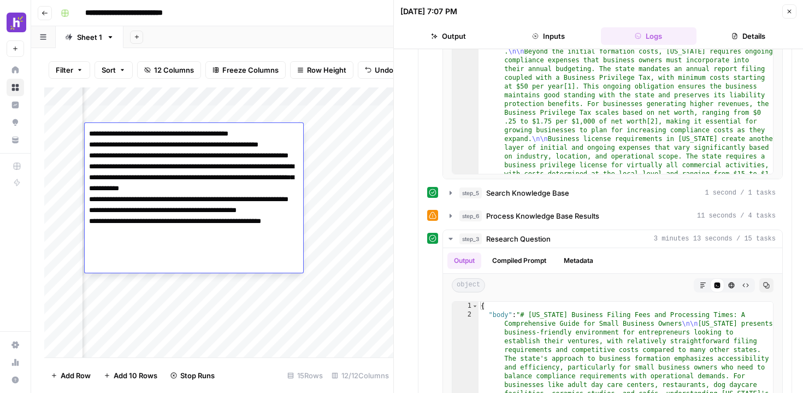
drag, startPoint x: 174, startPoint y: 234, endPoint x: 88, endPoint y: 222, distance: 86.6
click at [88, 222] on textarea "**********" at bounding box center [194, 204] width 218 height 157
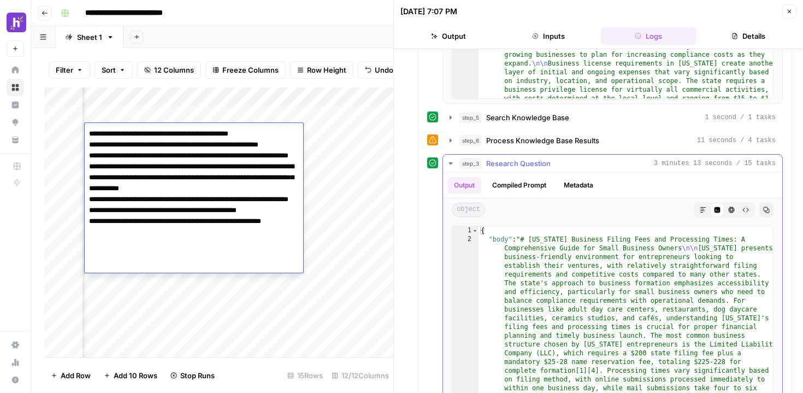
scroll to position [1045, 0]
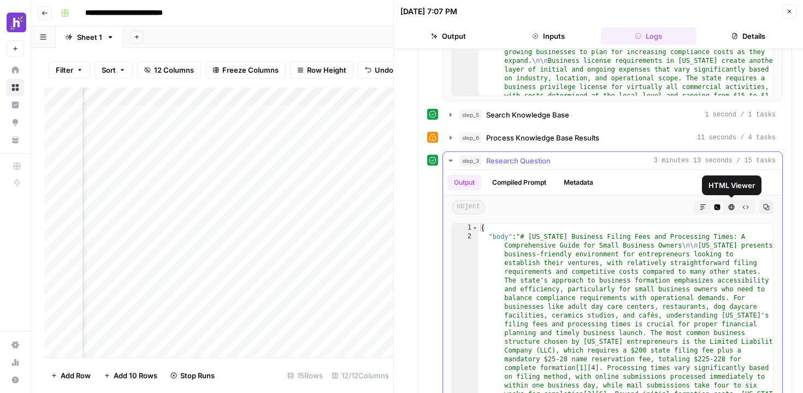
click at [732, 209] on icon "button" at bounding box center [731, 207] width 6 height 6
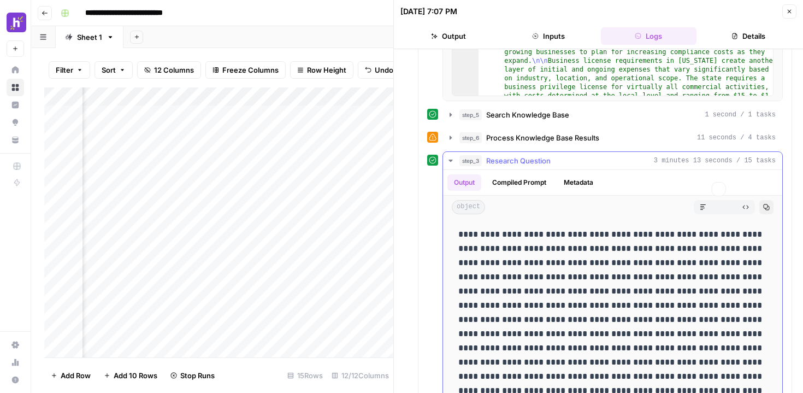
scroll to position [1025, 0]
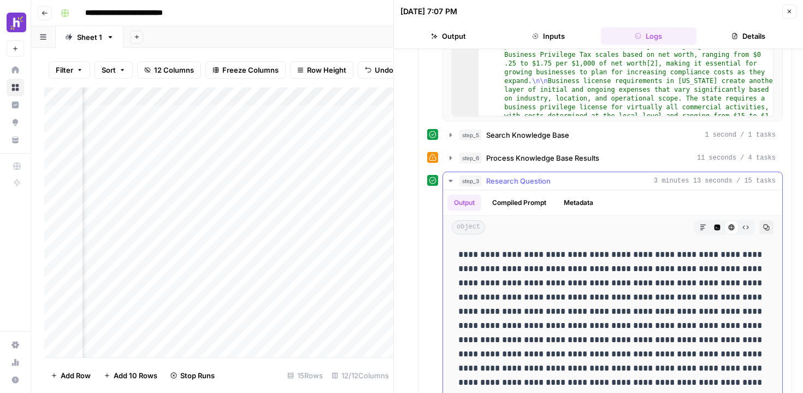
click at [766, 226] on icon "button" at bounding box center [766, 227] width 7 height 7
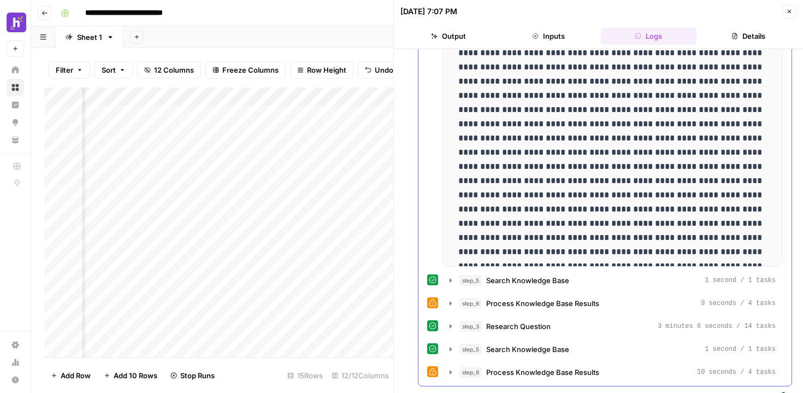
scroll to position [1241, 0]
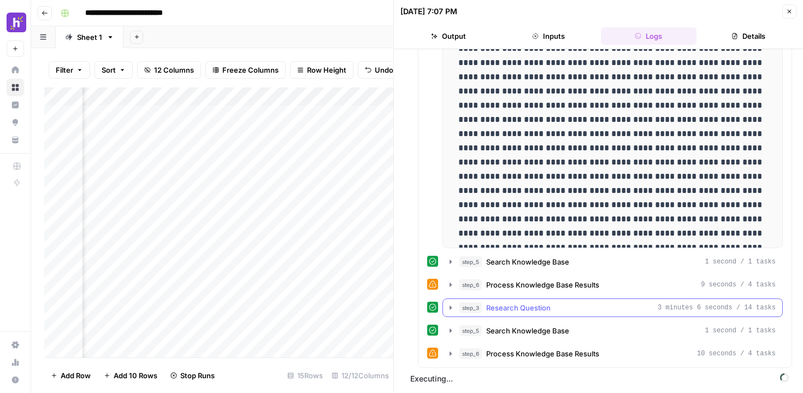
click at [449, 307] on icon "button" at bounding box center [450, 307] width 2 height 4
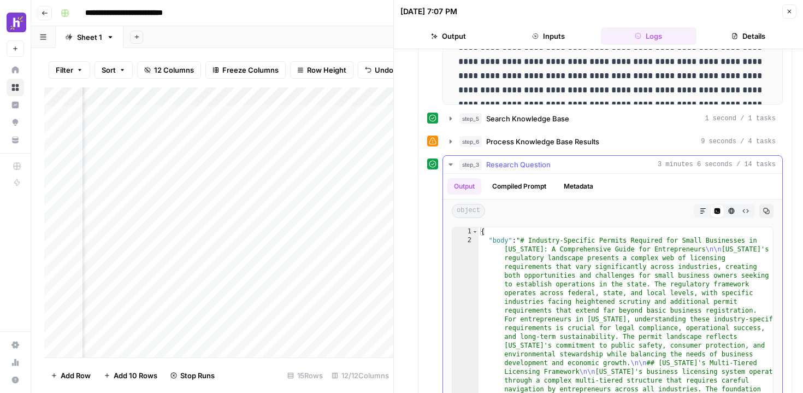
scroll to position [1376, 0]
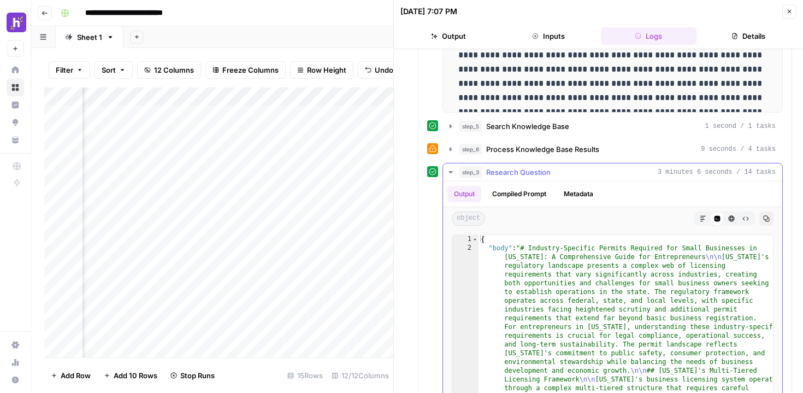
click at [767, 220] on icon "button" at bounding box center [766, 218] width 7 height 7
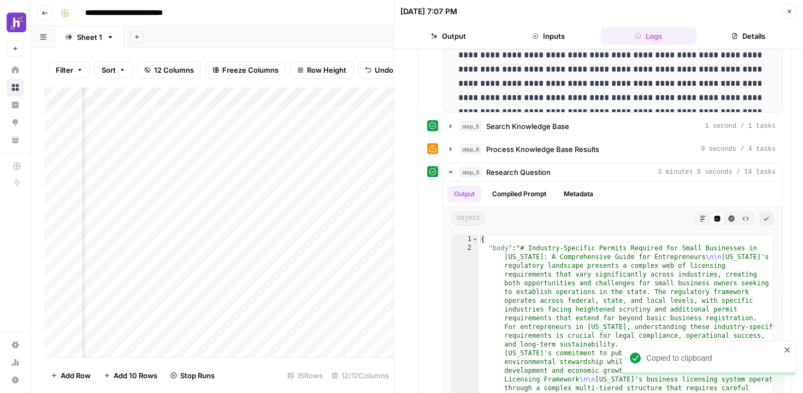
click at [120, 139] on div "Add Column" at bounding box center [218, 222] width 349 height 270
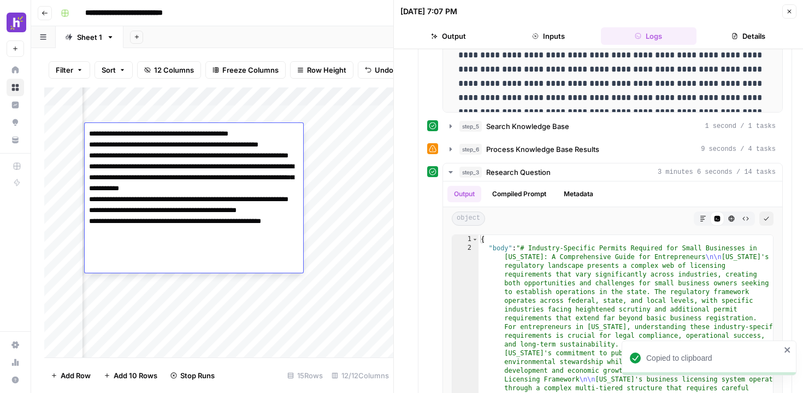
click at [120, 139] on textarea "**********" at bounding box center [194, 204] width 218 height 157
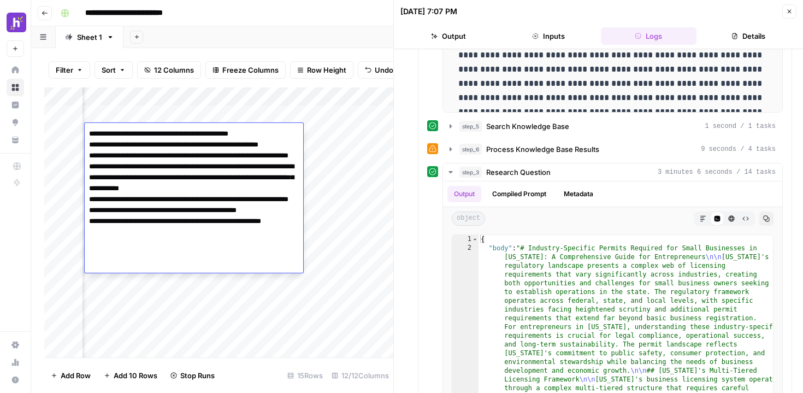
click at [229, 257] on textarea "**********" at bounding box center [194, 204] width 218 height 157
drag, startPoint x: 106, startPoint y: 254, endPoint x: 242, endPoint y: 262, distance: 136.2
click at [242, 262] on textarea "**********" at bounding box center [194, 204] width 218 height 157
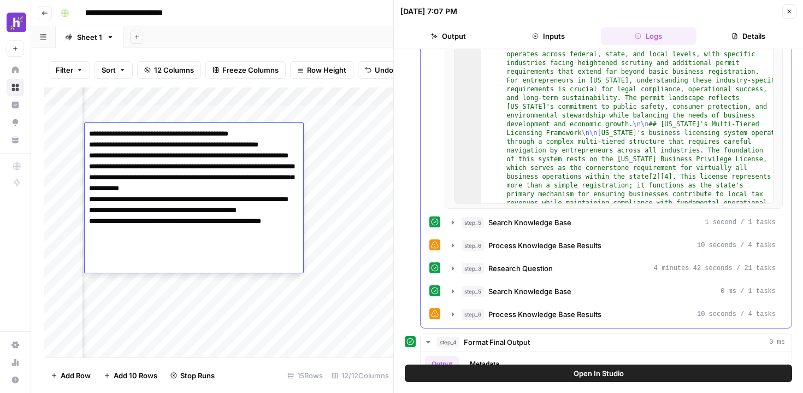
scroll to position [1887, 0]
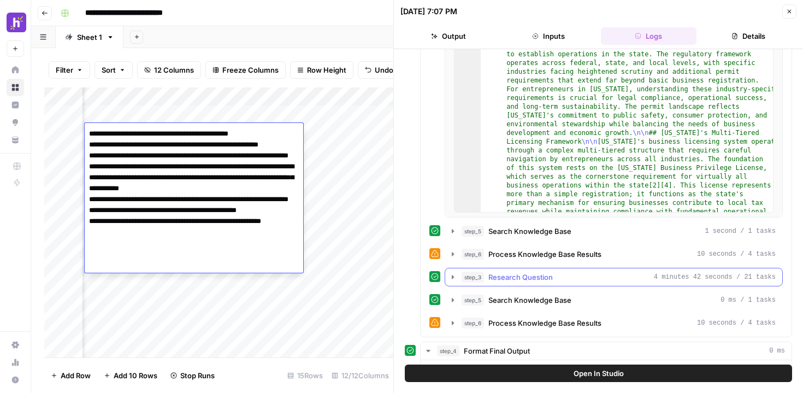
click at [453, 277] on icon "button" at bounding box center [453, 277] width 2 height 4
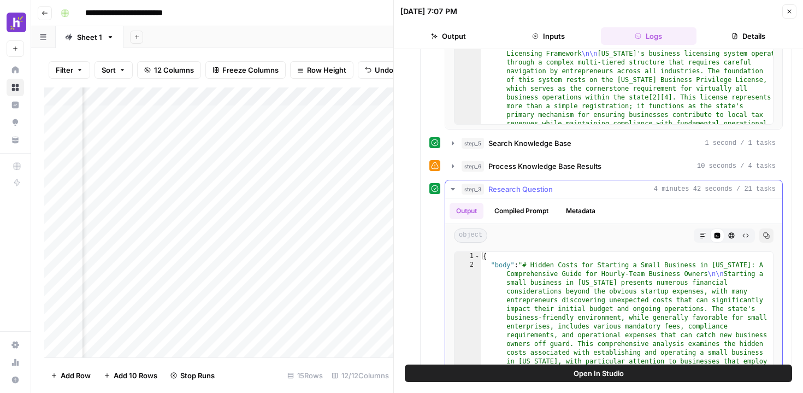
scroll to position [1988, 0]
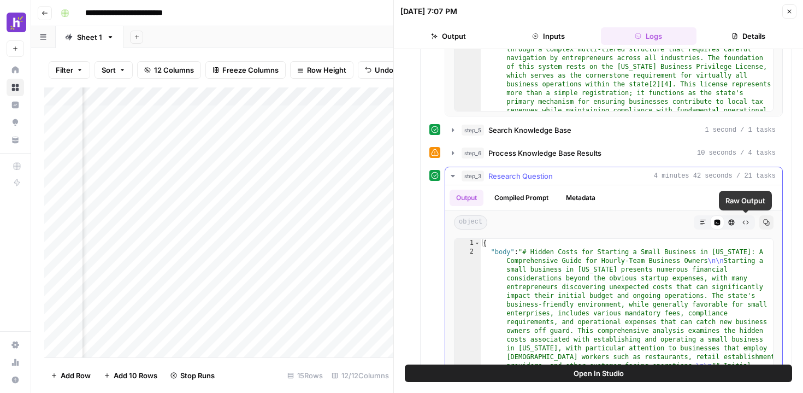
click at [733, 223] on icon "button" at bounding box center [731, 223] width 6 height 6
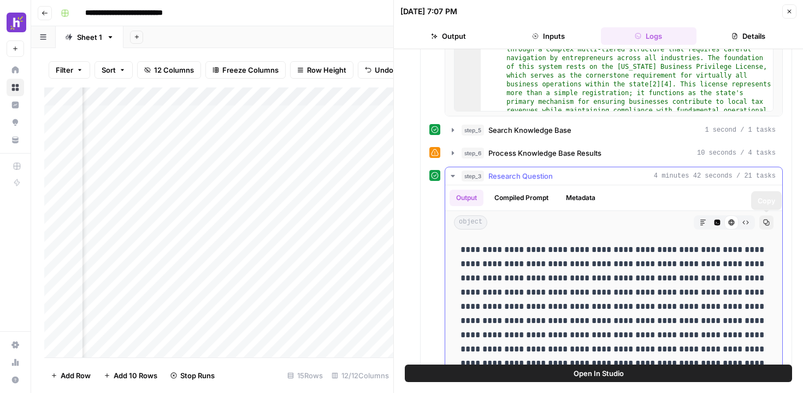
click at [769, 221] on button "Copy" at bounding box center [766, 222] width 14 height 14
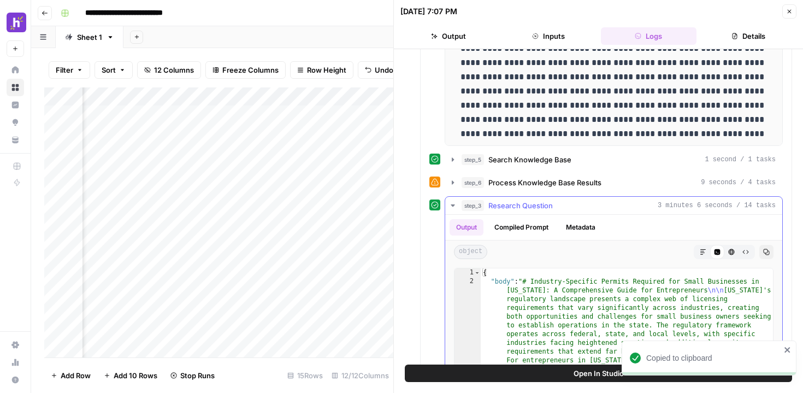
scroll to position [1618, 0]
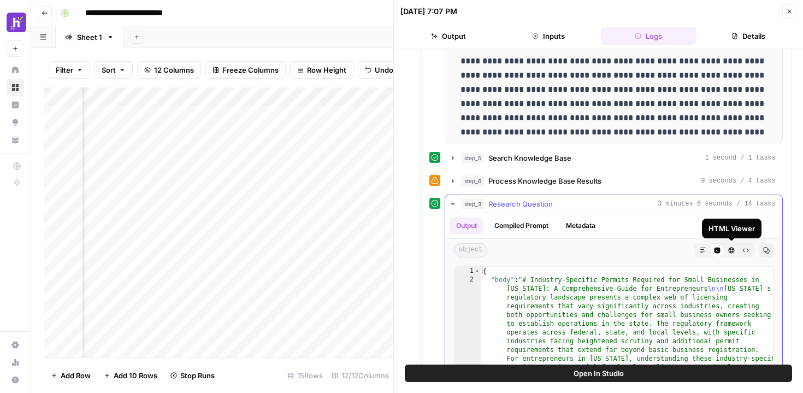
click at [731, 254] on button "HTML Viewer" at bounding box center [731, 250] width 14 height 14
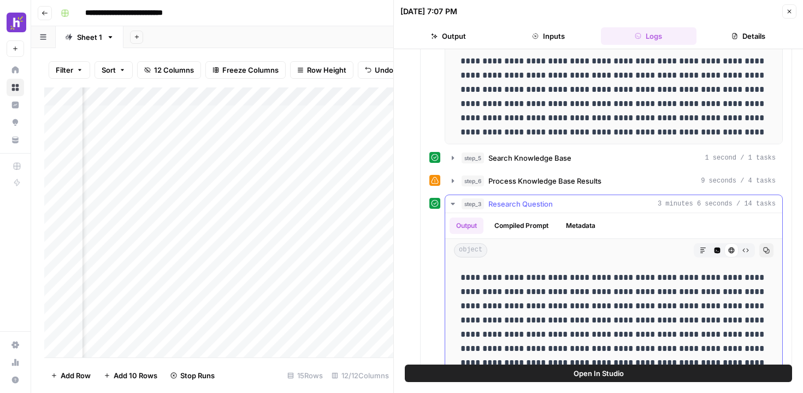
click at [775, 247] on div "object Markdown Code Editor HTML Viewer Raw Output Copy" at bounding box center [613, 250] width 337 height 23
click at [768, 252] on icon "button" at bounding box center [766, 250] width 7 height 7
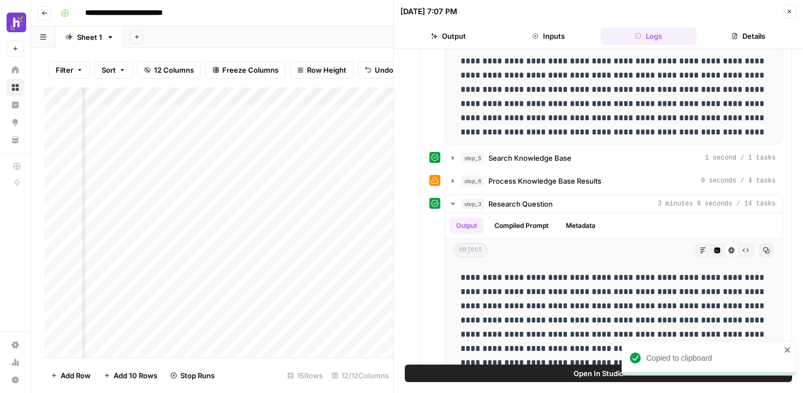
click at [181, 153] on div "Add Column" at bounding box center [218, 222] width 349 height 270
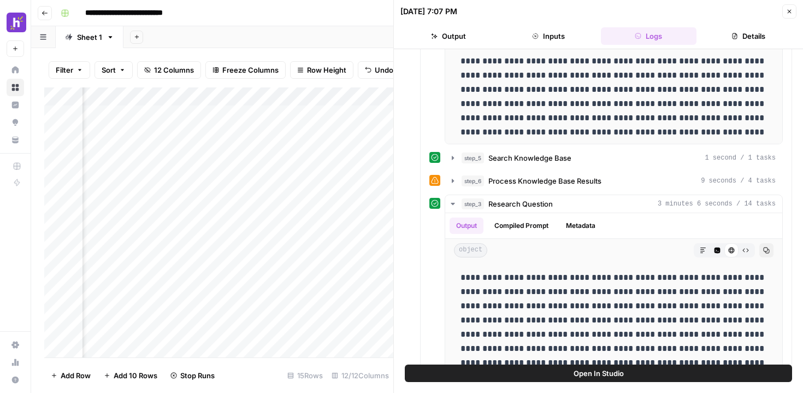
scroll to position [0, 227]
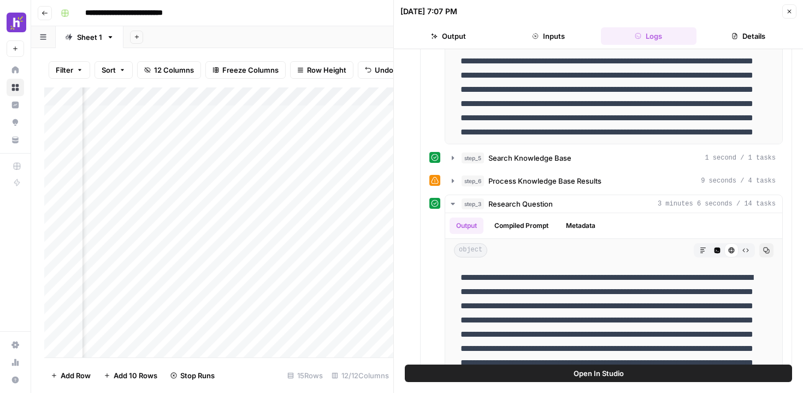
click at [127, 148] on div "Add Column" at bounding box center [218, 222] width 349 height 270
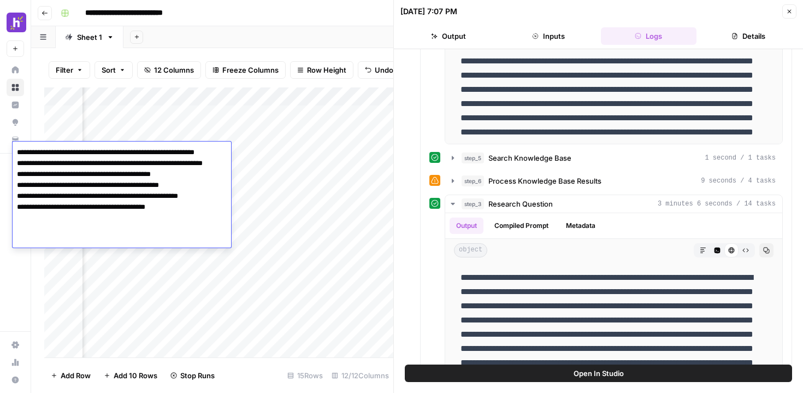
click at [108, 199] on textarea "**********" at bounding box center [122, 196] width 218 height 103
click at [244, 167] on div "Add Column" at bounding box center [218, 222] width 349 height 270
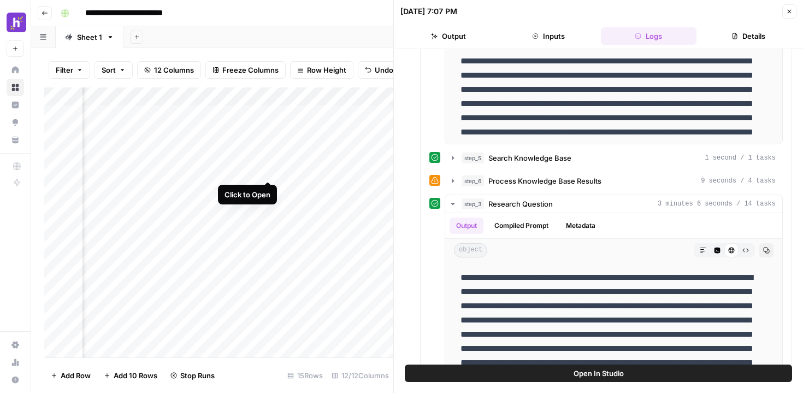
click at [266, 171] on div "Add Column" at bounding box center [218, 222] width 349 height 270
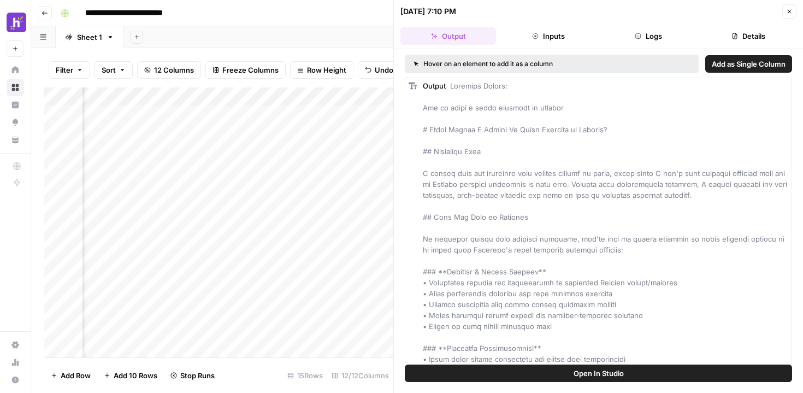
click at [127, 171] on div "Add Column" at bounding box center [218, 222] width 349 height 270
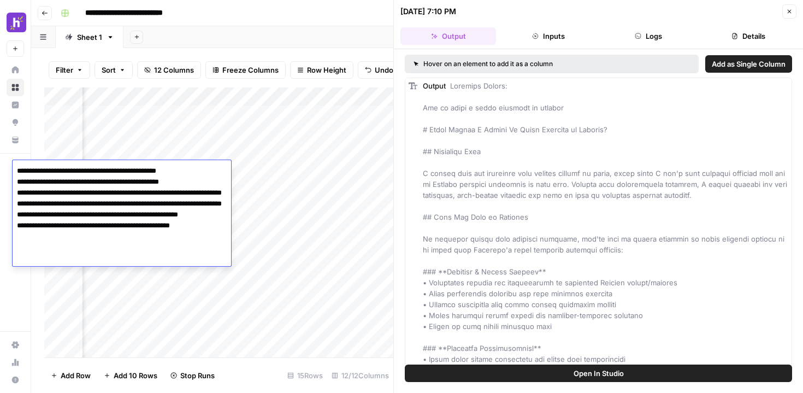
click at [124, 236] on textarea "**********" at bounding box center [122, 236] width 218 height 146
drag, startPoint x: 210, startPoint y: 262, endPoint x: 134, endPoint y: 211, distance: 91.0
click at [134, 210] on textarea "**********" at bounding box center [122, 236] width 218 height 146
click at [134, 211] on textarea "**********" at bounding box center [122, 236] width 218 height 146
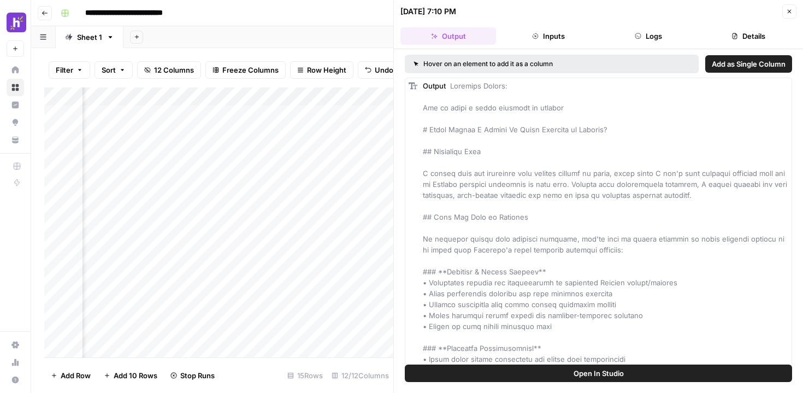
click at [238, 175] on div "Add Column" at bounding box center [218, 222] width 349 height 270
click at [330, 169] on div "Add Column" at bounding box center [218, 222] width 349 height 270
click at [573, 31] on button "Inputs" at bounding box center [548, 35] width 96 height 17
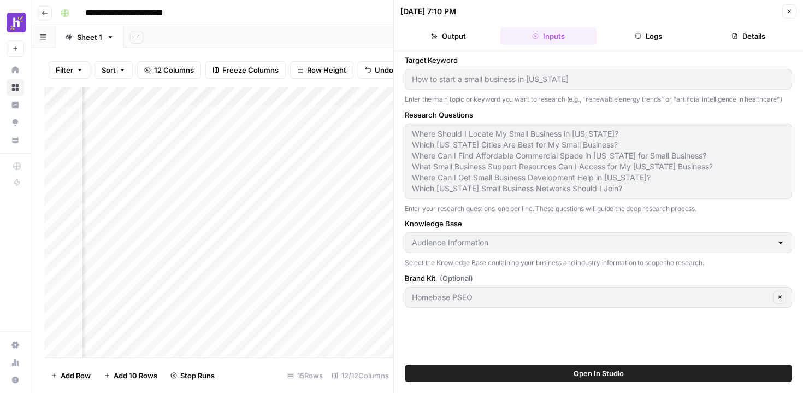
click at [637, 45] on header "09/04/25 at 7:10 PM Close Output Inputs Logs Details" at bounding box center [598, 24] width 409 height 49
click at [634, 35] on icon "button" at bounding box center [637, 36] width 7 height 7
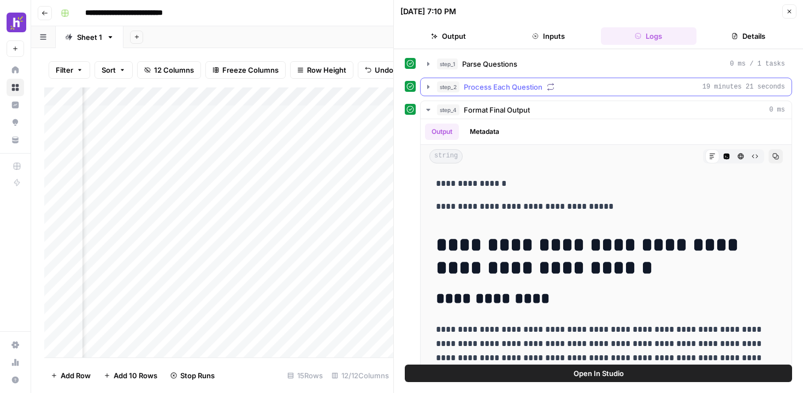
click at [427, 85] on icon "button" at bounding box center [428, 87] width 2 height 4
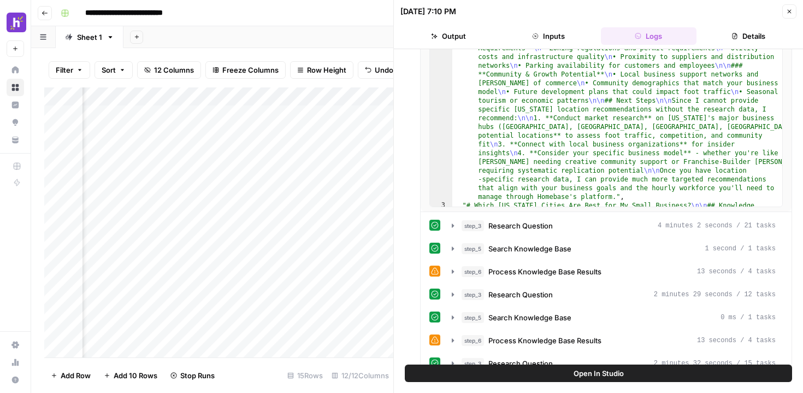
scroll to position [171, 0]
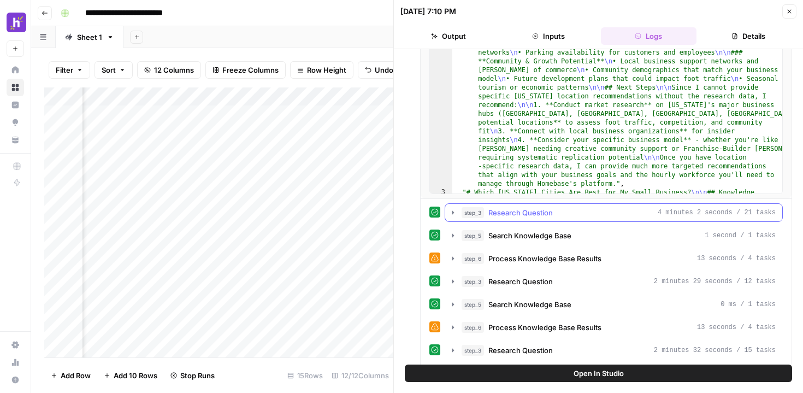
click at [450, 214] on icon "button" at bounding box center [452, 212] width 9 height 9
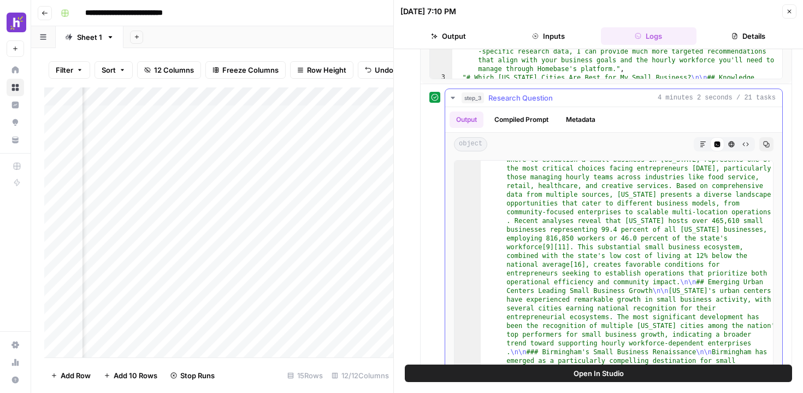
scroll to position [0, 0]
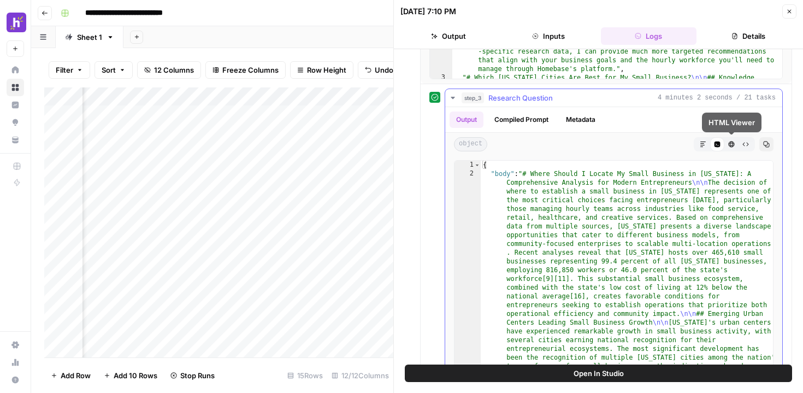
click at [733, 146] on icon "button" at bounding box center [731, 144] width 7 height 7
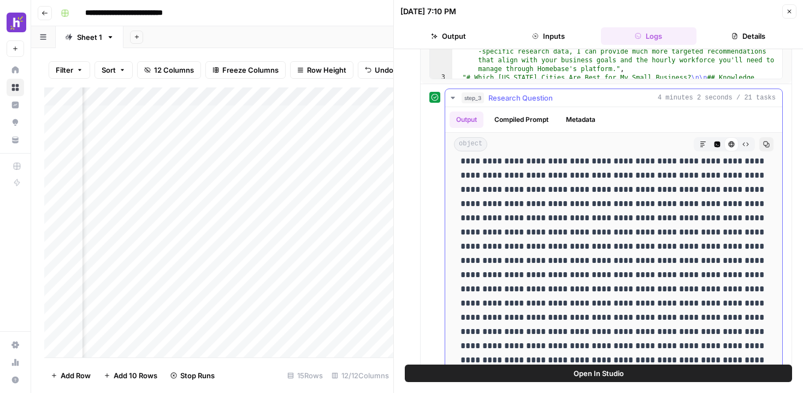
scroll to position [1840, 0]
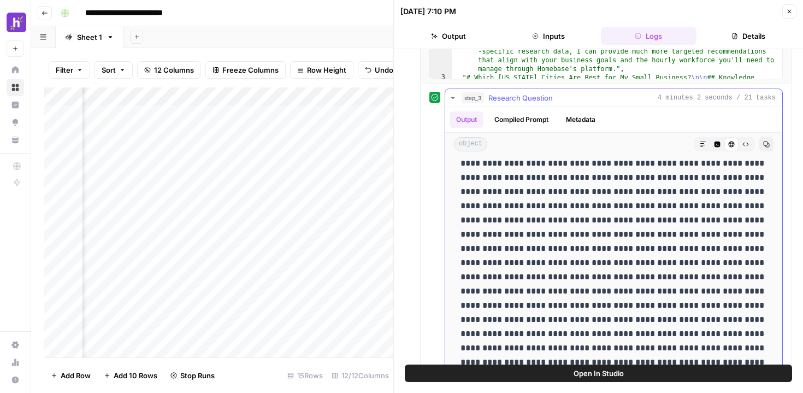
click at [766, 146] on icon "button" at bounding box center [766, 144] width 7 height 7
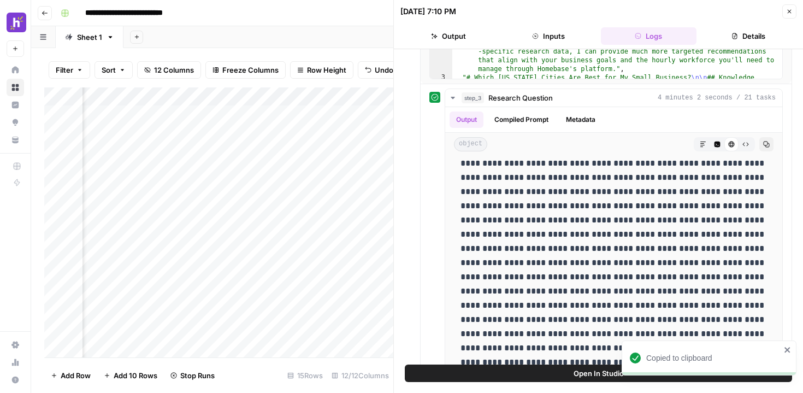
click at [192, 172] on div "Add Column" at bounding box center [218, 222] width 349 height 270
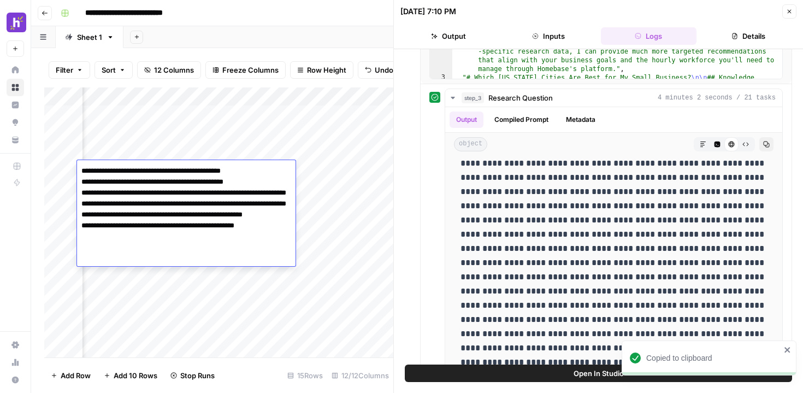
click at [232, 184] on textarea "**********" at bounding box center [186, 236] width 218 height 146
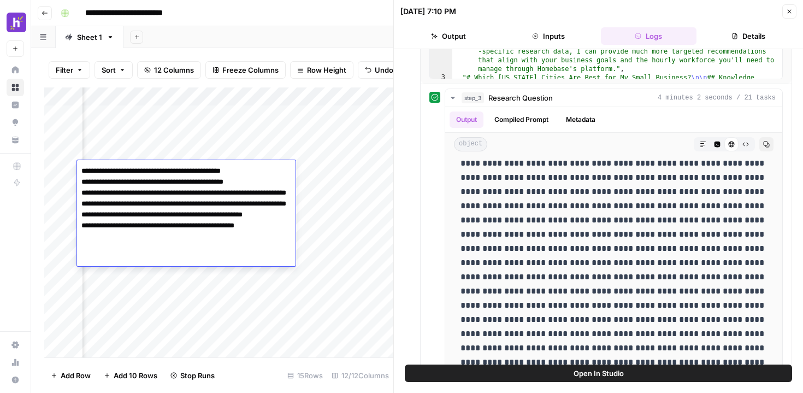
click at [265, 179] on textarea "**********" at bounding box center [186, 236] width 218 height 146
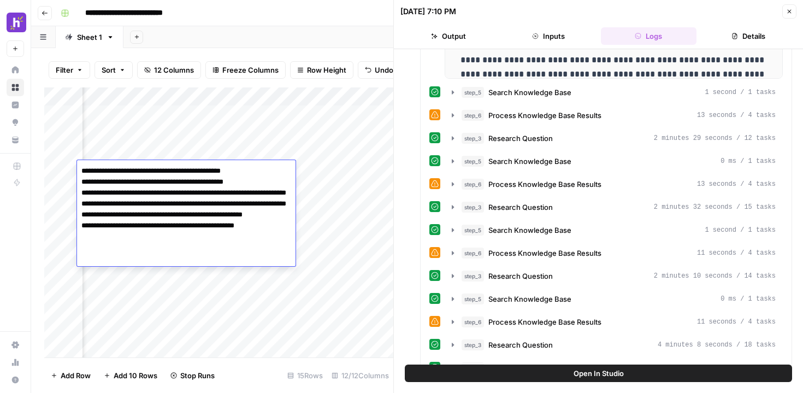
scroll to position [557, 0]
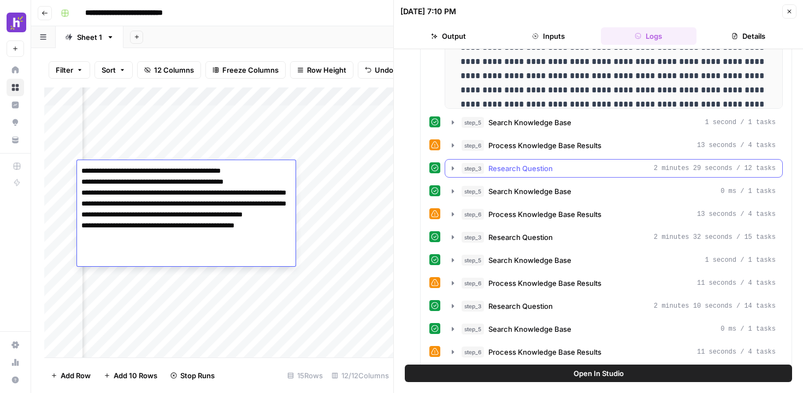
click at [449, 169] on icon "button" at bounding box center [452, 168] width 9 height 9
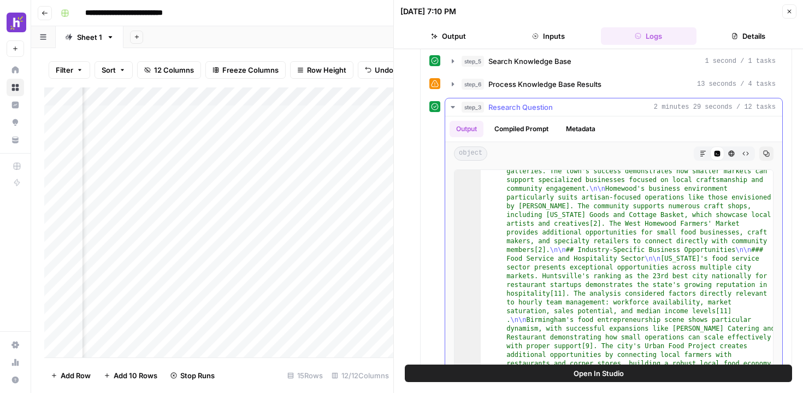
scroll to position [1353, 0]
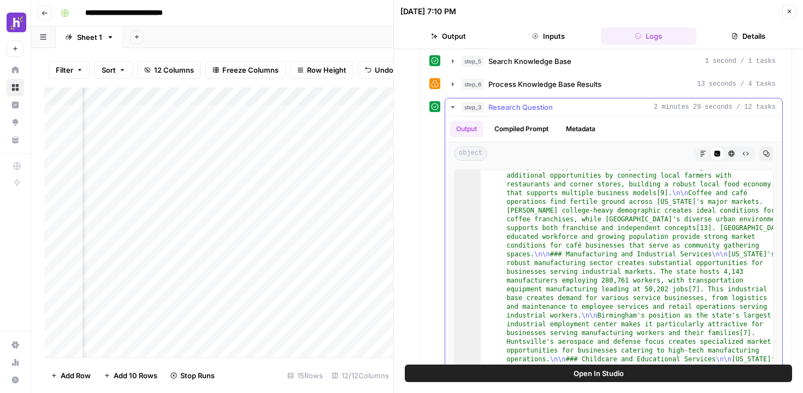
click at [767, 155] on icon "button" at bounding box center [766, 153] width 7 height 7
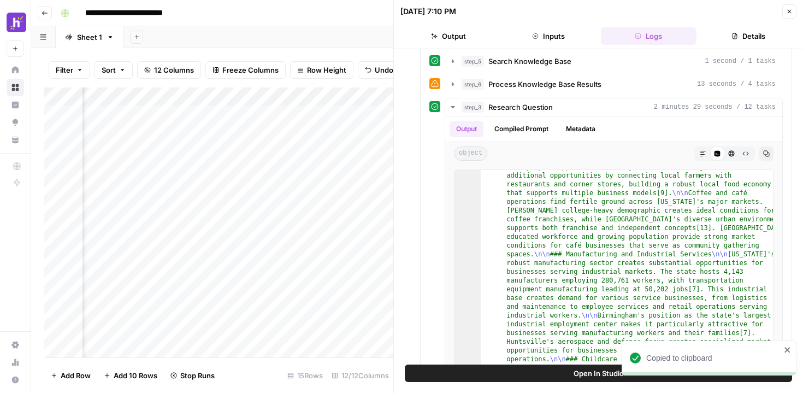
click at [135, 166] on div "Add Column" at bounding box center [218, 222] width 349 height 270
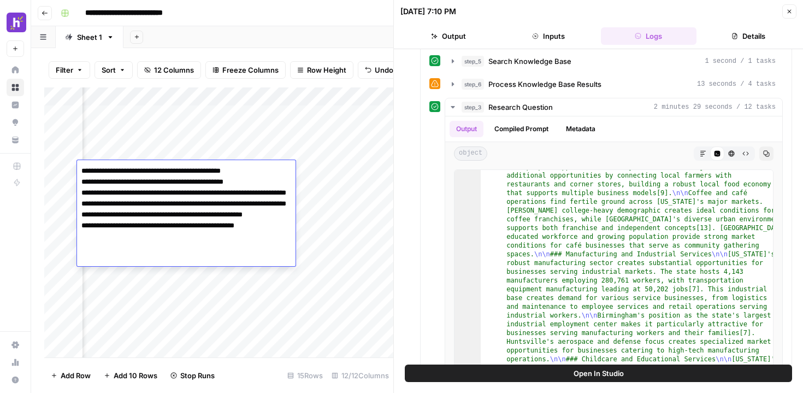
click at [164, 199] on textarea "**********" at bounding box center [186, 236] width 218 height 146
drag, startPoint x: 163, startPoint y: 206, endPoint x: 66, endPoint y: 193, distance: 98.0
click at [66, 193] on body "**********" at bounding box center [401, 196] width 803 height 393
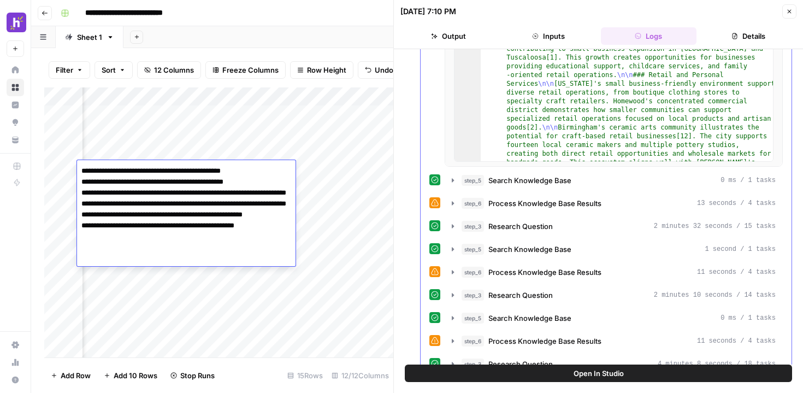
scroll to position [850, 0]
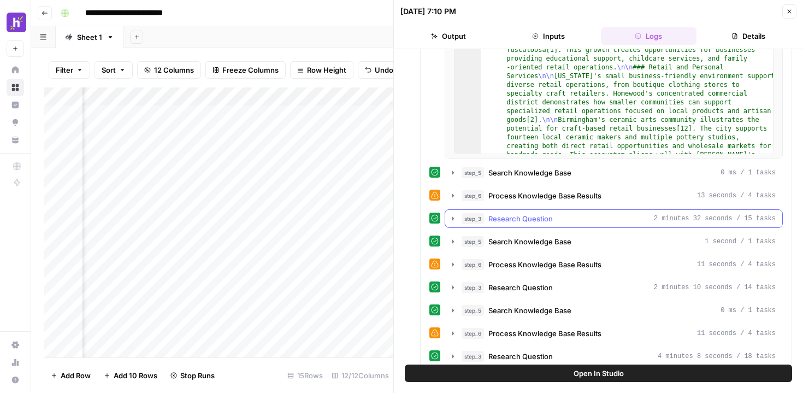
click at [451, 220] on icon "button" at bounding box center [452, 218] width 9 height 9
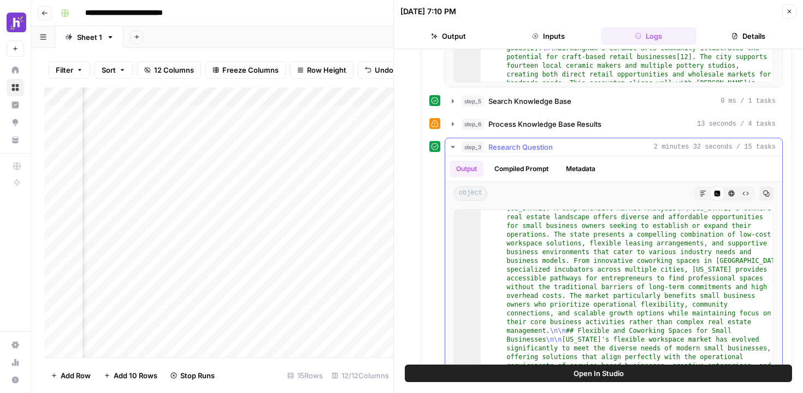
scroll to position [23, 0]
click at [766, 193] on icon "button" at bounding box center [766, 193] width 7 height 7
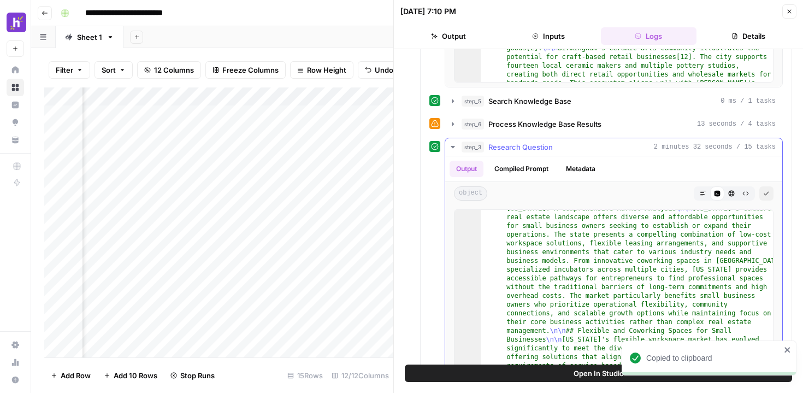
click at [731, 192] on icon "button" at bounding box center [731, 193] width 7 height 7
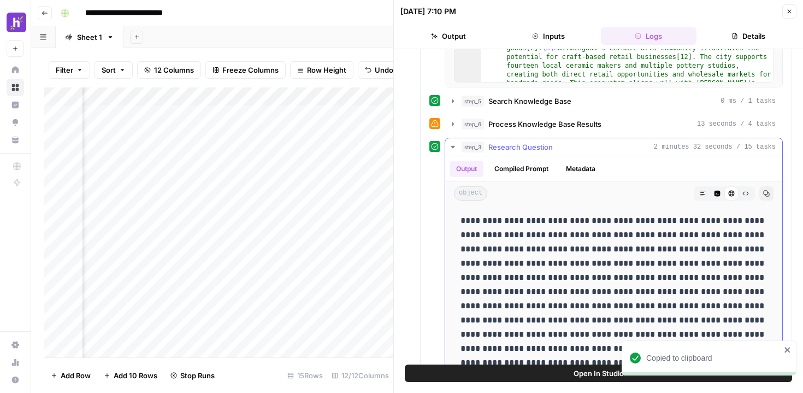
click at [764, 195] on icon "button" at bounding box center [766, 193] width 7 height 7
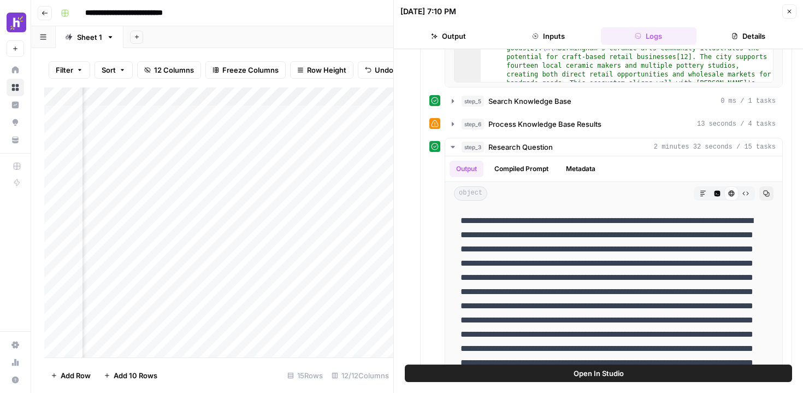
click at [169, 171] on div "Add Column" at bounding box center [218, 222] width 349 height 270
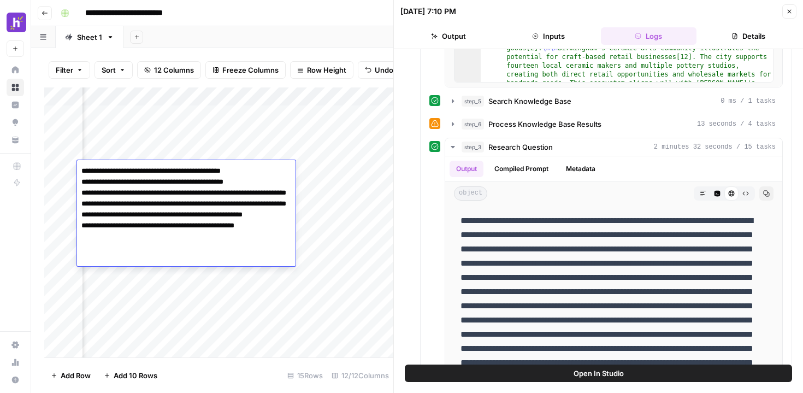
drag, startPoint x: 156, startPoint y: 223, endPoint x: 81, endPoint y: 216, distance: 75.1
click at [81, 216] on textarea "**********" at bounding box center [186, 236] width 218 height 146
click at [154, 212] on textarea "**********" at bounding box center [186, 236] width 218 height 146
drag, startPoint x: 100, startPoint y: 213, endPoint x: 216, endPoint y: 212, distance: 116.3
click at [216, 212] on textarea "**********" at bounding box center [186, 236] width 218 height 146
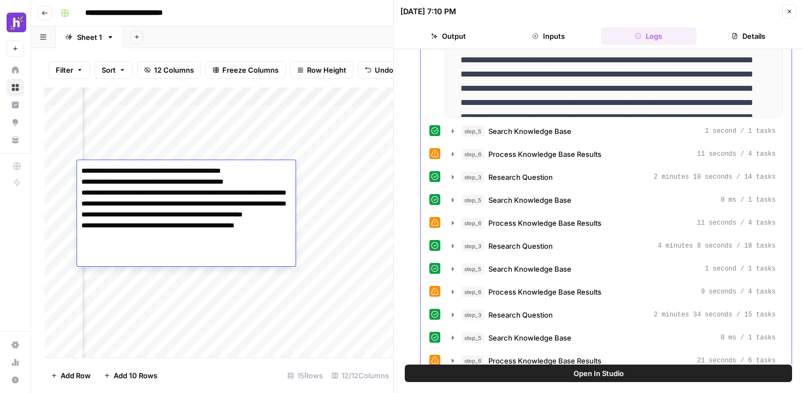
scroll to position [1231, 0]
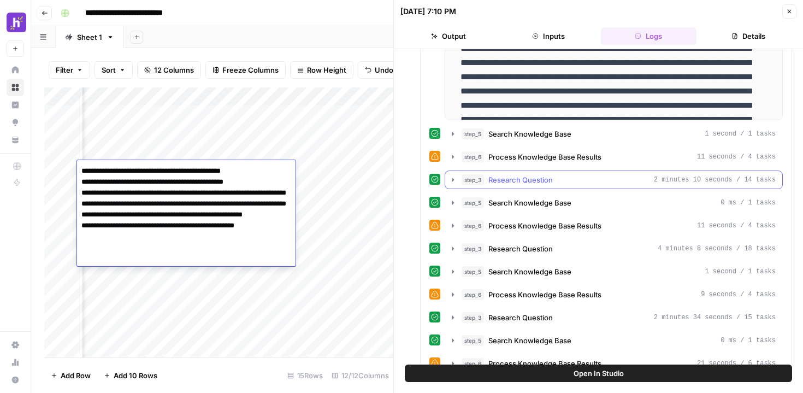
click at [452, 179] on icon "button" at bounding box center [453, 179] width 2 height 4
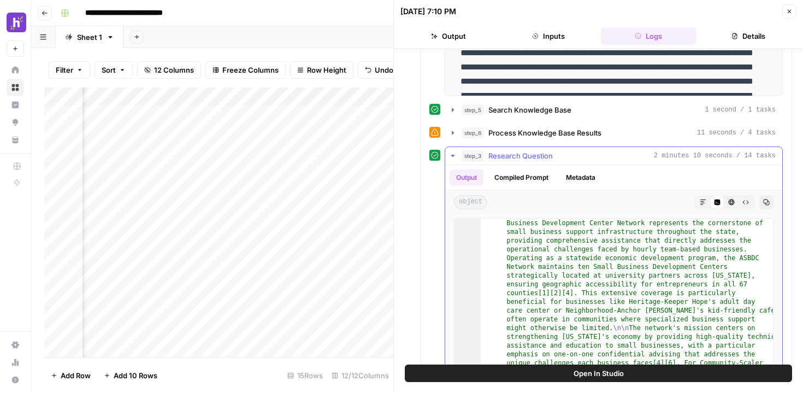
scroll to position [258, 0]
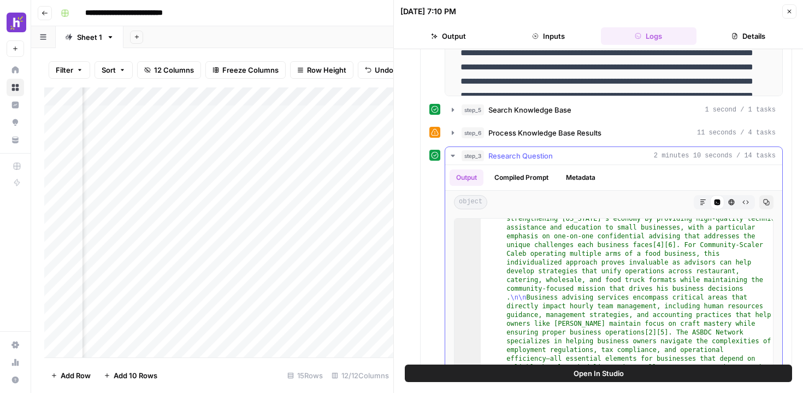
click at [734, 204] on button "HTML Viewer" at bounding box center [731, 202] width 14 height 14
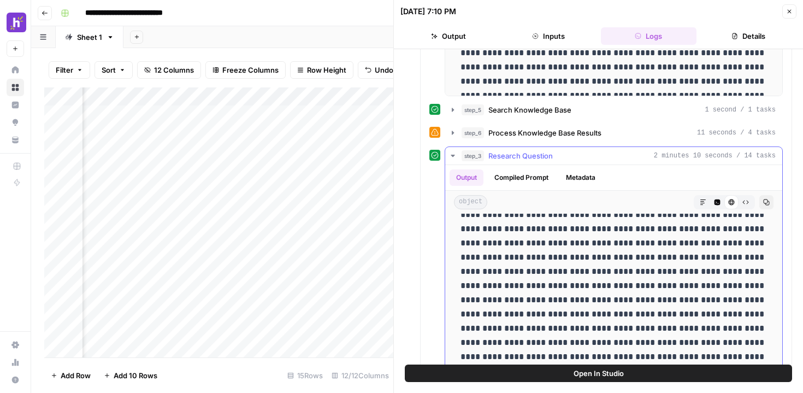
scroll to position [2096, 0]
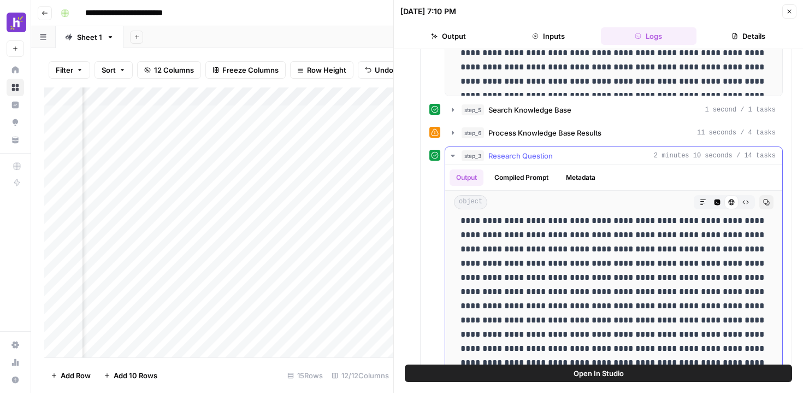
click at [764, 203] on icon "button" at bounding box center [766, 202] width 7 height 7
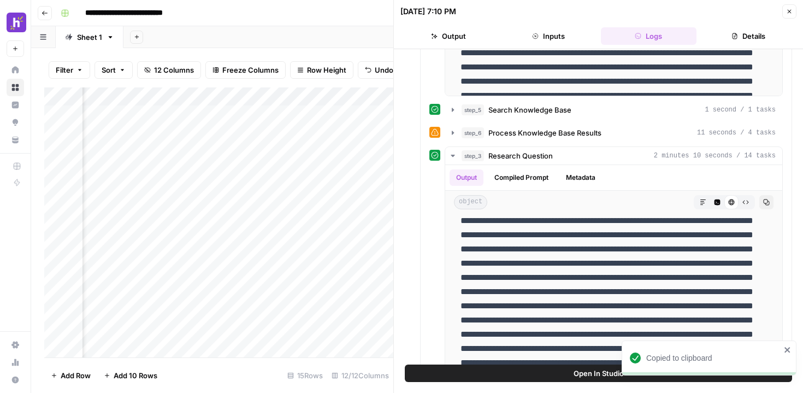
click at [182, 169] on div "Add Column" at bounding box center [218, 222] width 349 height 270
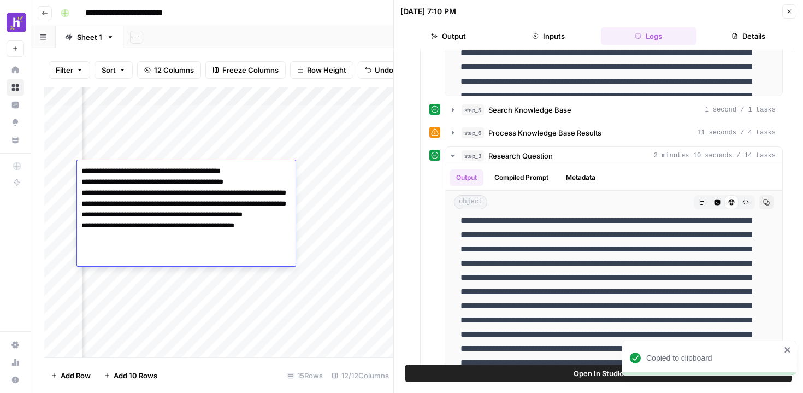
click at [216, 246] on textarea "**********" at bounding box center [186, 236] width 218 height 146
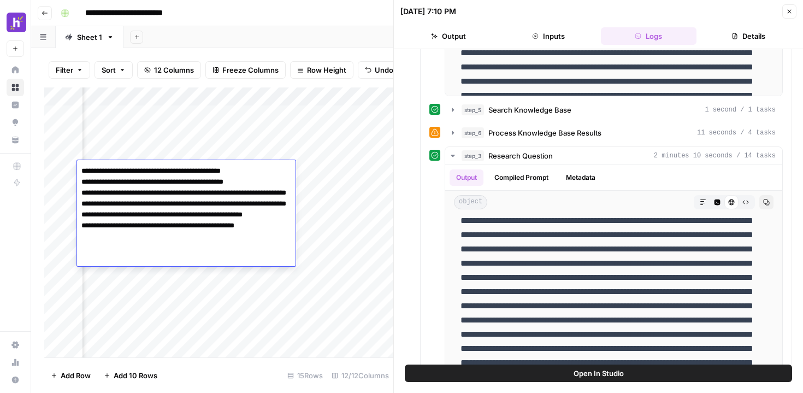
click at [167, 227] on textarea "**********" at bounding box center [186, 236] width 218 height 146
click at [167, 241] on textarea "**********" at bounding box center [186, 236] width 218 height 146
click at [169, 251] on textarea "**********" at bounding box center [186, 236] width 218 height 146
click at [240, 247] on textarea "**********" at bounding box center [186, 236] width 218 height 146
drag, startPoint x: 280, startPoint y: 258, endPoint x: 183, endPoint y: 245, distance: 98.1
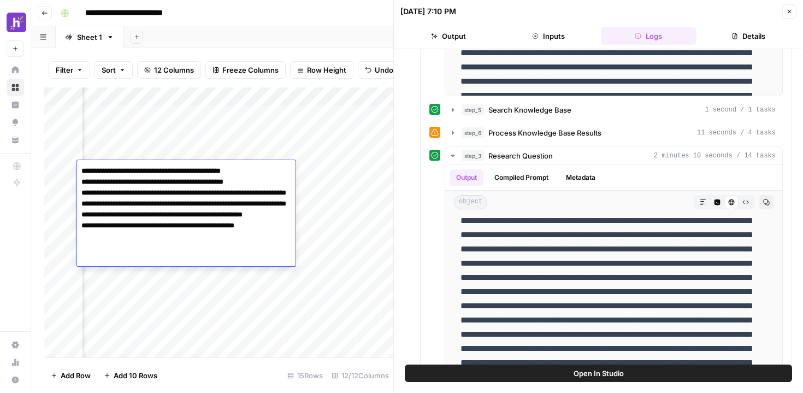
click at [183, 245] on textarea "**********" at bounding box center [186, 236] width 218 height 146
click at [198, 244] on textarea "**********" at bounding box center [186, 236] width 218 height 146
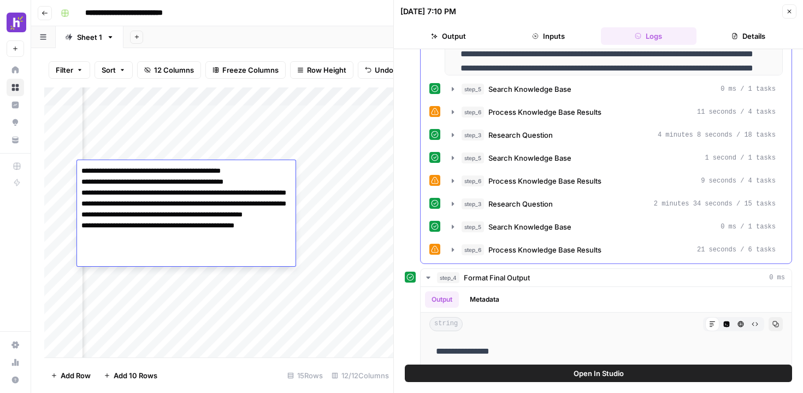
scroll to position [1593, 0]
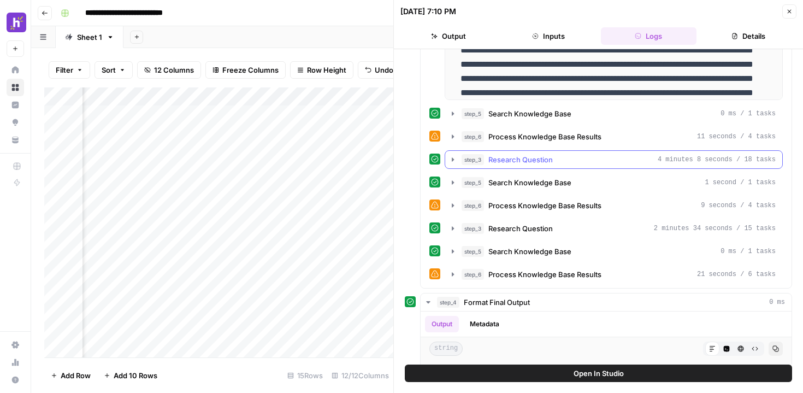
click at [453, 159] on icon "button" at bounding box center [453, 159] width 2 height 4
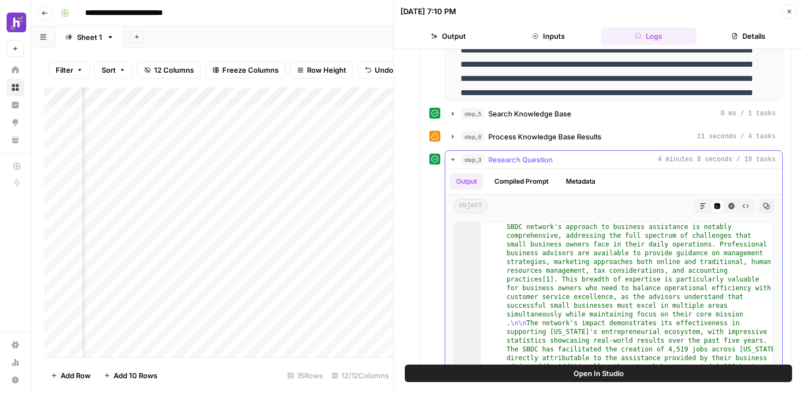
scroll to position [257, 0]
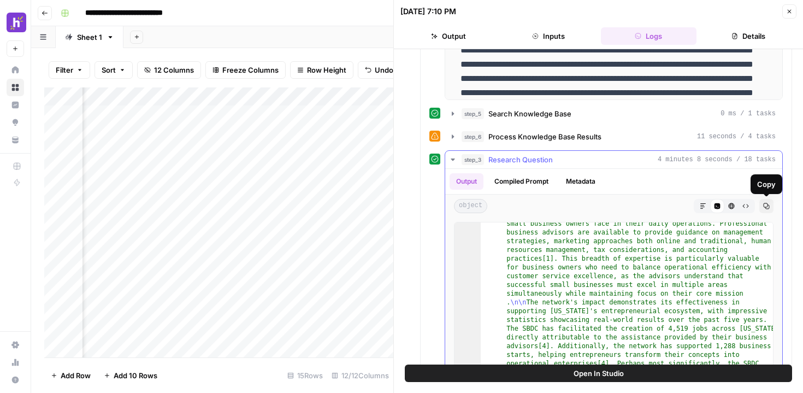
click at [764, 206] on icon "button" at bounding box center [766, 206] width 6 height 6
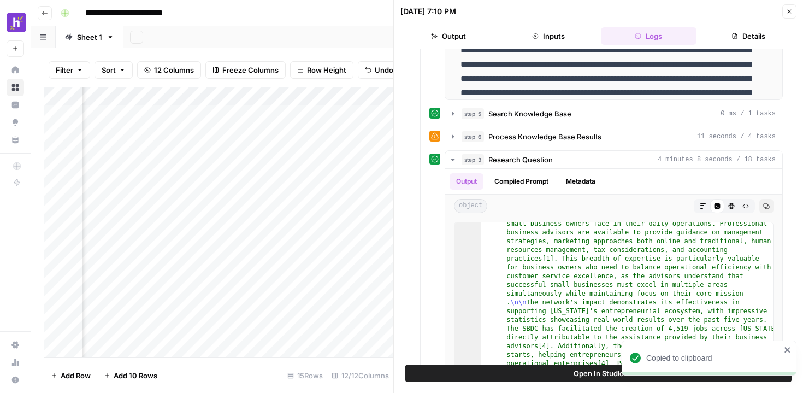
click at [188, 177] on div "Add Column" at bounding box center [218, 222] width 349 height 270
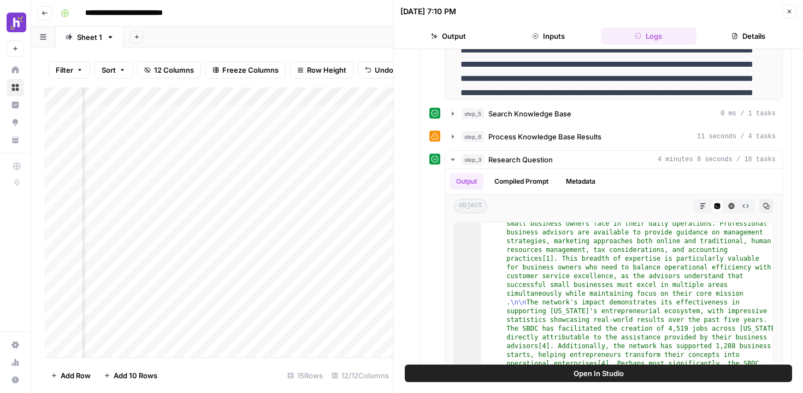
click at [322, 216] on div "Add Column" at bounding box center [218, 222] width 349 height 270
click at [215, 178] on div "Add Column" at bounding box center [218, 222] width 349 height 270
click at [337, 169] on div "Add Column" at bounding box center [218, 222] width 349 height 270
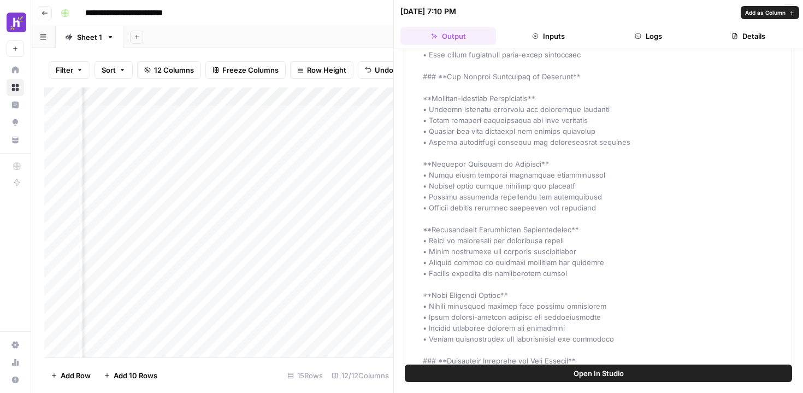
scroll to position [3819, 0]
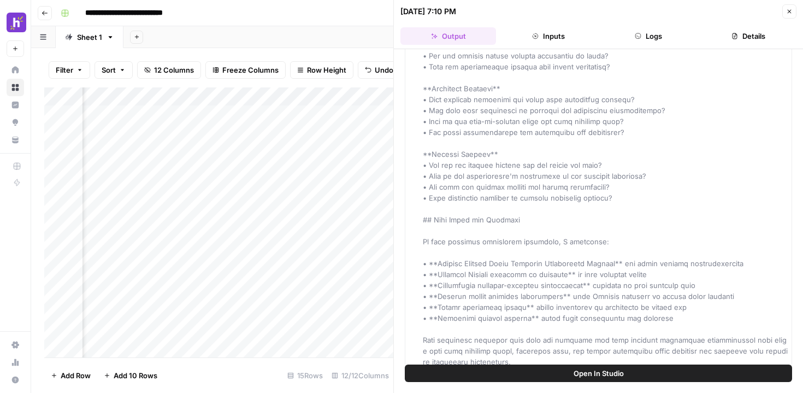
click at [197, 169] on div "Add Column" at bounding box center [218, 222] width 349 height 270
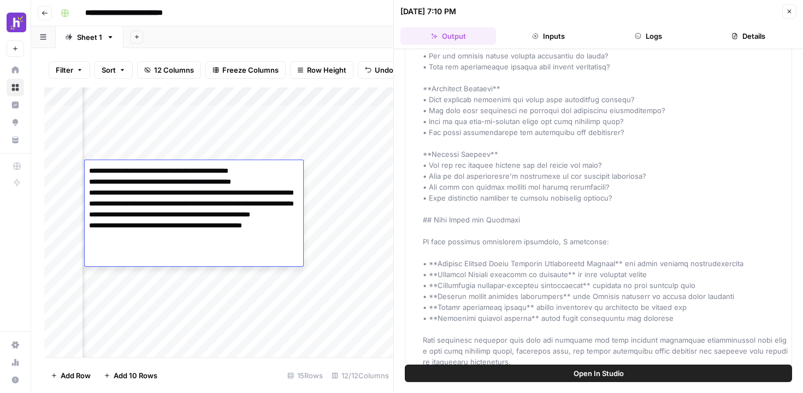
click at [257, 264] on textarea "**********" at bounding box center [194, 236] width 218 height 146
click at [239, 262] on textarea "**********" at bounding box center [194, 236] width 218 height 146
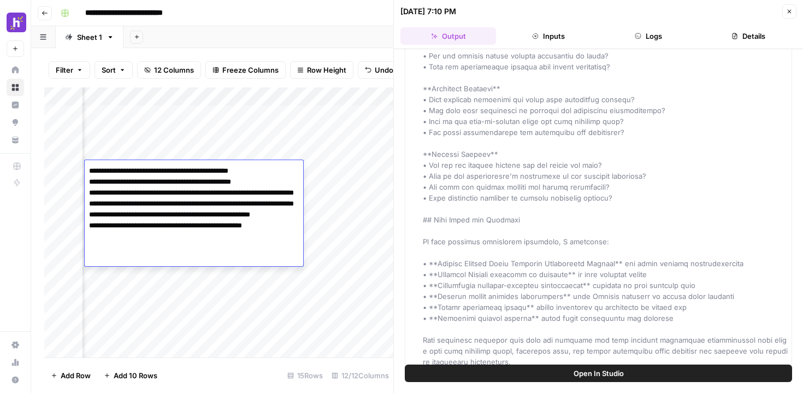
click at [239, 262] on textarea "**********" at bounding box center [194, 236] width 218 height 146
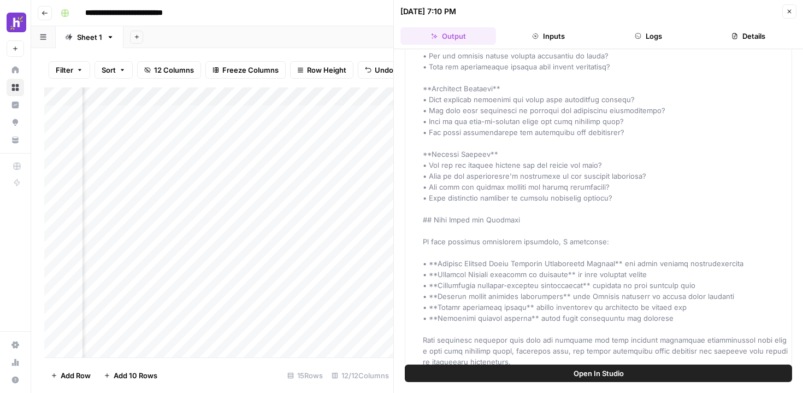
click at [339, 228] on div "Add Column" at bounding box center [218, 222] width 349 height 270
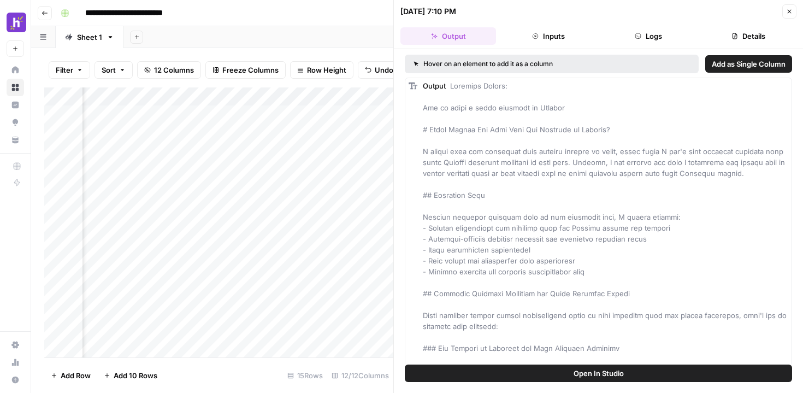
click at [209, 169] on div "Add Column" at bounding box center [218, 222] width 349 height 270
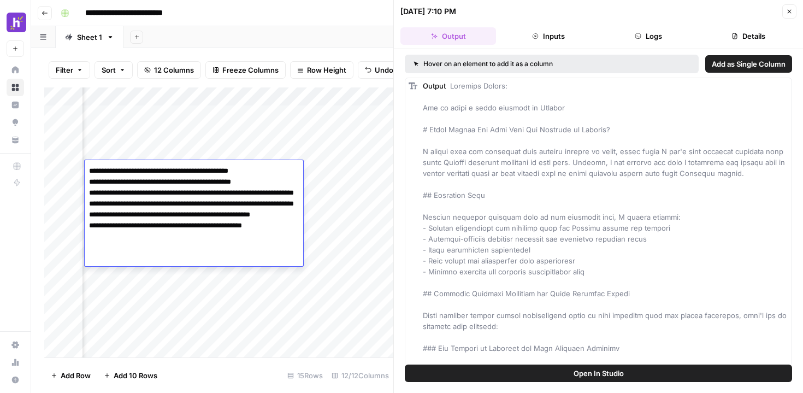
click at [209, 169] on textarea "**********" at bounding box center [194, 236] width 218 height 146
click at [253, 250] on textarea "**********" at bounding box center [194, 236] width 218 height 146
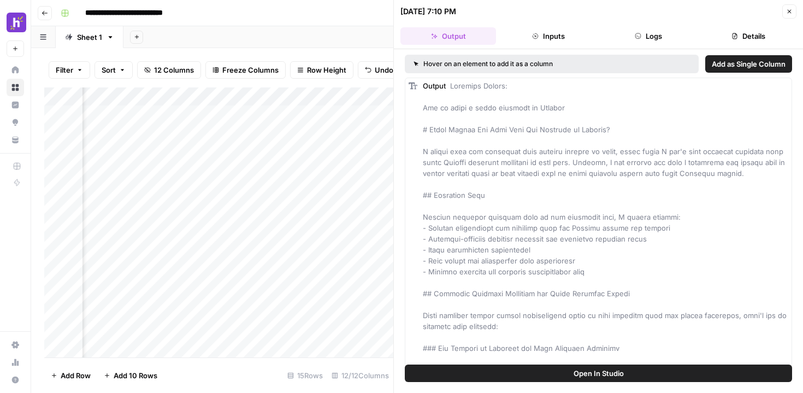
click at [655, 32] on button "Logs" at bounding box center [649, 35] width 96 height 17
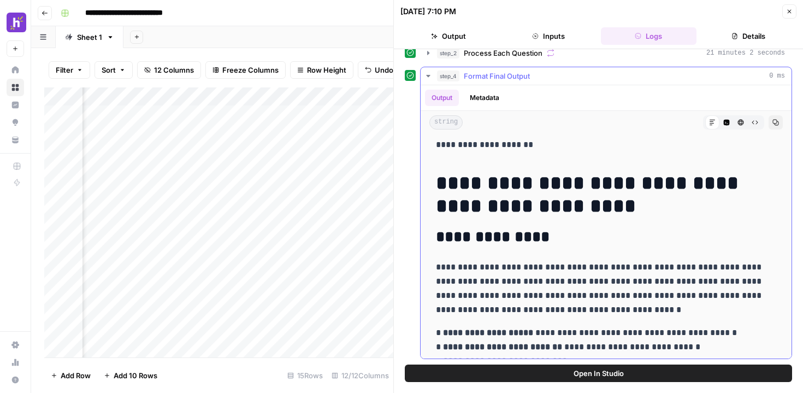
scroll to position [4572, 0]
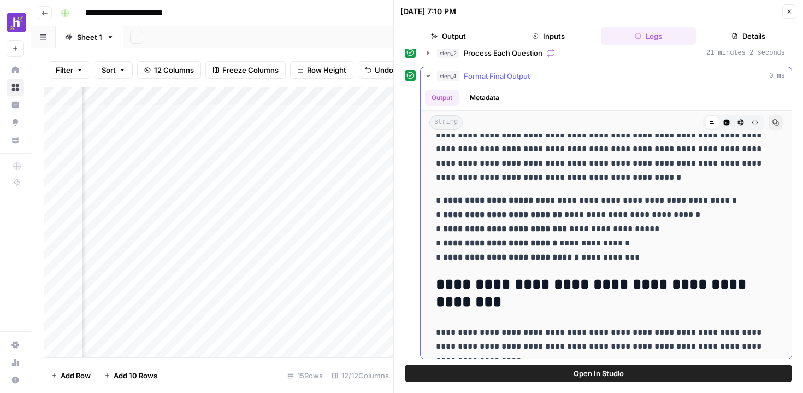
click at [428, 80] on icon "button" at bounding box center [428, 76] width 9 height 9
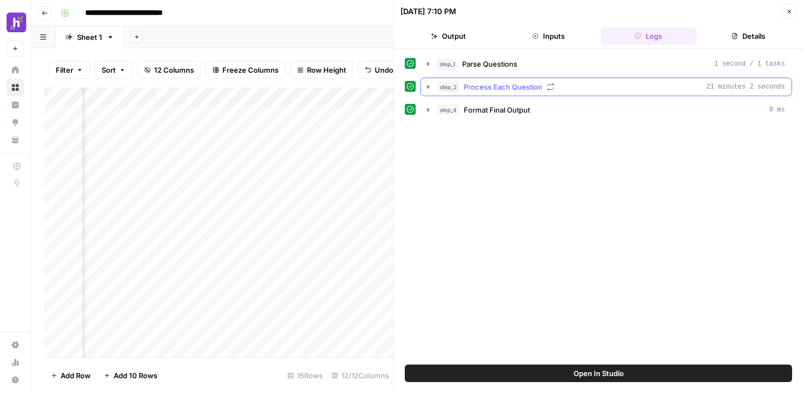
scroll to position [0, 0]
click at [427, 88] on icon "button" at bounding box center [428, 87] width 2 height 4
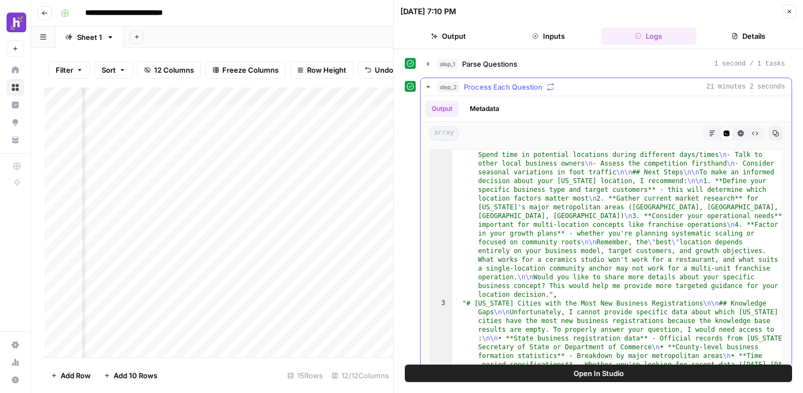
scroll to position [520, 0]
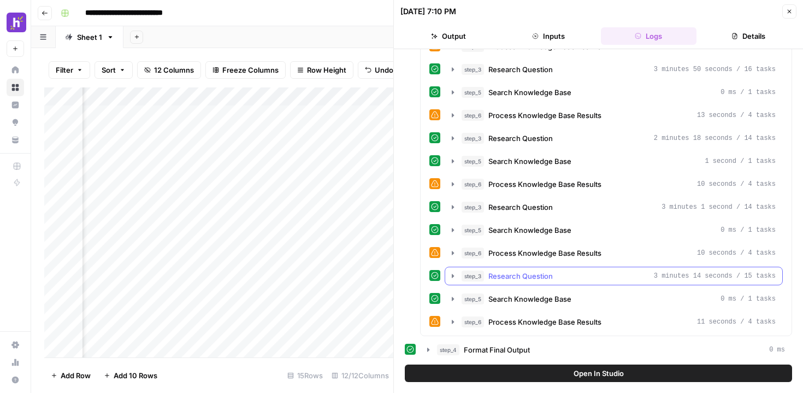
click at [450, 279] on icon "button" at bounding box center [452, 275] width 9 height 9
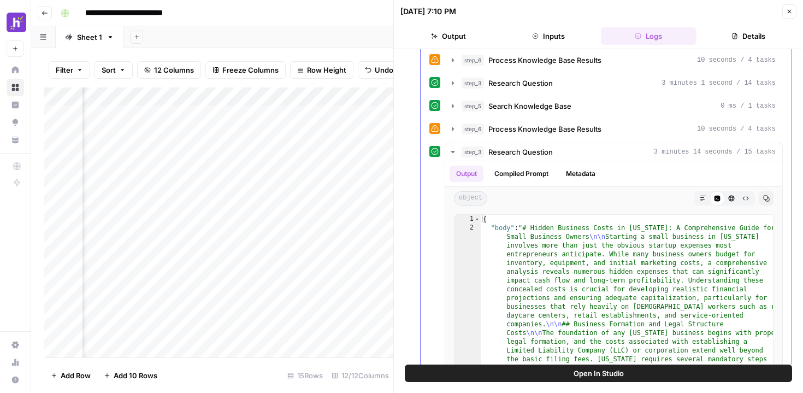
scroll to position [794, 0]
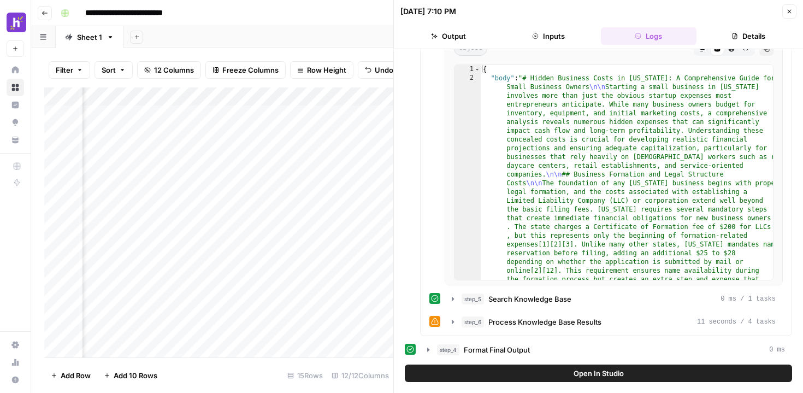
click at [187, 172] on div "Add Column" at bounding box center [218, 222] width 349 height 270
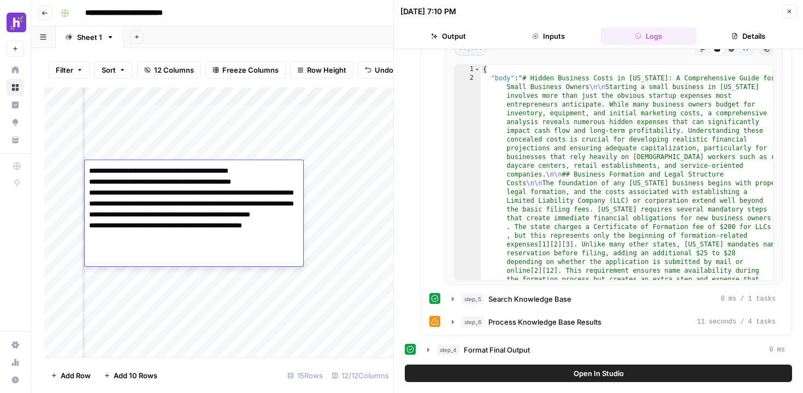
click at [195, 240] on textarea "**********" at bounding box center [194, 236] width 218 height 146
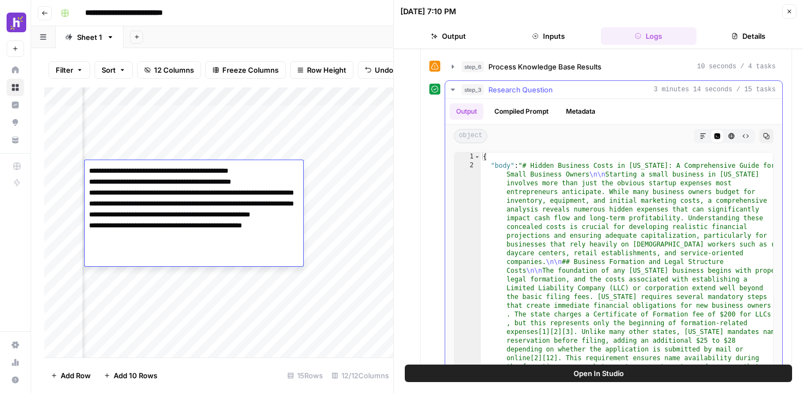
scroll to position [688, 0]
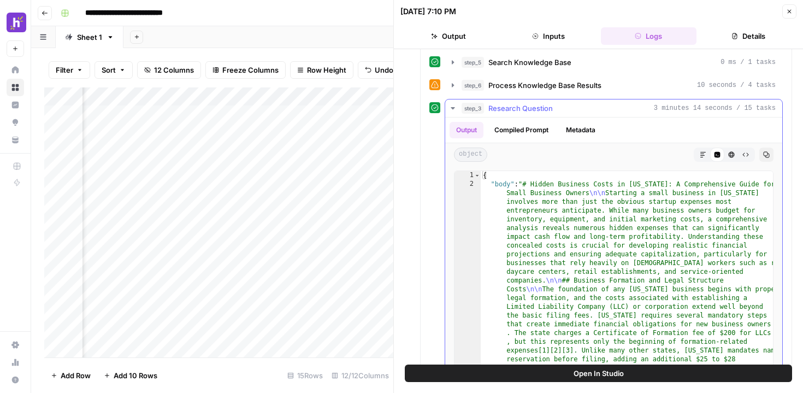
click at [452, 109] on icon "button" at bounding box center [452, 108] width 4 height 2
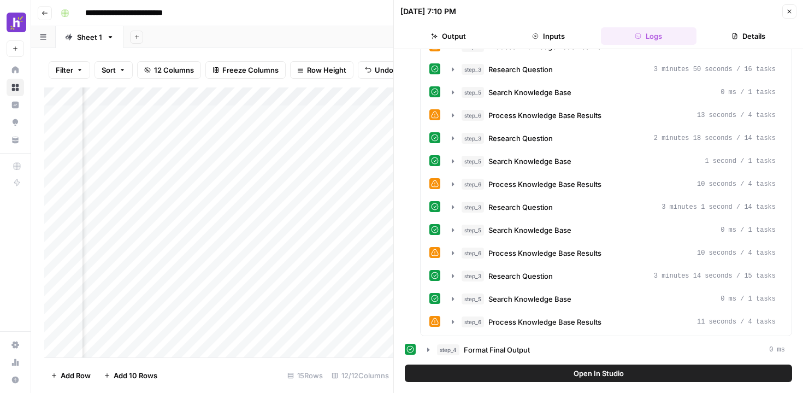
click at [198, 168] on div "Add Column" at bounding box center [218, 222] width 349 height 270
click at [332, 175] on div "Add Column" at bounding box center [218, 222] width 349 height 270
click at [339, 171] on div "Add Column" at bounding box center [218, 222] width 349 height 270
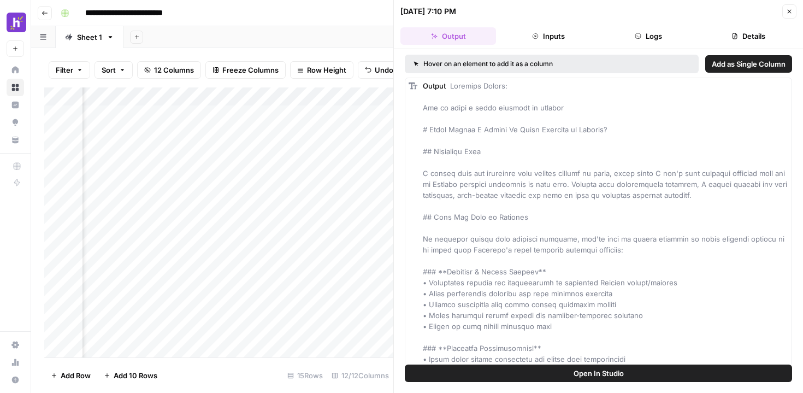
click at [556, 43] on button "Inputs" at bounding box center [548, 35] width 96 height 17
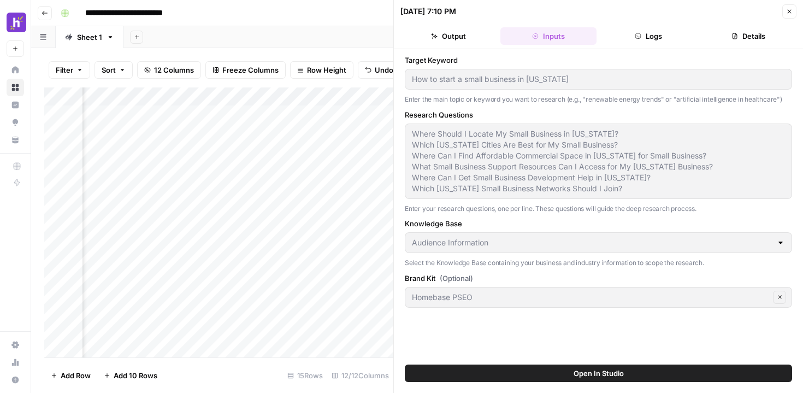
click at [632, 30] on button "Logs" at bounding box center [649, 35] width 96 height 17
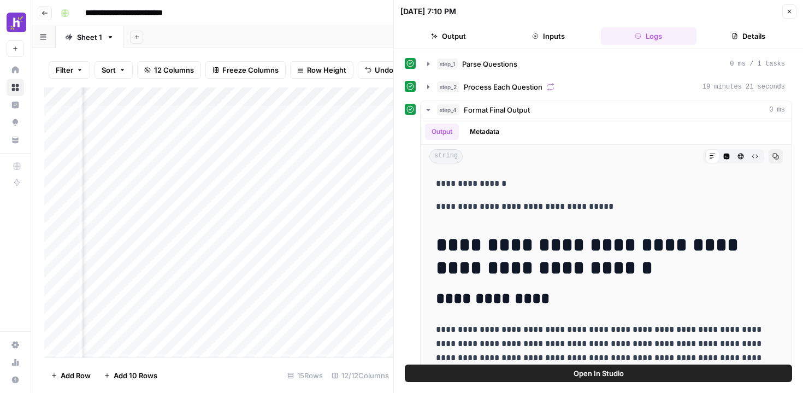
scroll to position [34, 0]
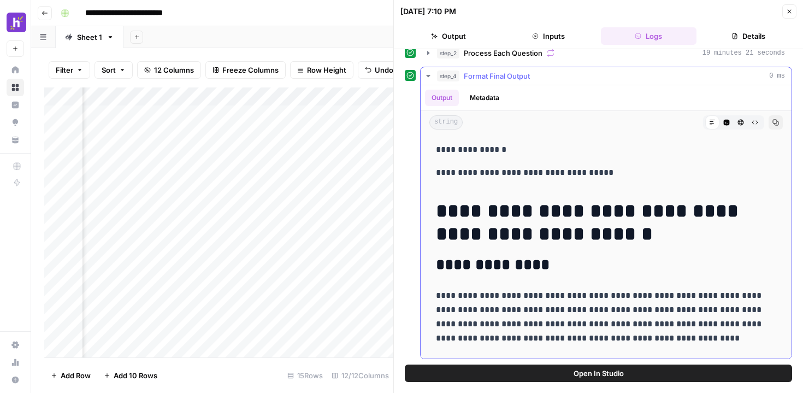
click at [425, 79] on icon "button" at bounding box center [428, 76] width 9 height 9
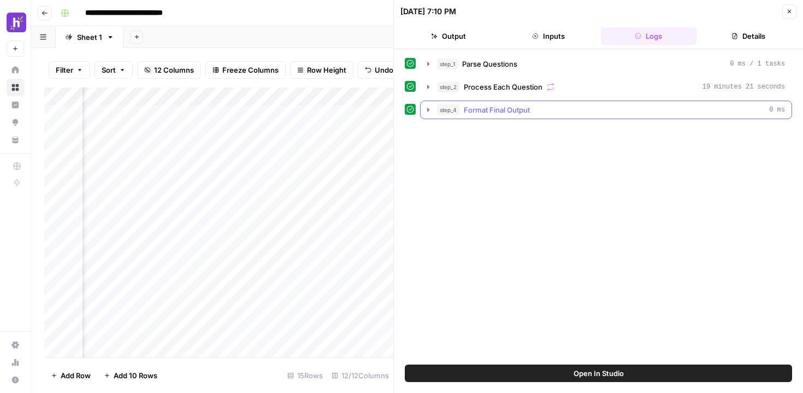
scroll to position [0, 0]
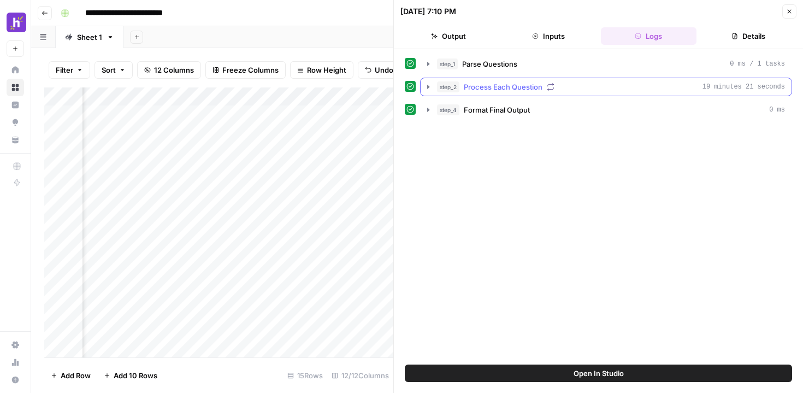
click at [427, 88] on icon "button" at bounding box center [428, 86] width 9 height 9
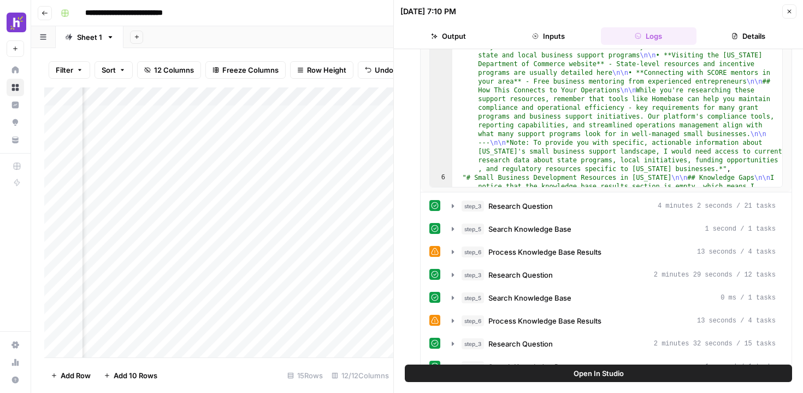
scroll to position [452, 0]
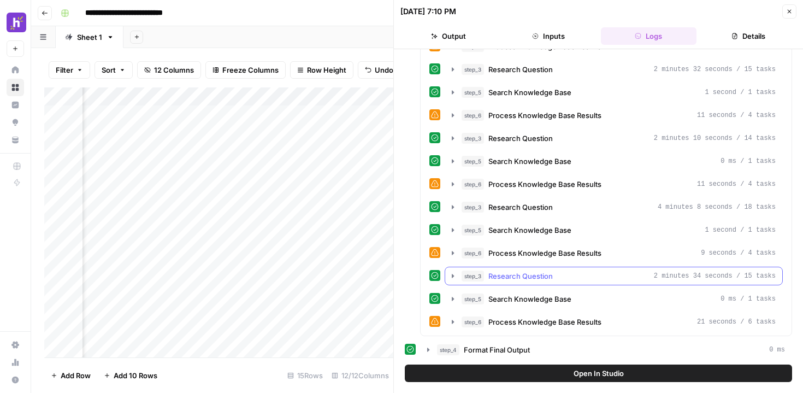
click at [452, 277] on icon "button" at bounding box center [453, 276] width 2 height 4
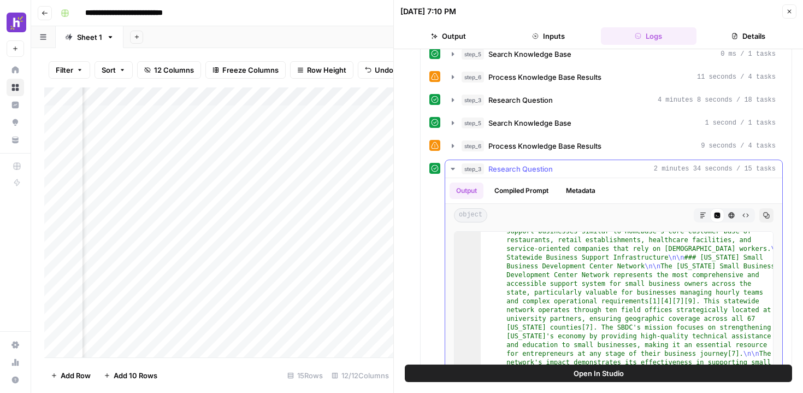
scroll to position [118, 0]
click at [733, 217] on icon "button" at bounding box center [731, 215] width 7 height 7
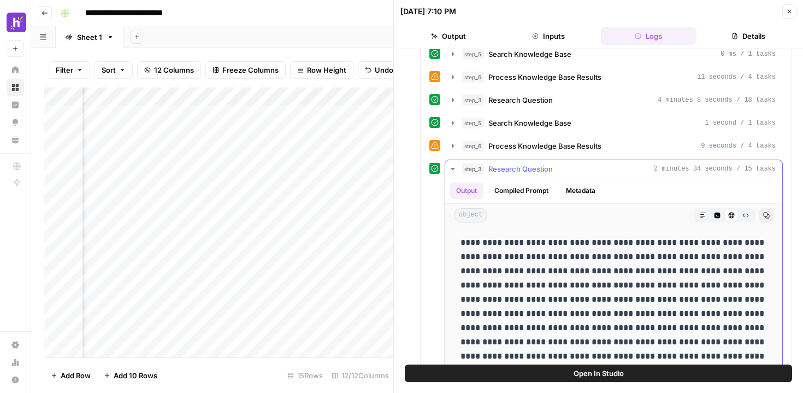
click at [769, 217] on icon "button" at bounding box center [766, 215] width 7 height 7
